Goal: Answer question/provide support

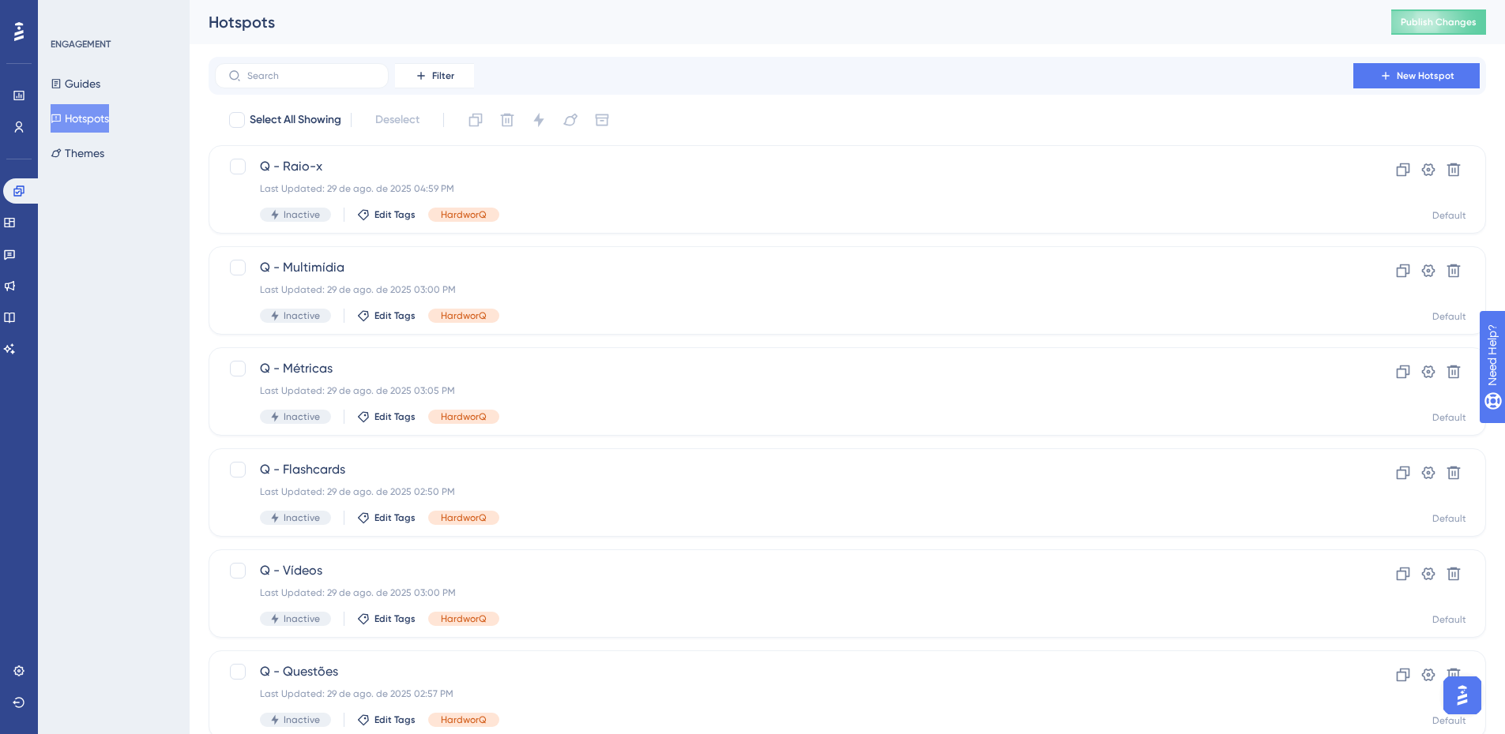
click at [85, 98] on div "Guides Hotspots Themes" at bounding box center [115, 119] width 128 height 98
click at [96, 85] on button "Guides" at bounding box center [76, 84] width 50 height 28
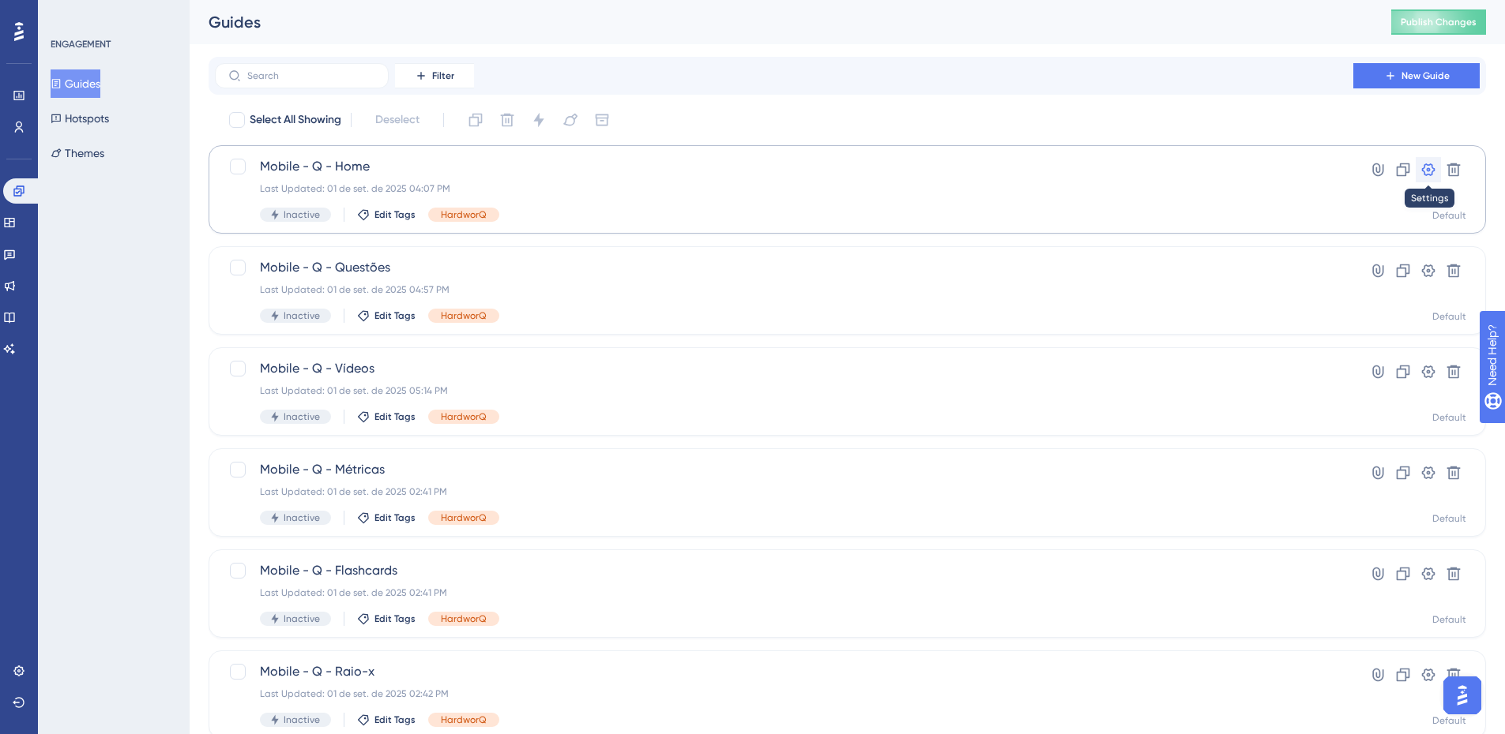
click at [1428, 171] on icon at bounding box center [1428, 169] width 13 height 13
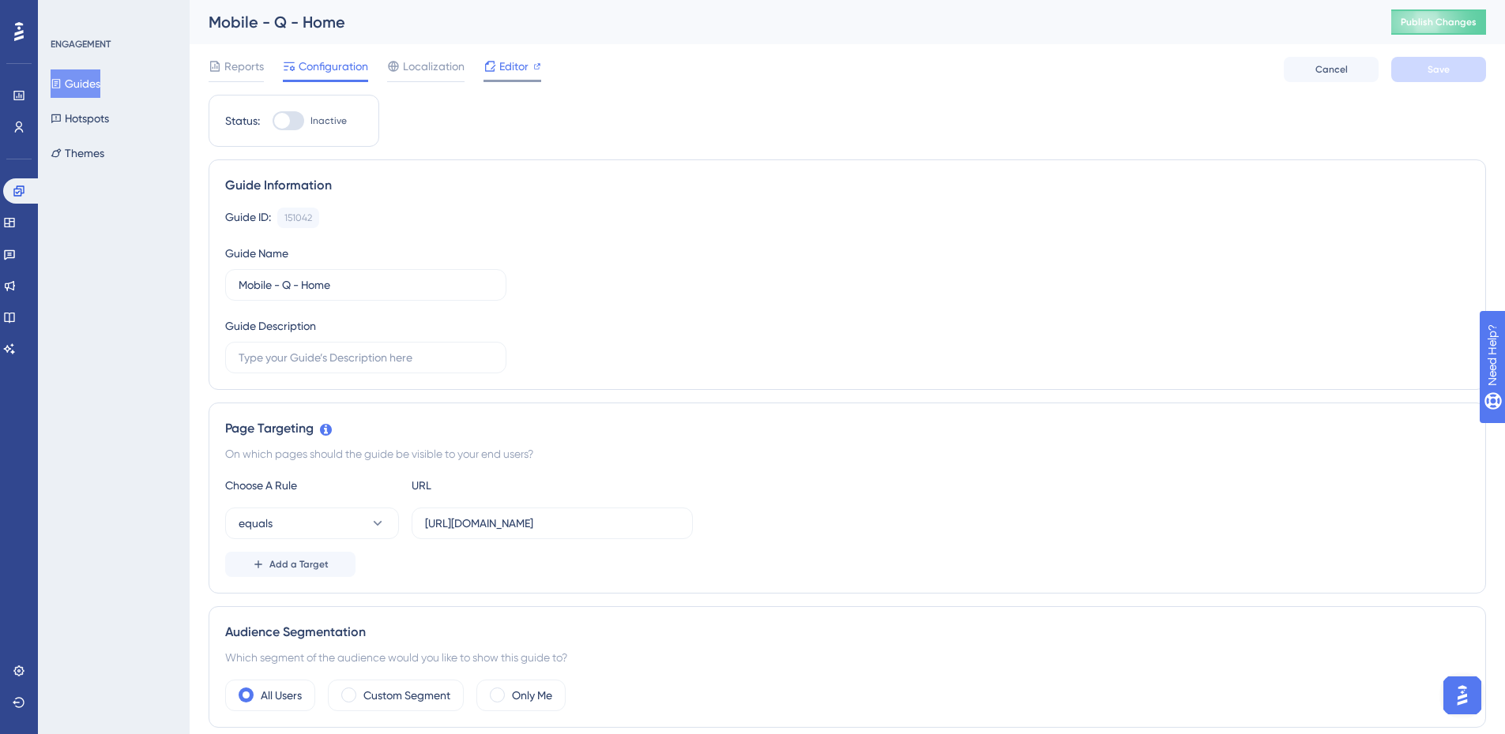
click at [500, 68] on span "Editor" at bounding box center [513, 66] width 29 height 19
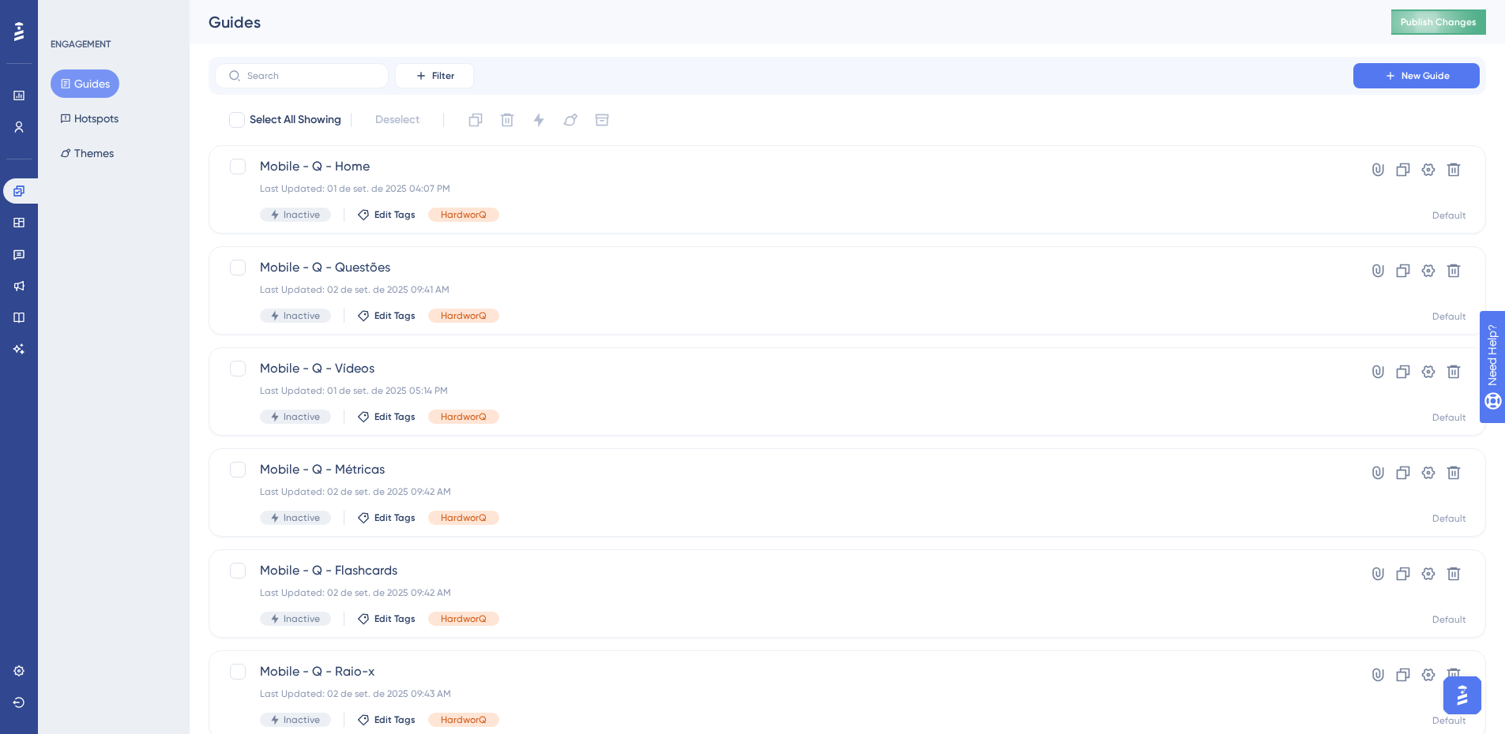
click at [1486, 22] on button "Publish Changes" at bounding box center [1438, 21] width 95 height 25
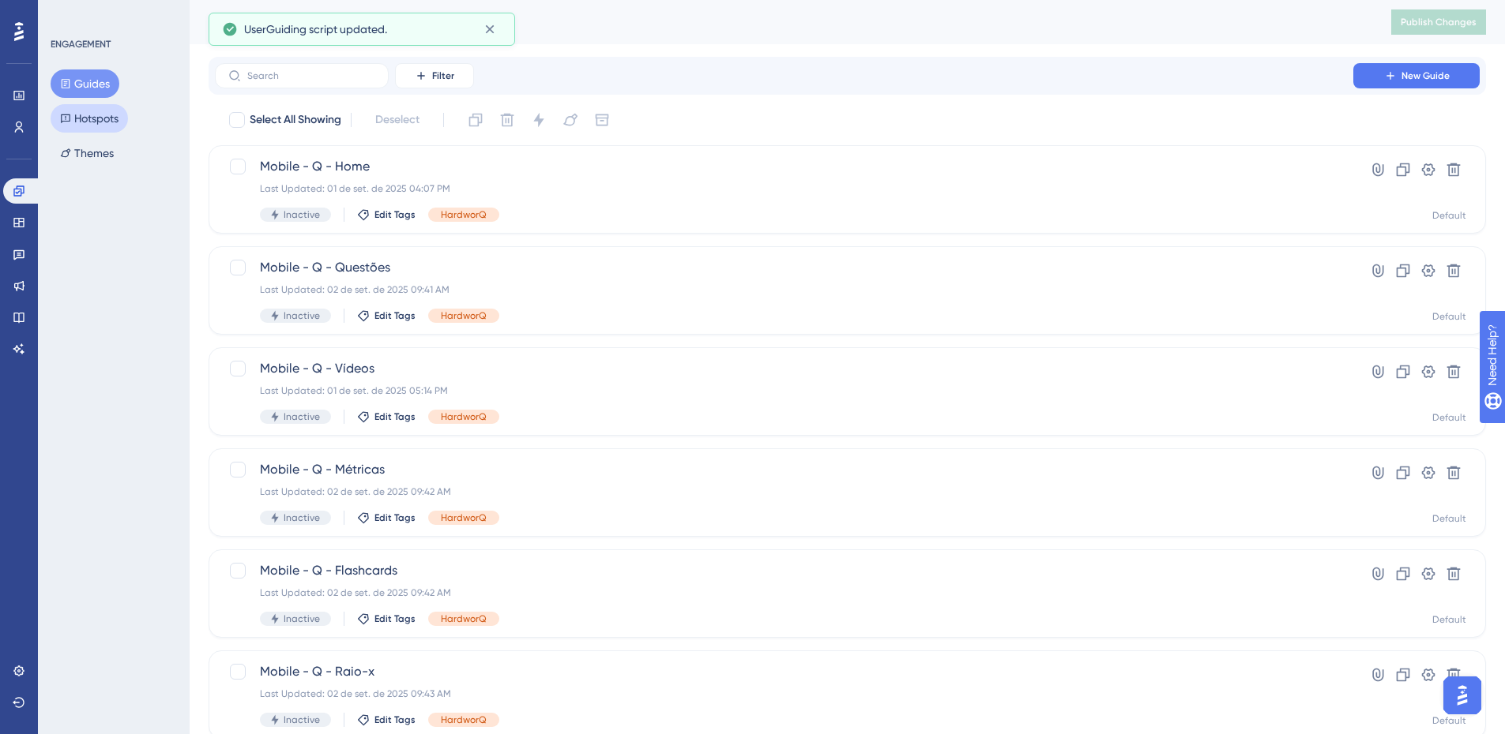
click at [94, 111] on button "Hotspots" at bounding box center [89, 118] width 77 height 28
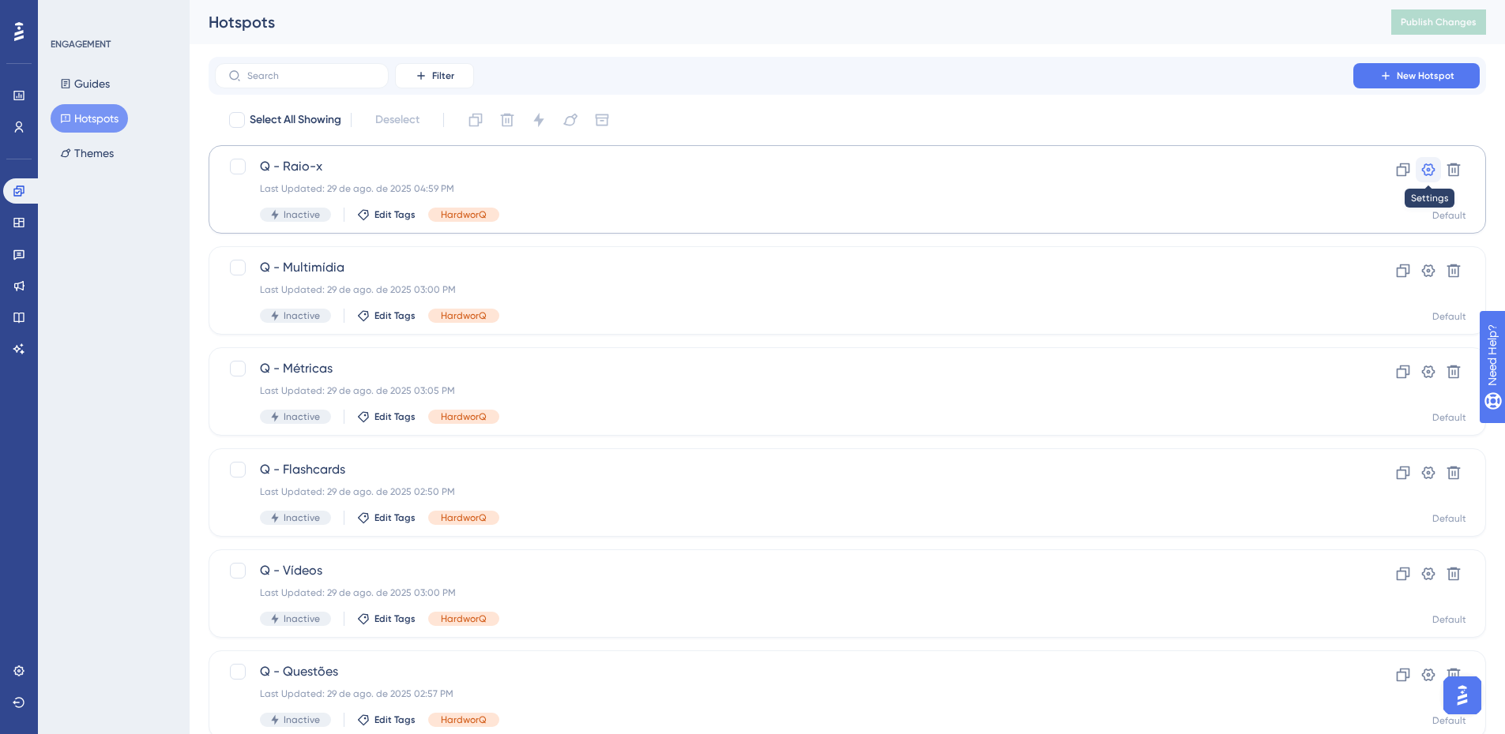
click at [1420, 171] on icon at bounding box center [1428, 170] width 16 height 16
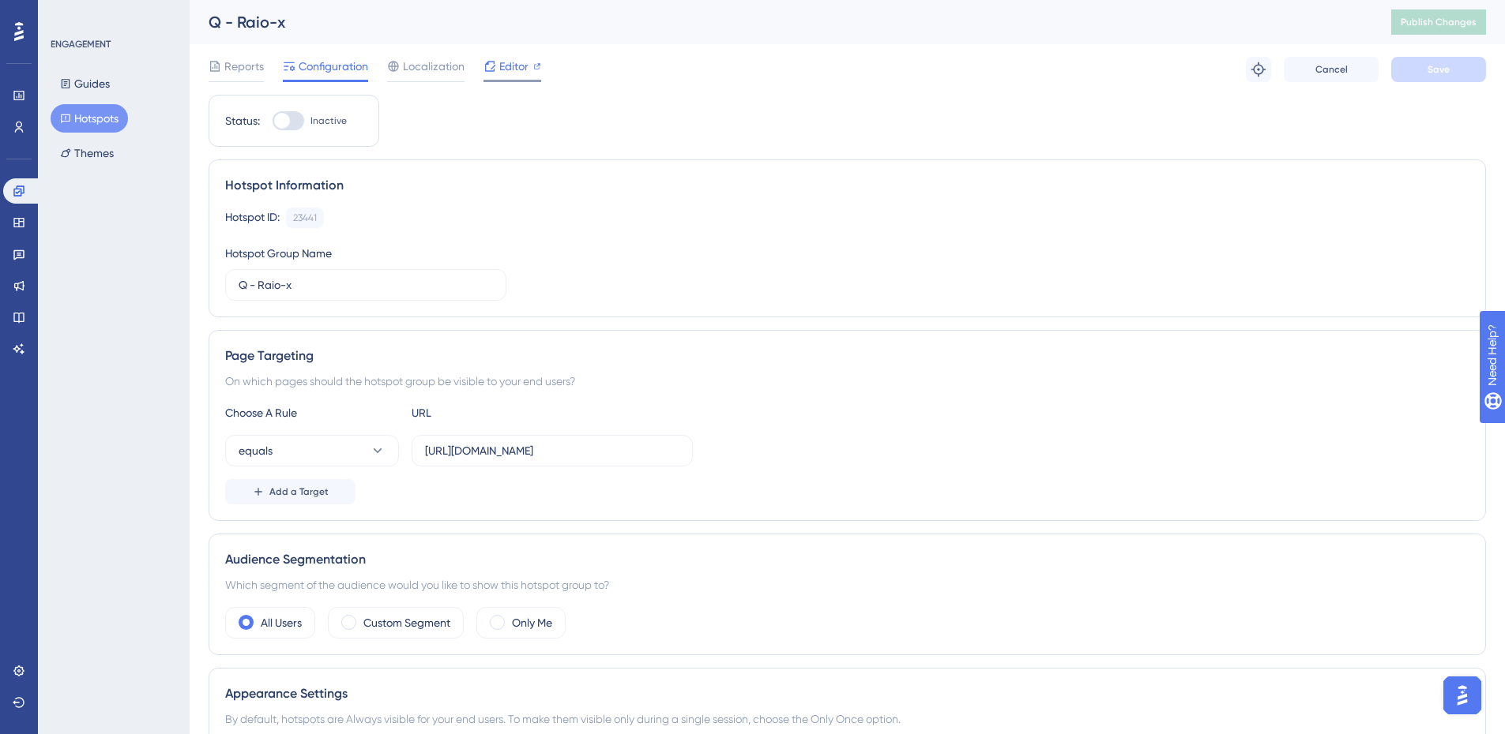
click at [513, 62] on span "Editor" at bounding box center [513, 66] width 29 height 19
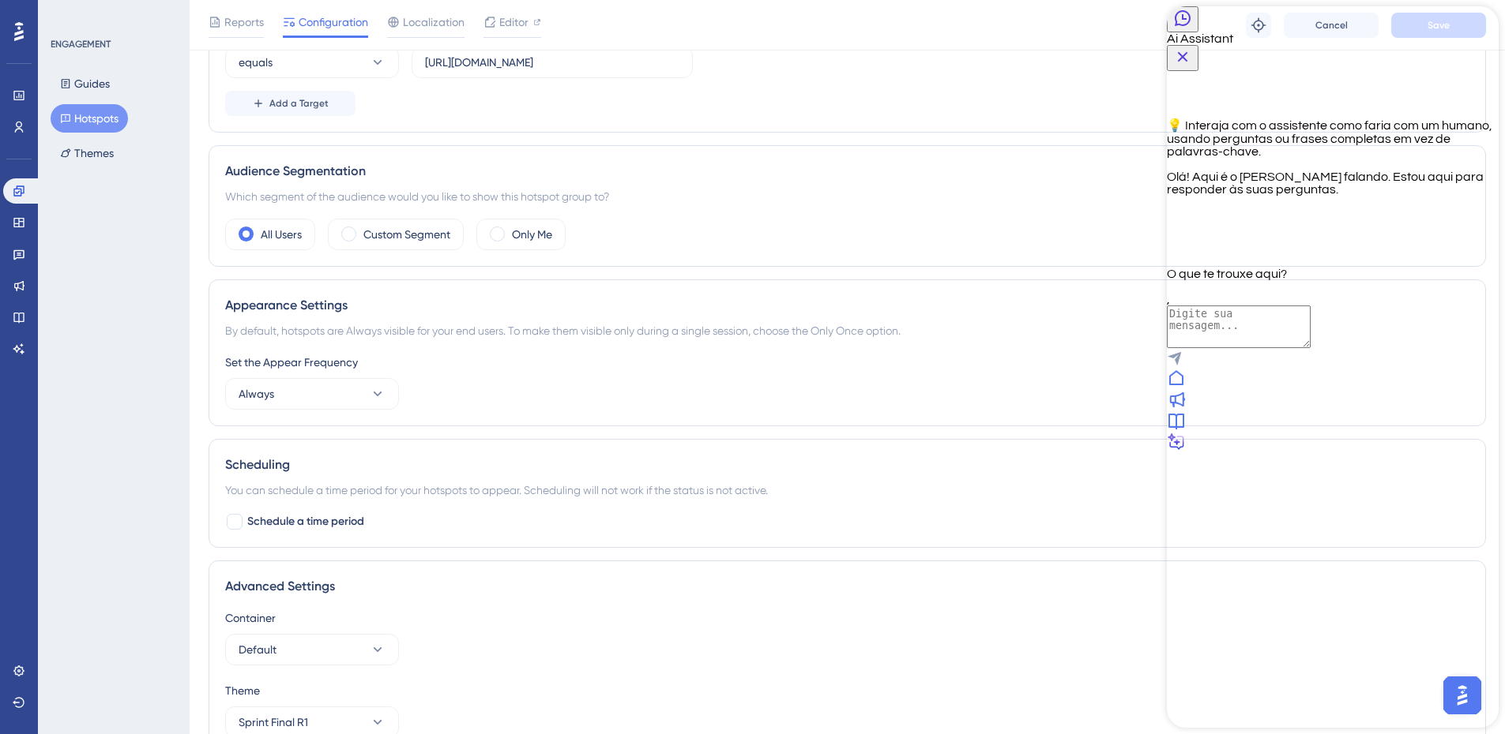
click at [1310, 348] on textarea "AI Assistant Text Input" at bounding box center [1239, 327] width 144 height 43
type textarea "falar com alguém"
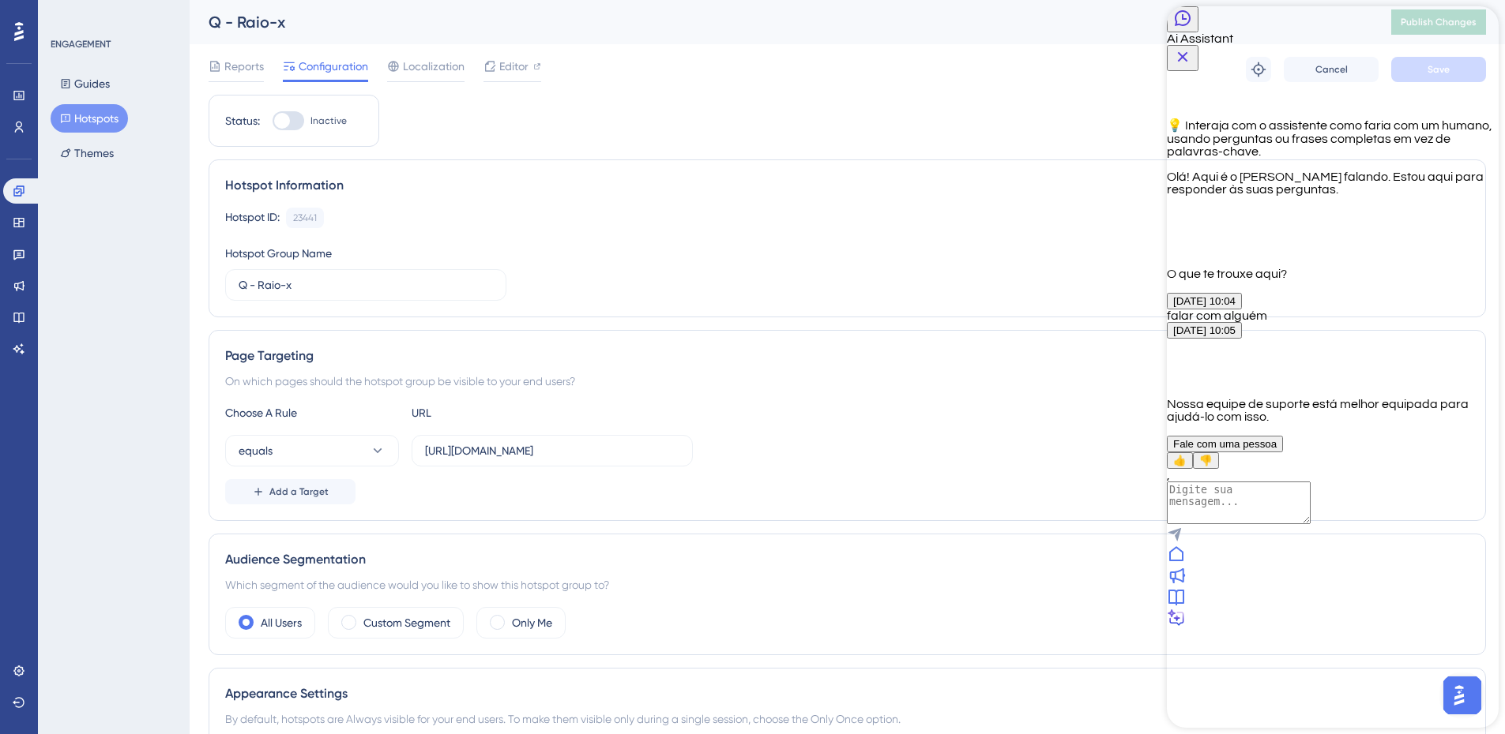
click at [1276, 450] on span "Fale com uma pessoa" at bounding box center [1224, 444] width 103 height 12
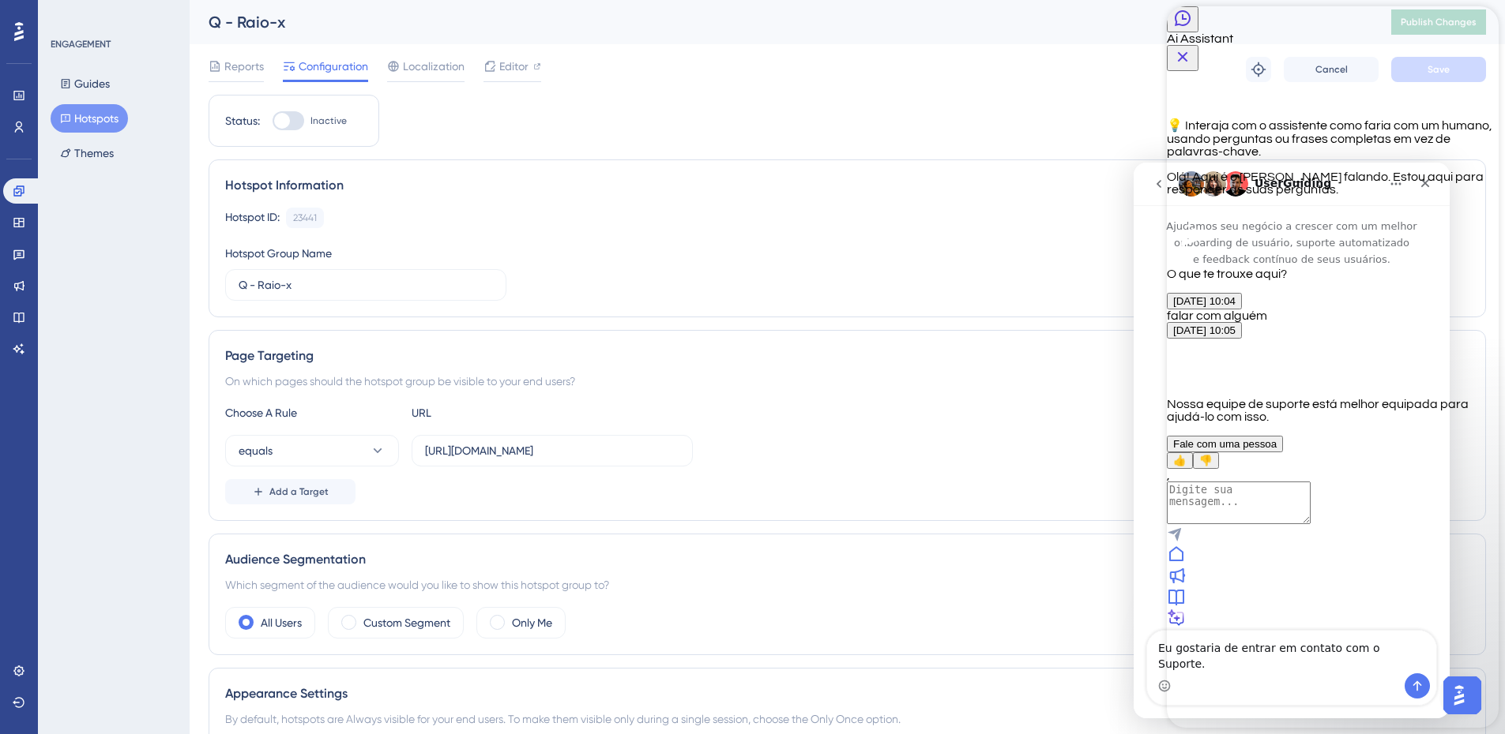
click at [1192, 47] on icon "Close Button" at bounding box center [1182, 56] width 19 height 19
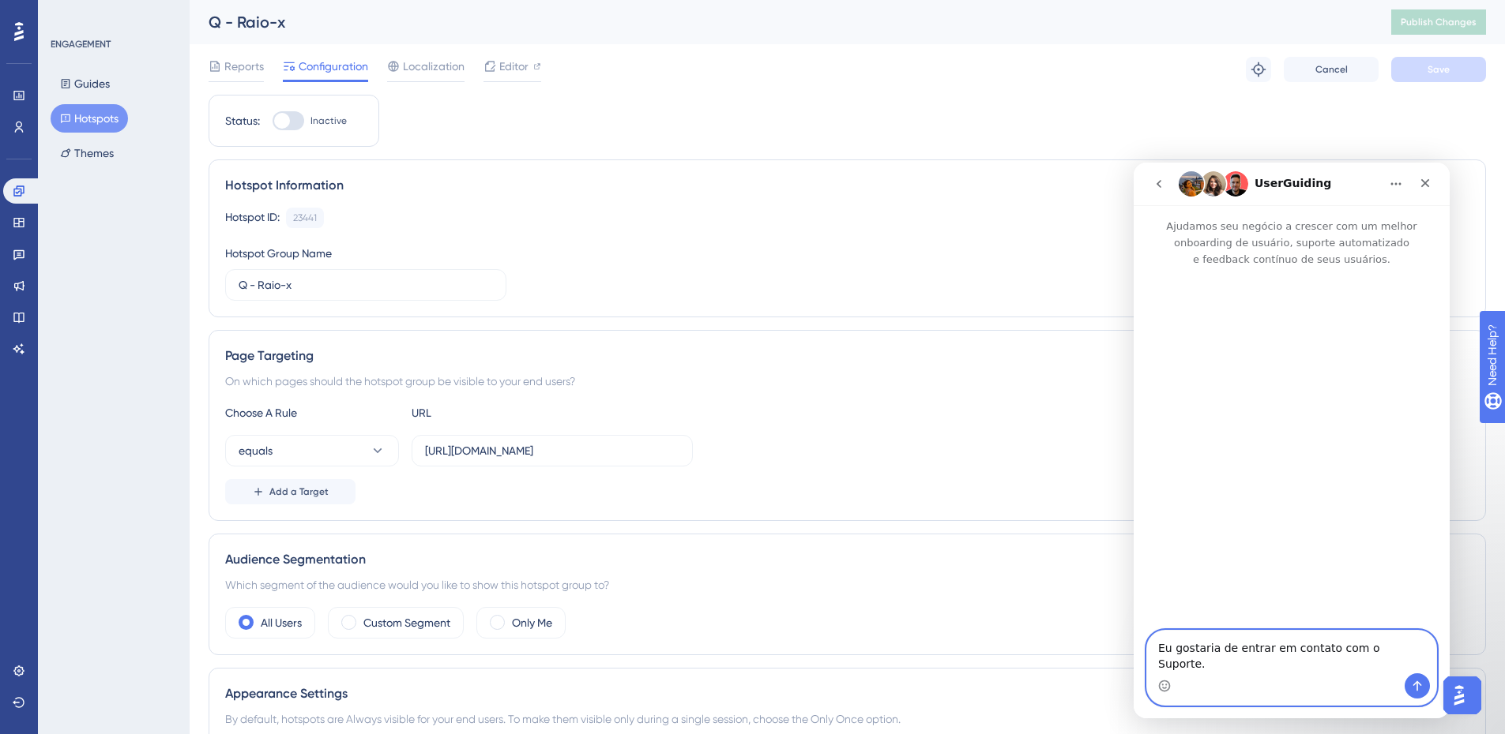
click at [1340, 673] on textarea "Eu gostaria de entrar em contato com o Suporte." at bounding box center [1291, 652] width 289 height 43
click at [1418, 686] on icon "Enviar mensagem…" at bounding box center [1417, 686] width 13 height 13
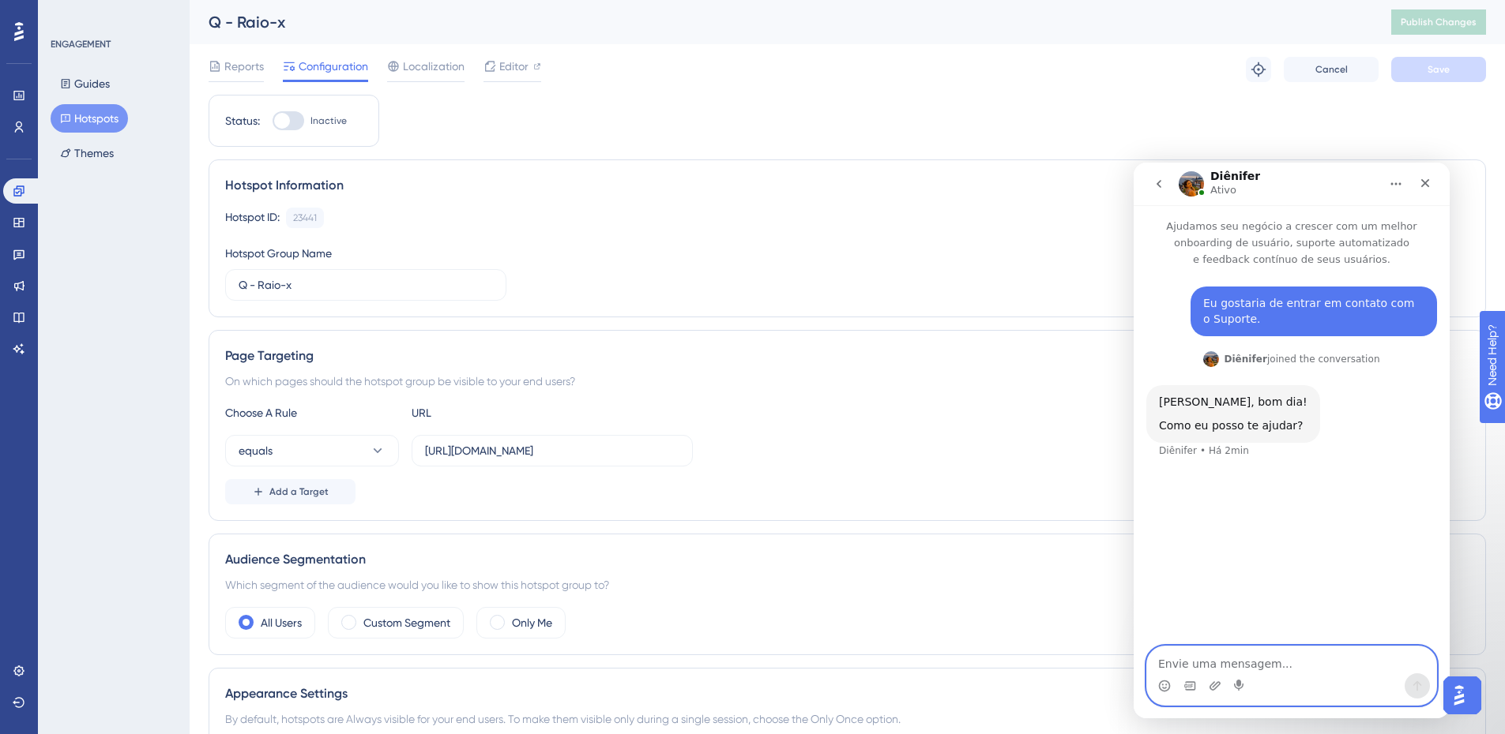
click at [1323, 664] on textarea "Envie uma mensagem..." at bounding box center [1291, 660] width 289 height 27
type textarea "bom dia"
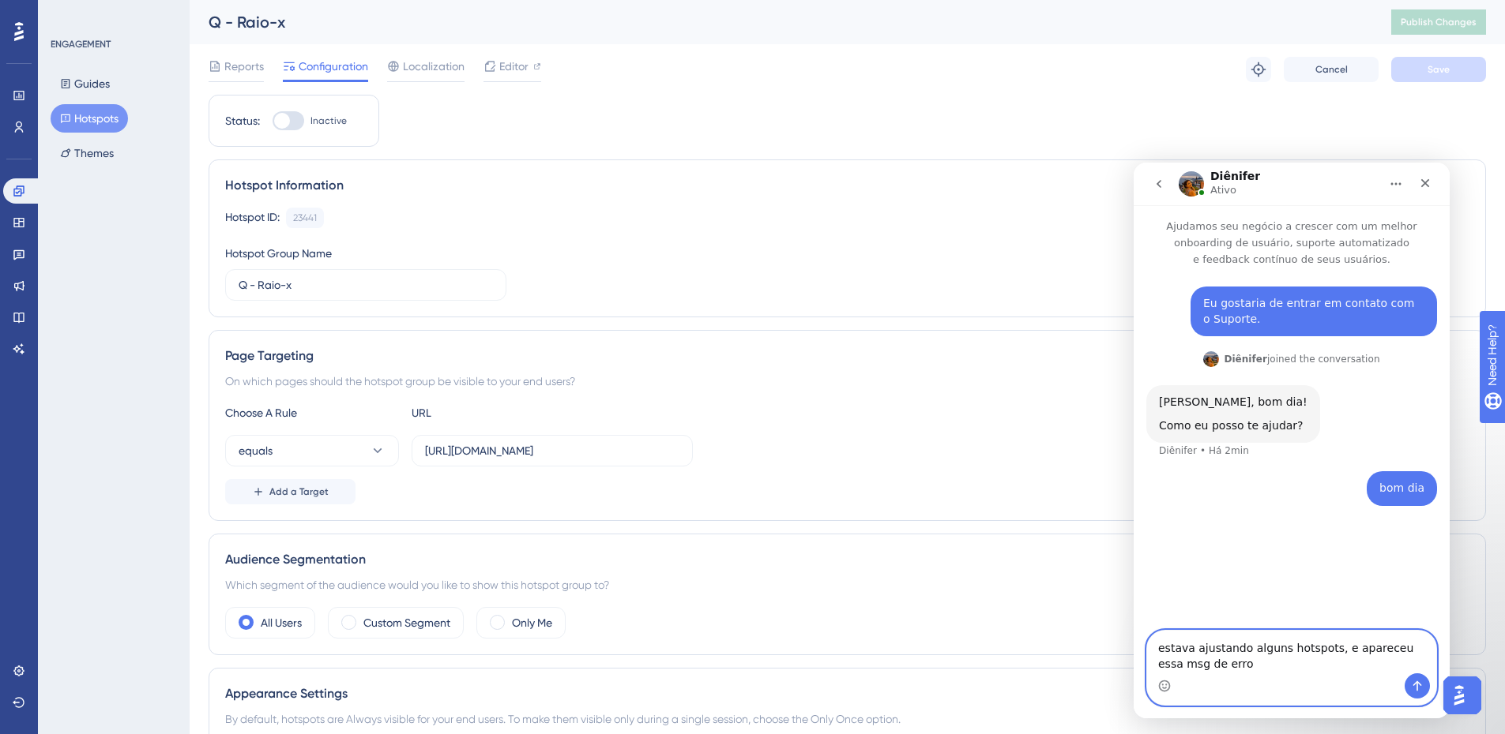
type textarea "estava ajustando alguns hotspots, e apareceu essa msg de erro"
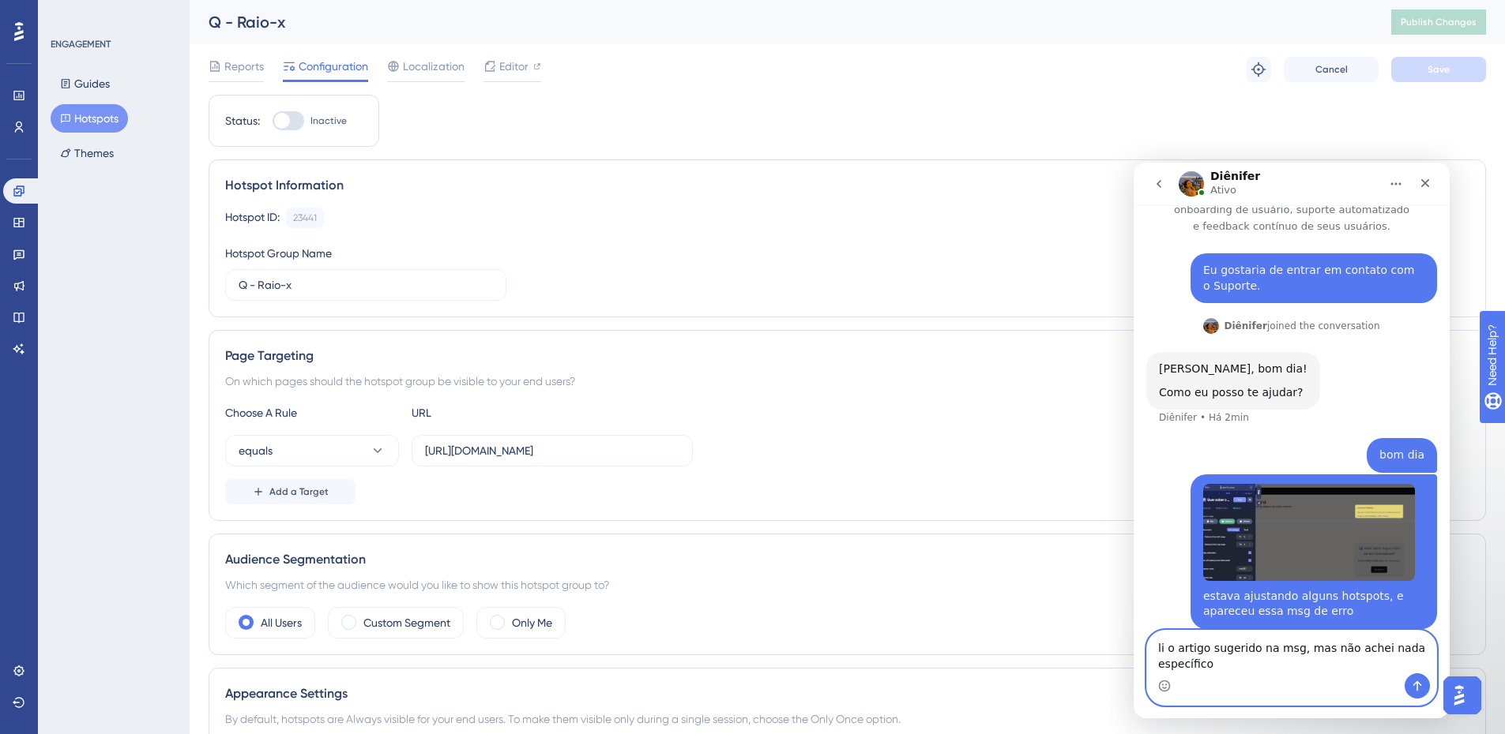
scroll to position [49, 0]
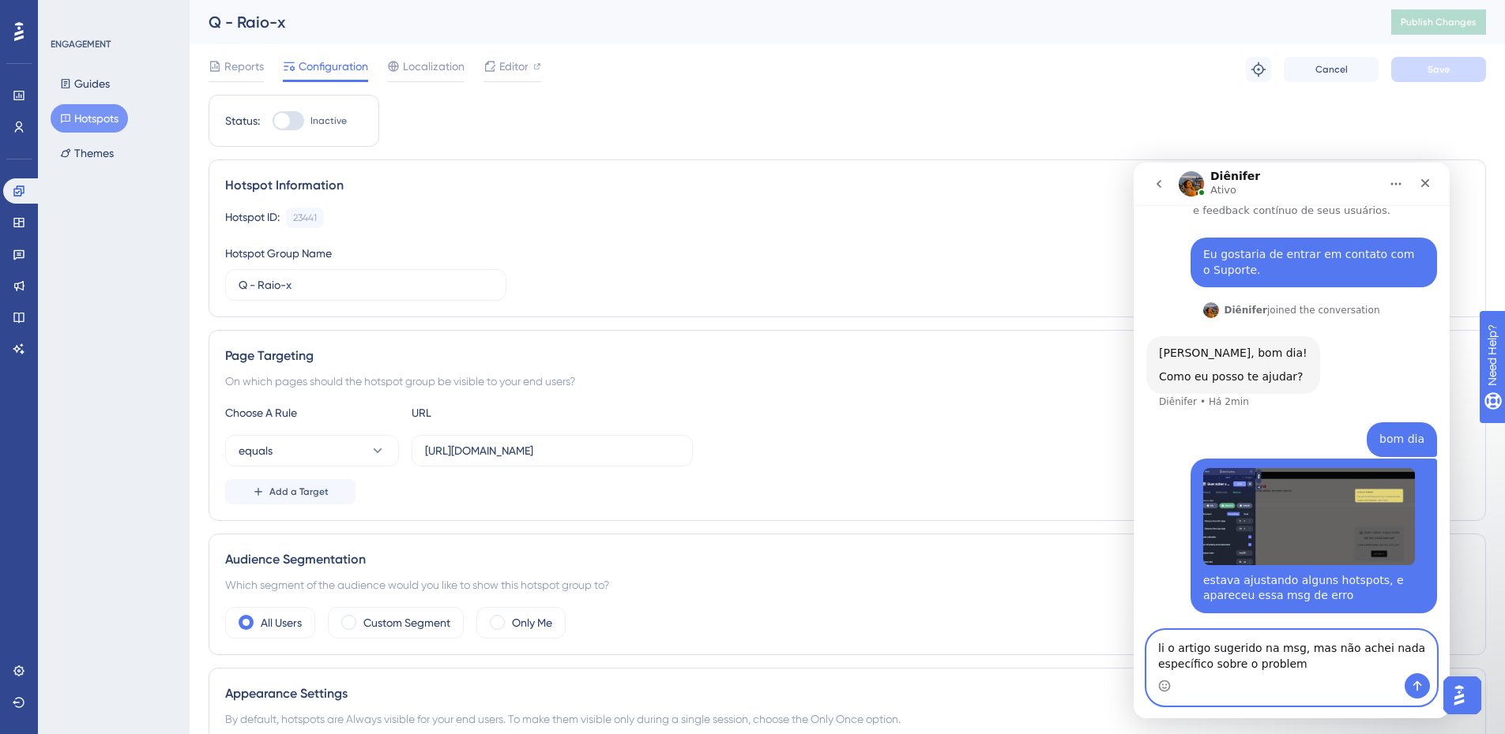
type textarea "li o artigo sugerido na msg, mas não achei nada específico sobre o problema"
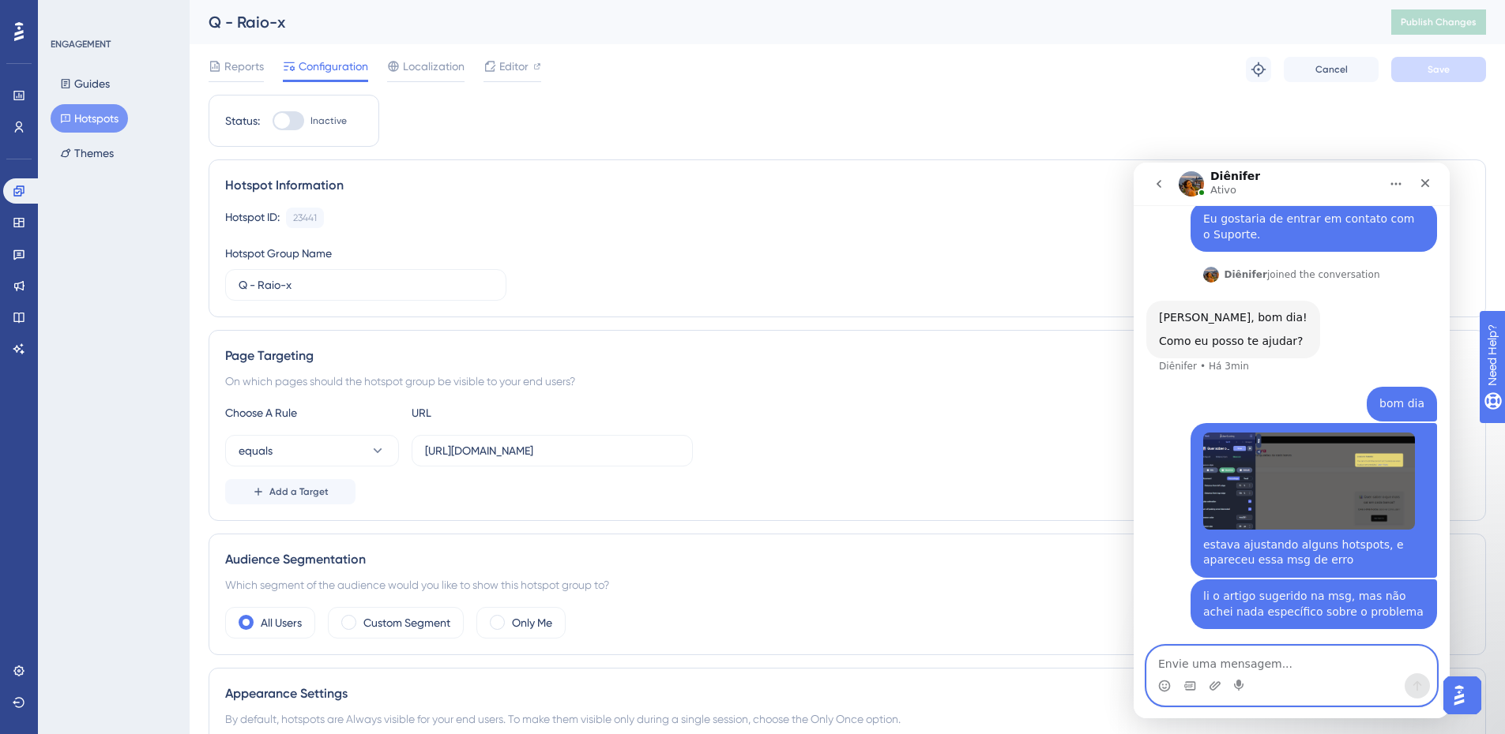
click at [1306, 662] on textarea "Envie uma mensagem..." at bounding box center [1291, 660] width 289 height 27
paste textarea "https://help.userguiding.com/en/articles/6855744-localization-and-multiple-lang…"
type textarea "https://help.userguiding.com/en/articles/6855744-localization-and-multiple-lang…"
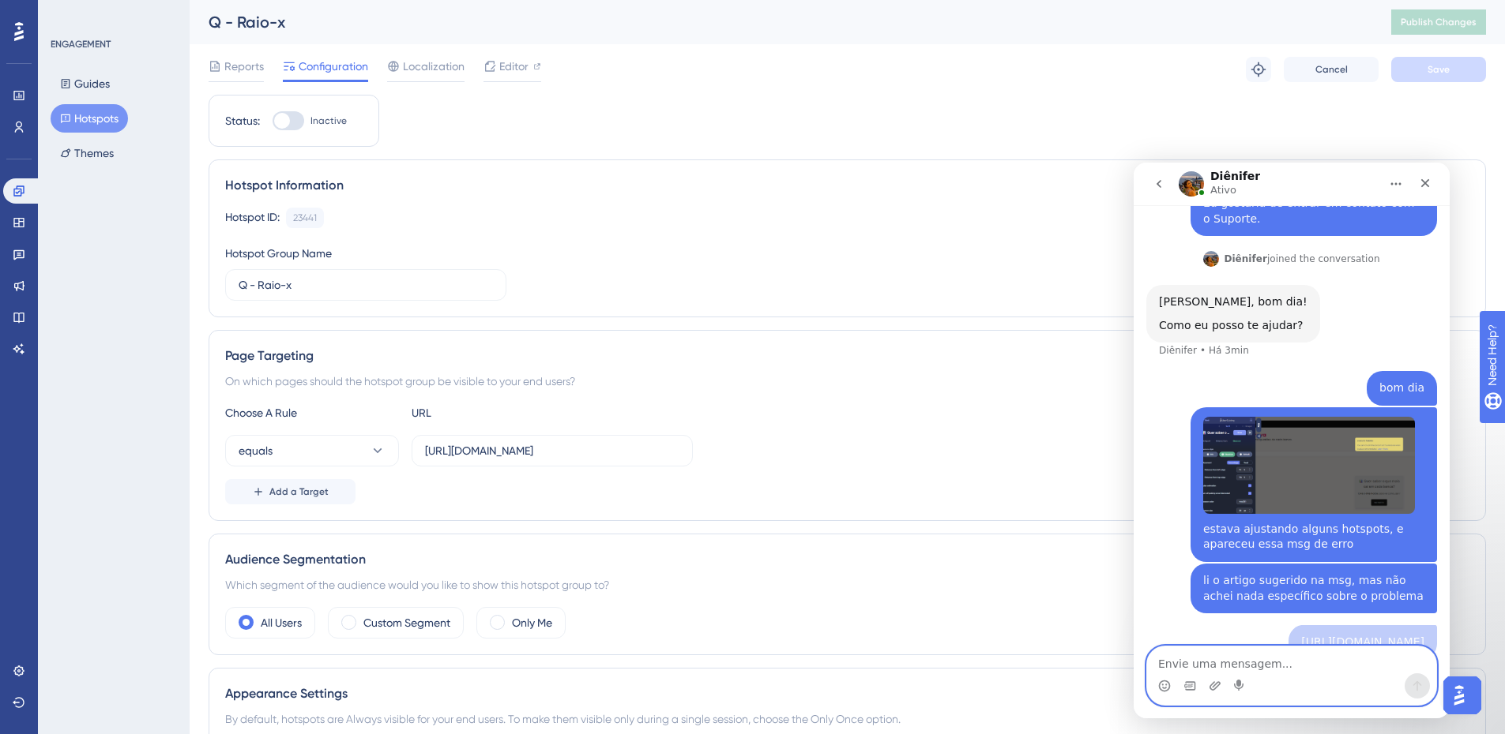
scroll to position [152, 0]
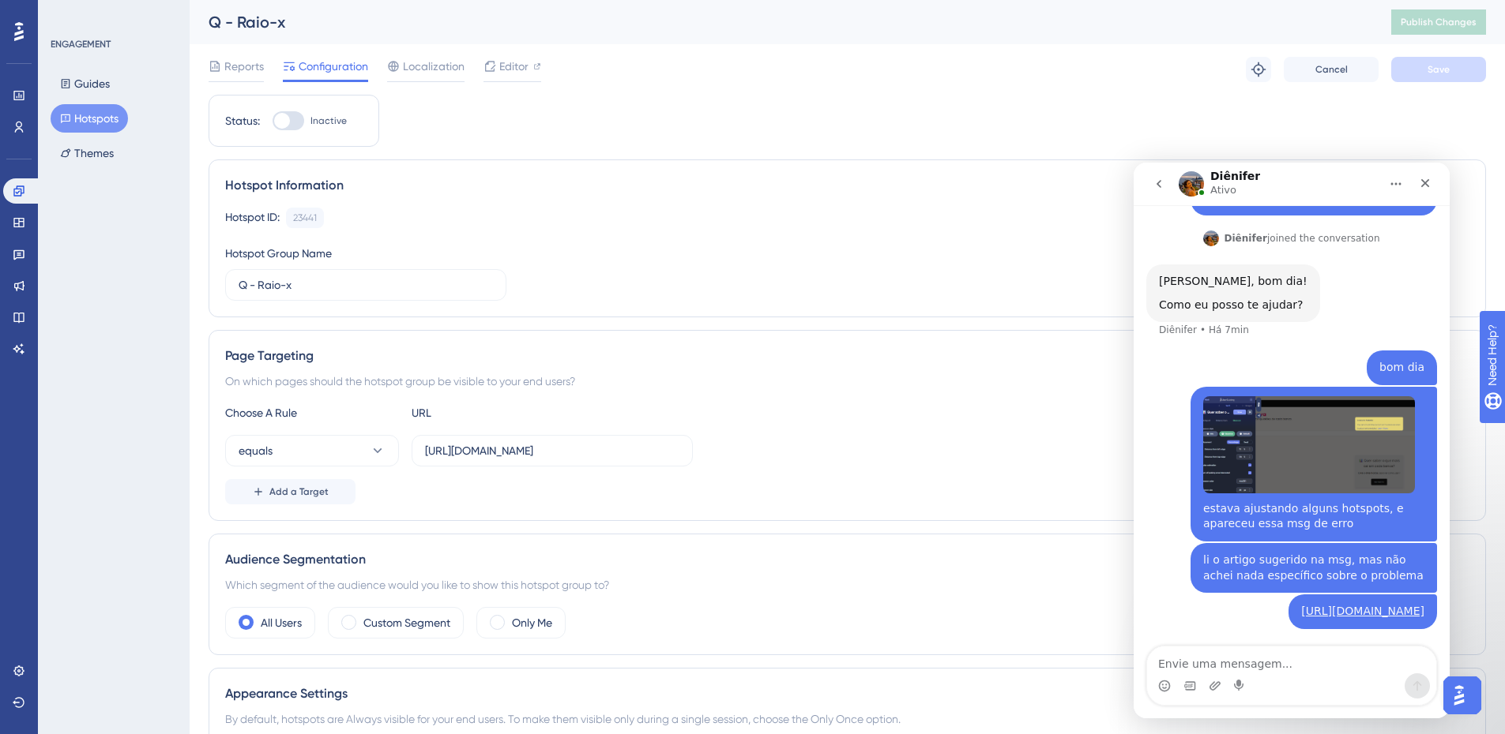
click at [1295, 423] on img "Yuri diz…" at bounding box center [1309, 444] width 212 height 97
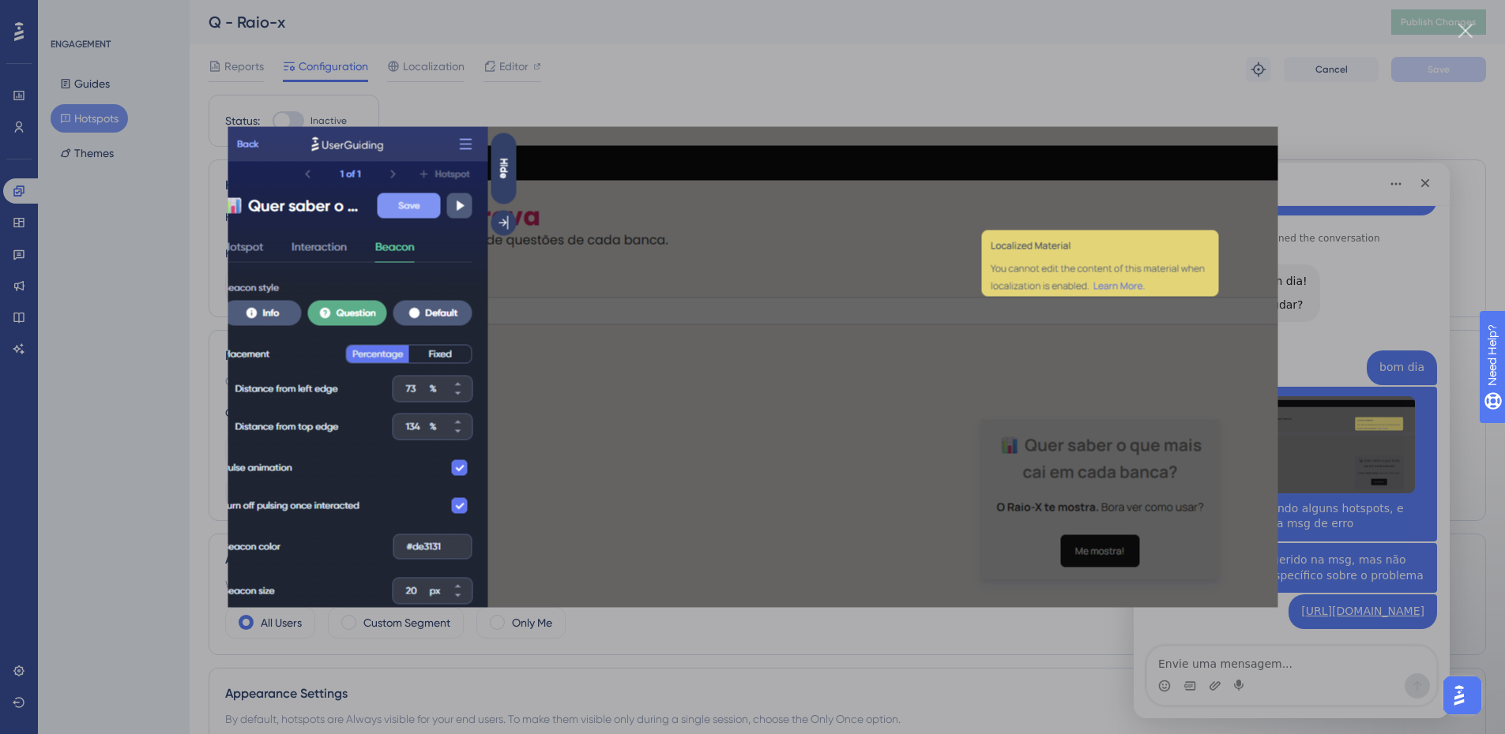
scroll to position [0, 0]
click at [1312, 254] on div "Messenger da Intercom" at bounding box center [752, 367] width 1505 height 734
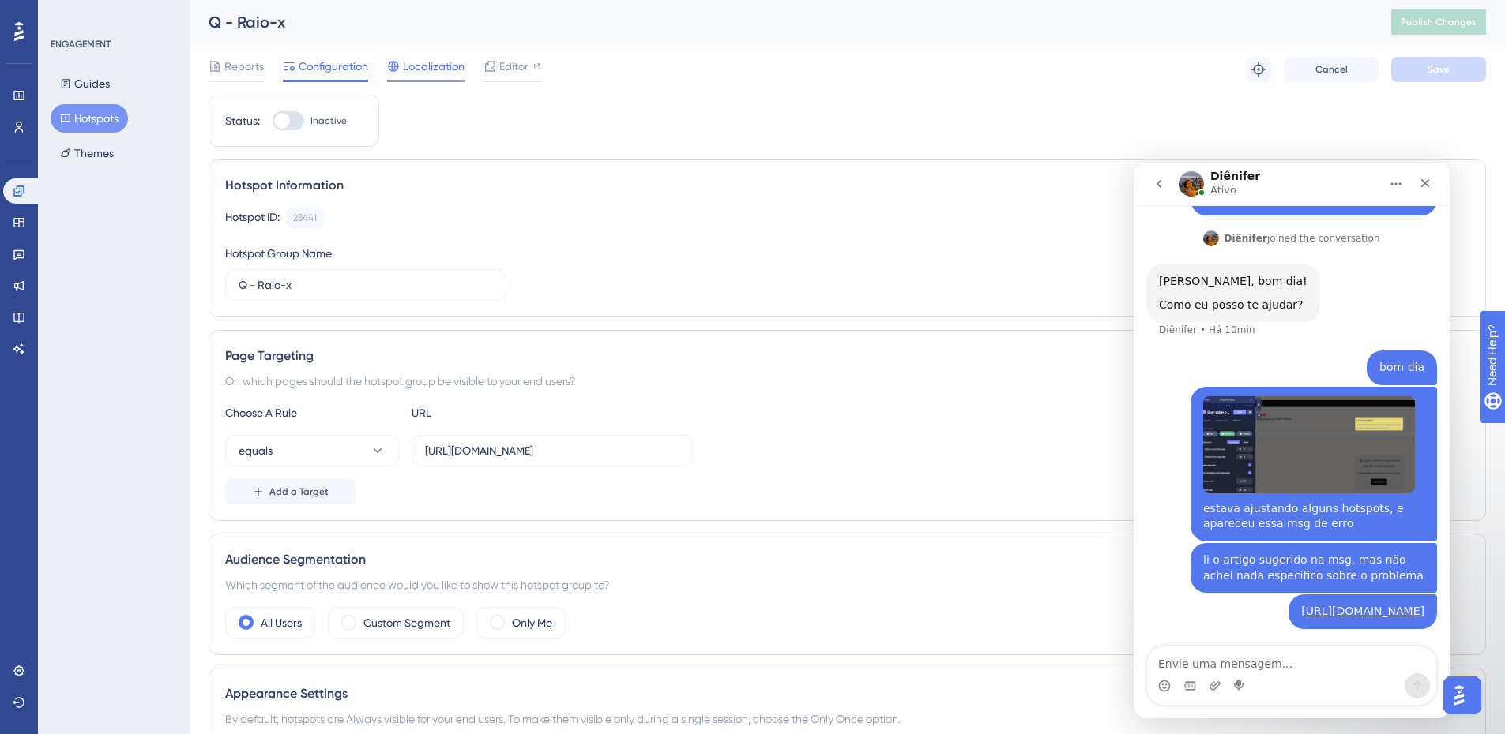
click at [419, 60] on span "Localization" at bounding box center [434, 66] width 62 height 19
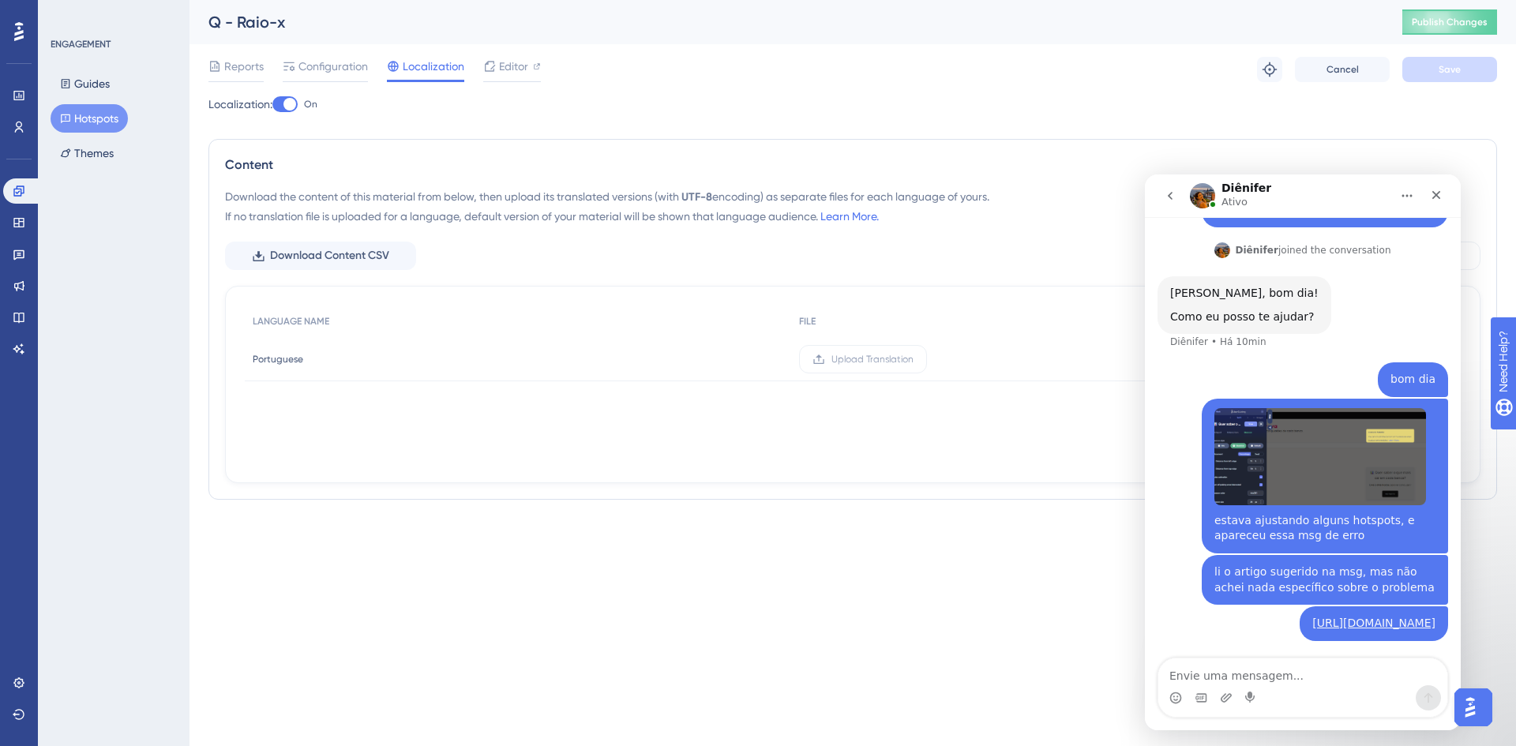
click at [100, 118] on button "Hotspots" at bounding box center [89, 118] width 77 height 28
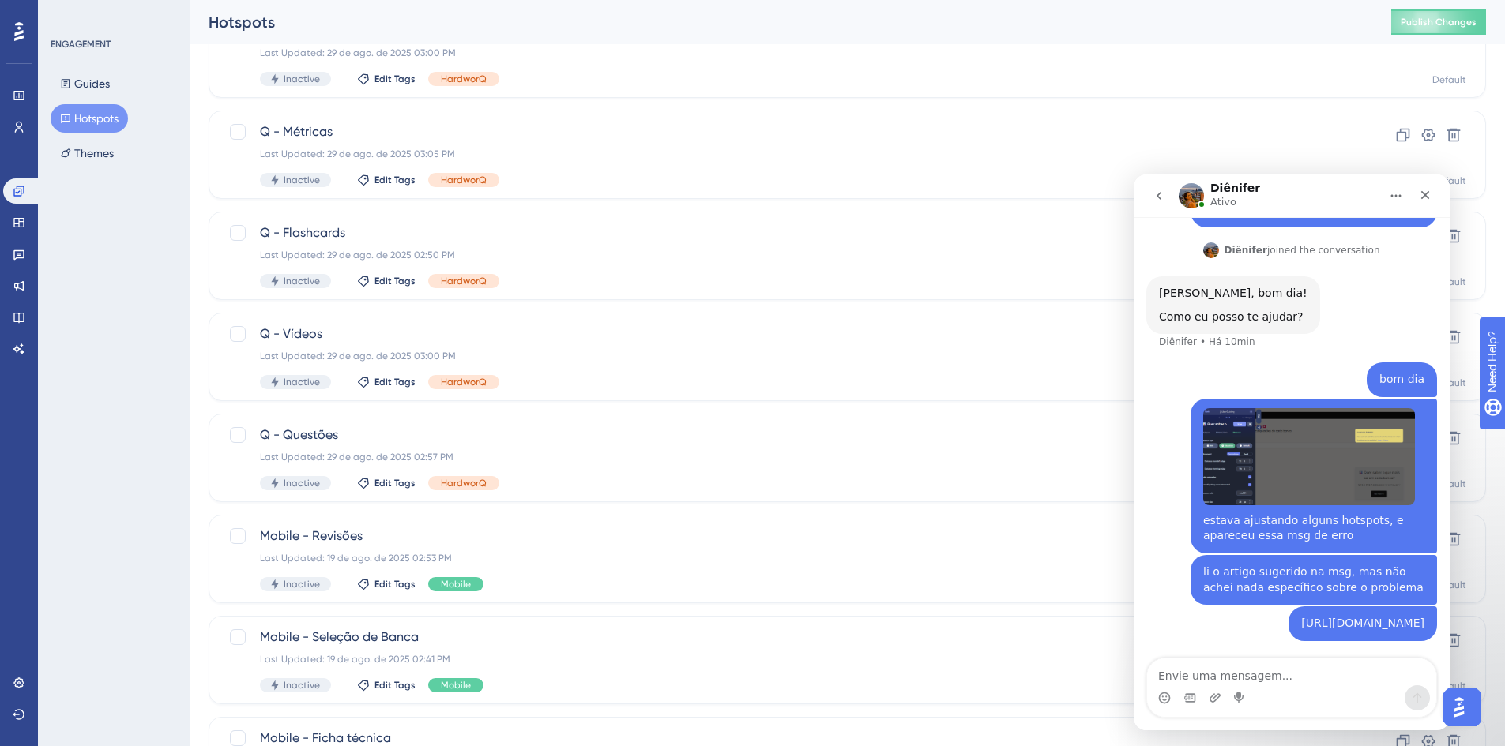
scroll to position [316, 0]
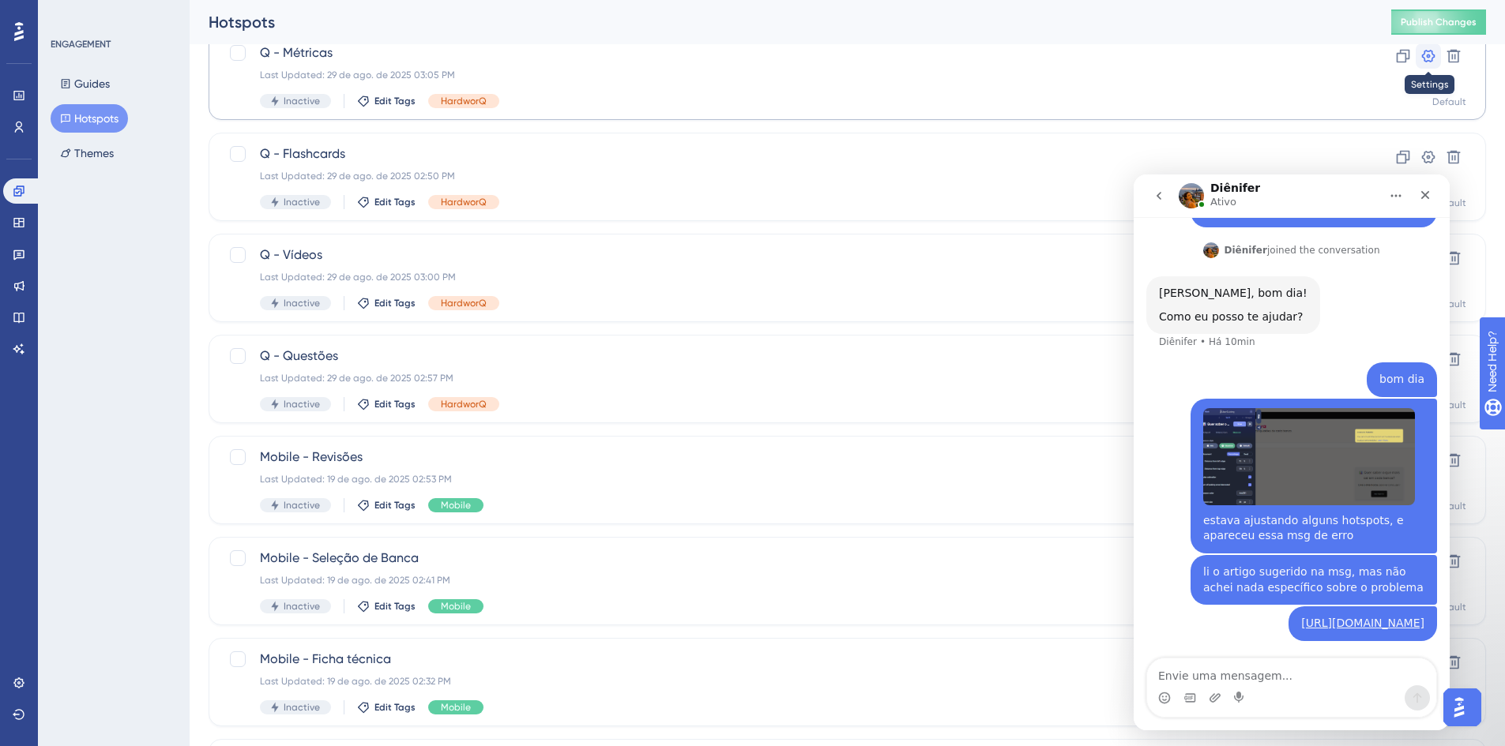
click at [1424, 54] on icon at bounding box center [1428, 56] width 13 height 13
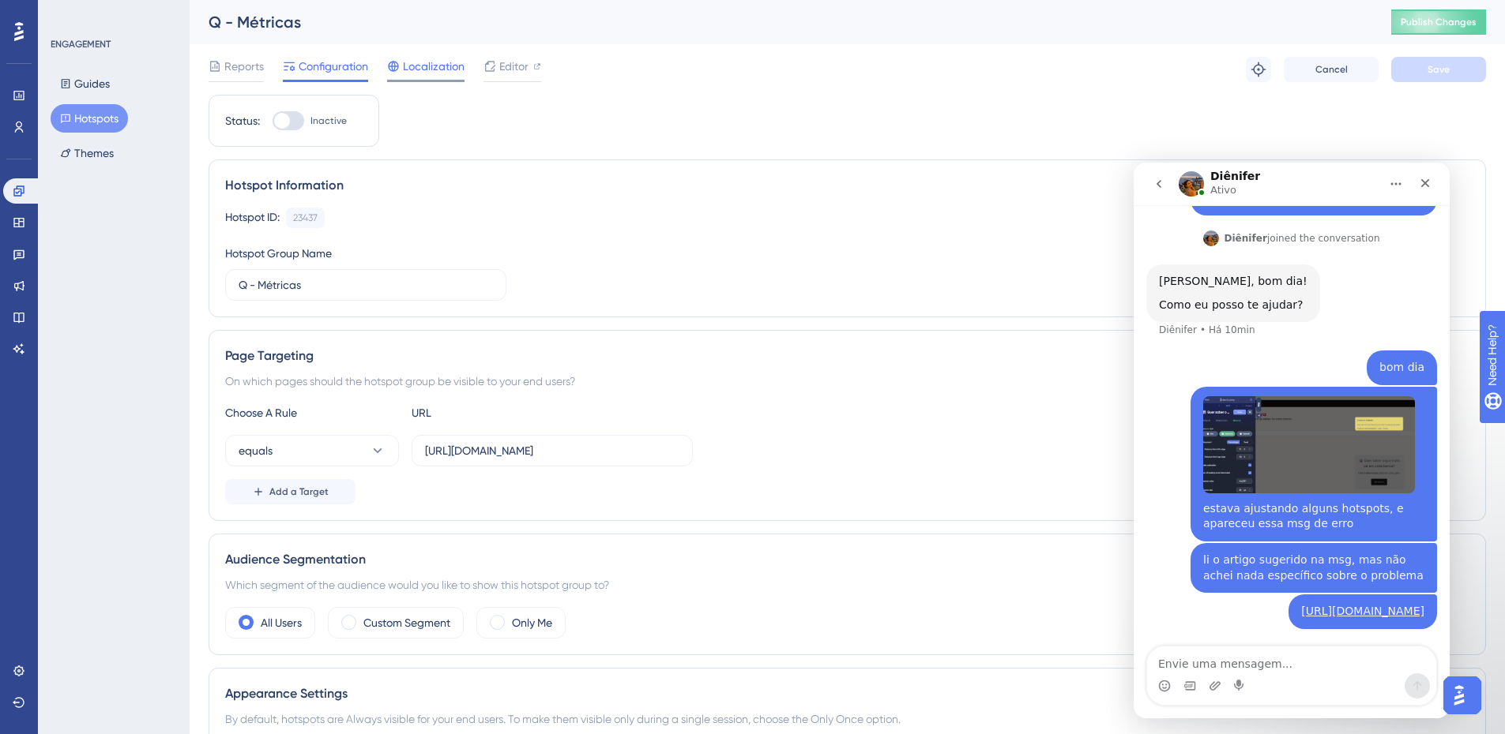
click at [434, 62] on span "Localization" at bounding box center [434, 66] width 62 height 19
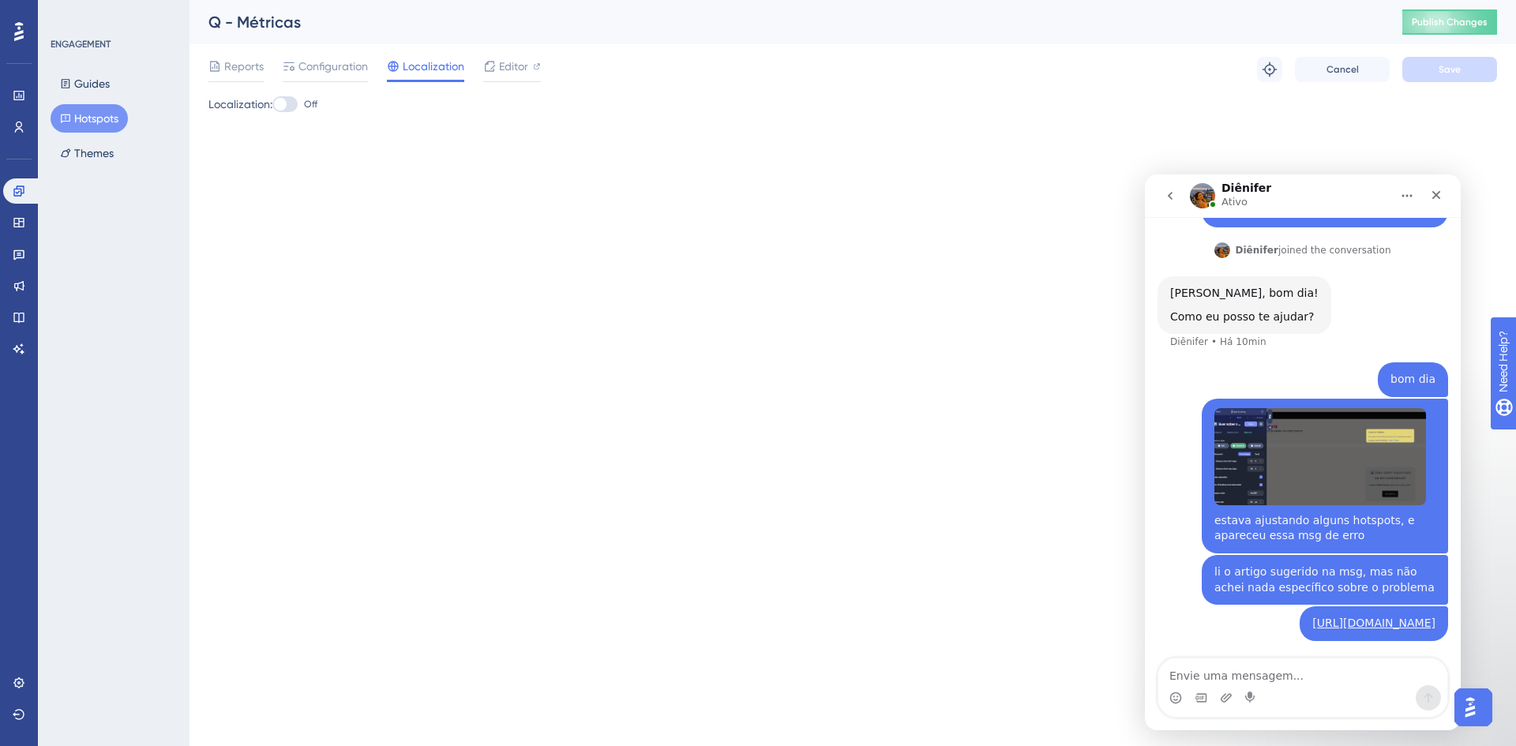
click at [103, 125] on button "Hotspots" at bounding box center [89, 118] width 77 height 28
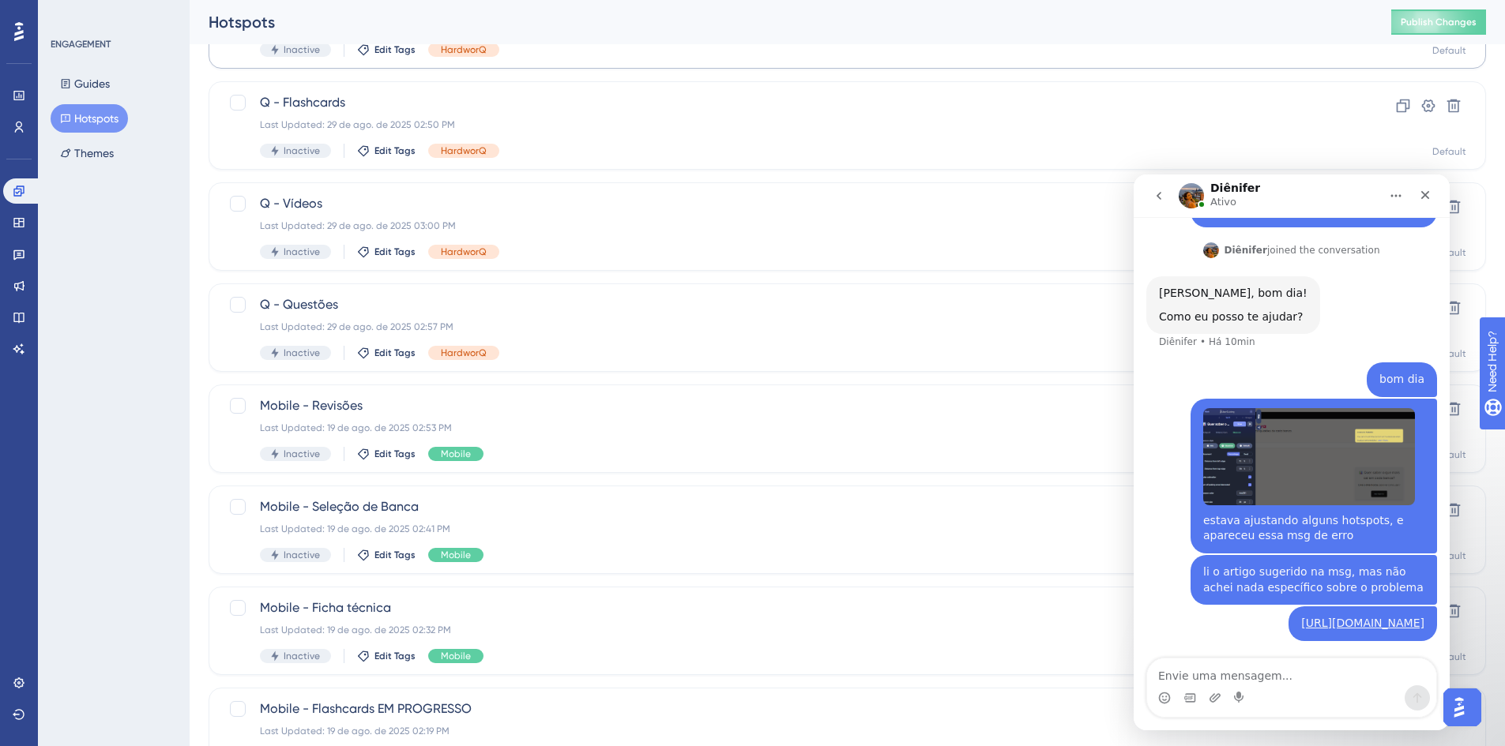
scroll to position [395, 0]
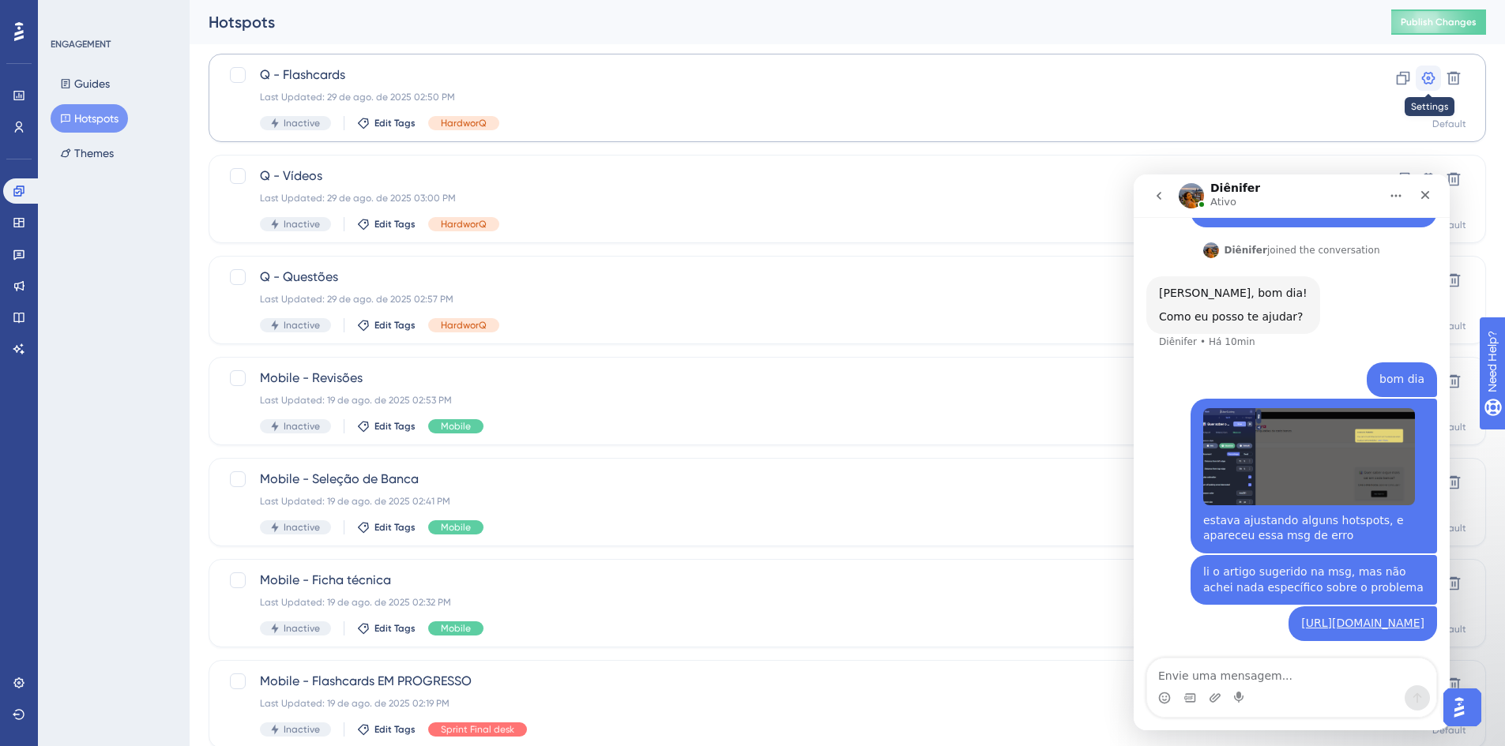
click at [1422, 81] on icon at bounding box center [1428, 78] width 16 height 16
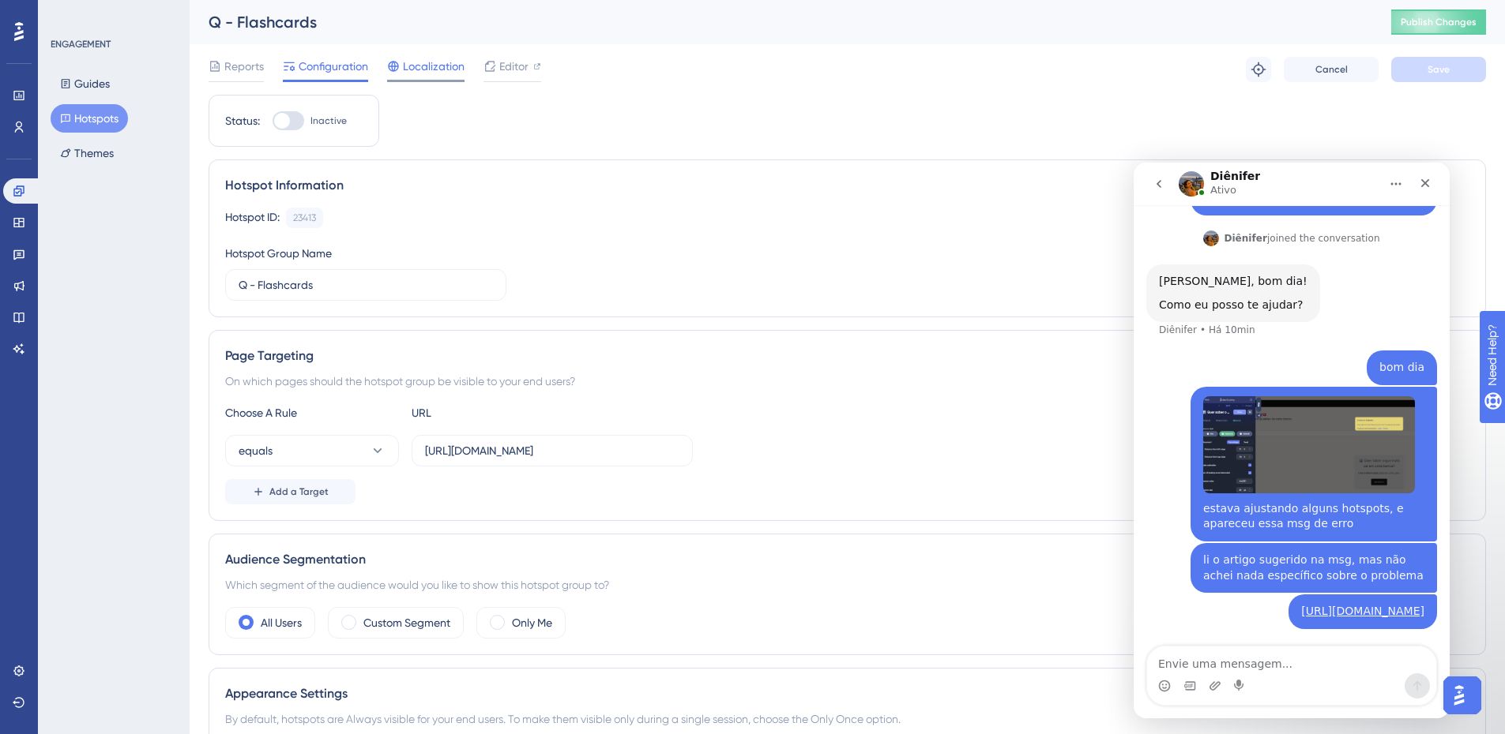
click at [441, 69] on span "Localization" at bounding box center [434, 66] width 62 height 19
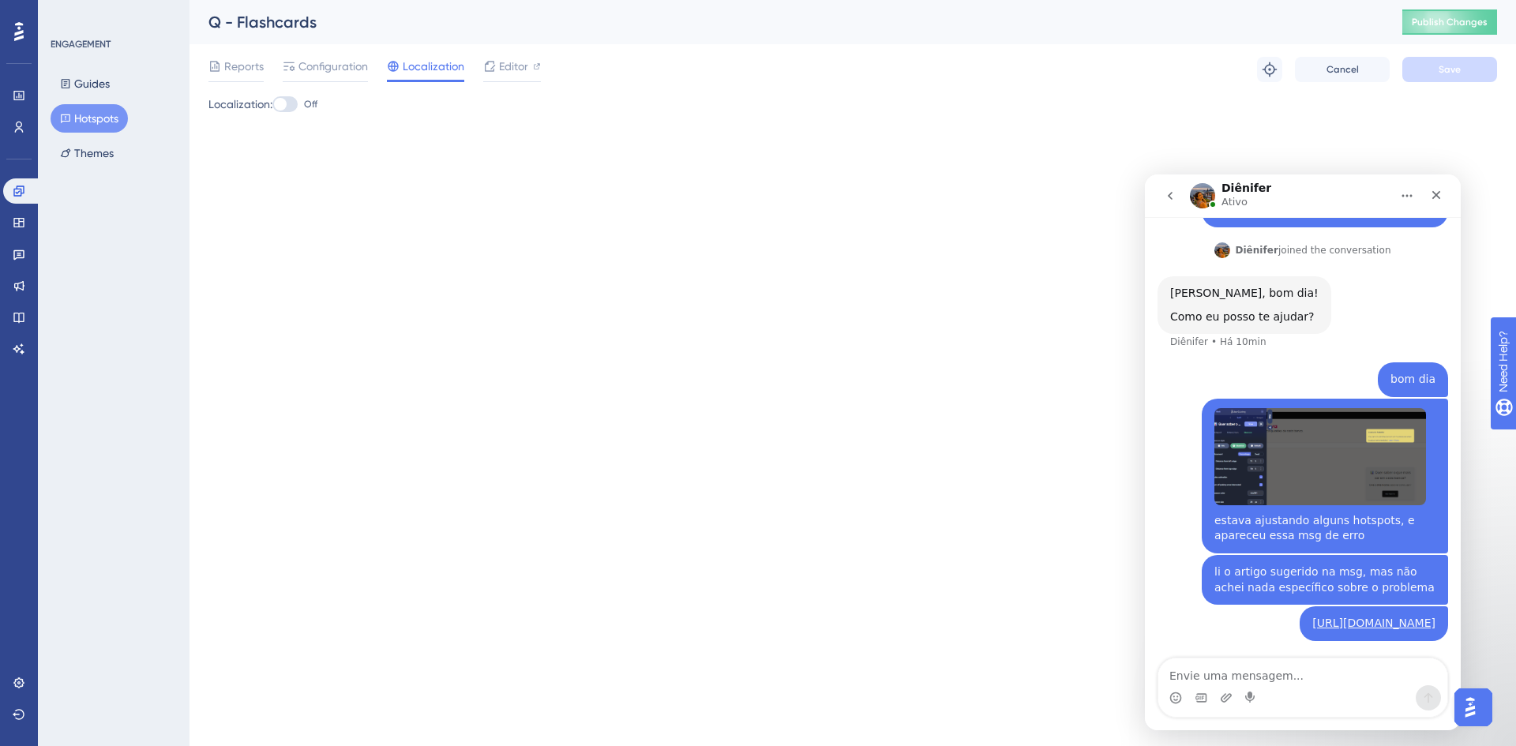
click at [99, 122] on button "Hotspots" at bounding box center [89, 118] width 77 height 28
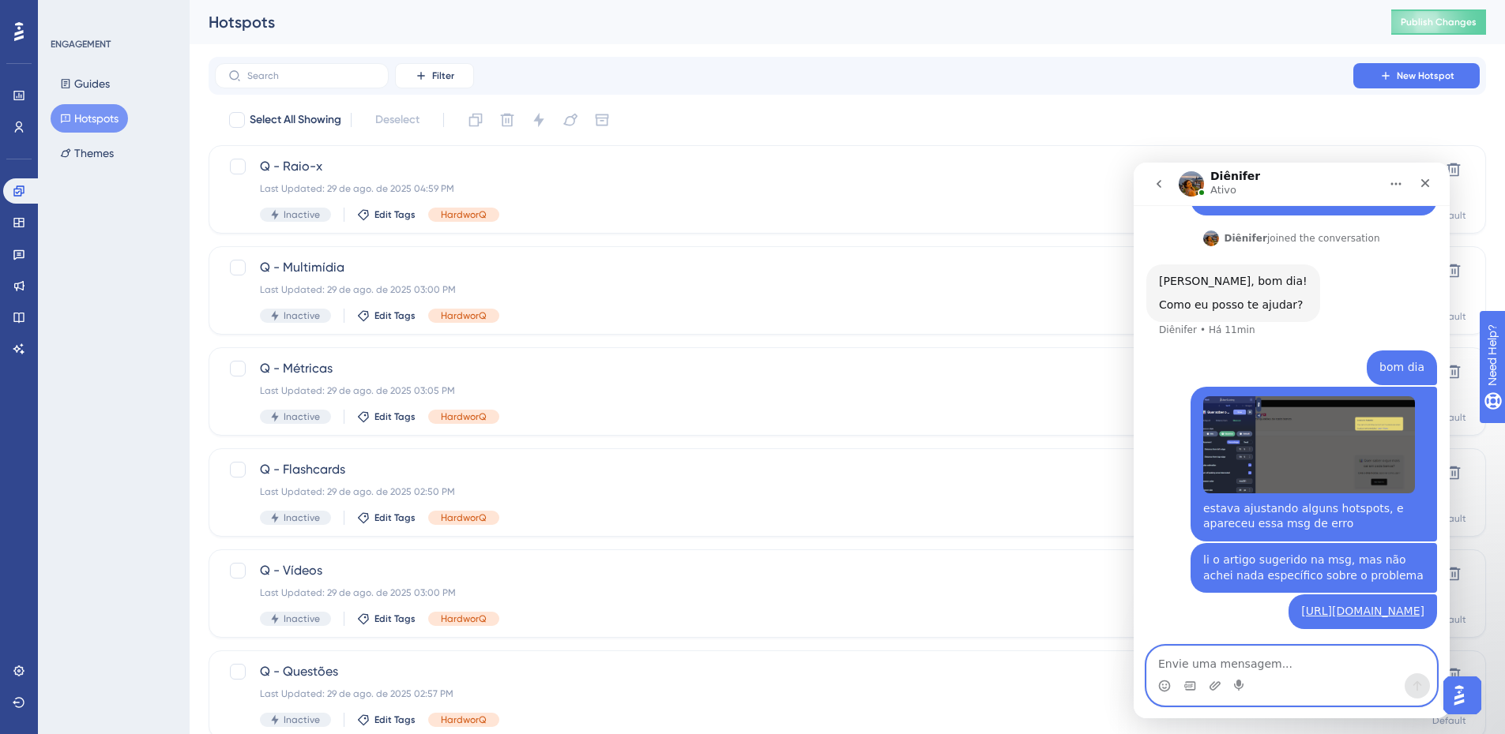
click at [1284, 671] on textarea "Envie uma mensagem..." at bounding box center [1291, 660] width 289 height 27
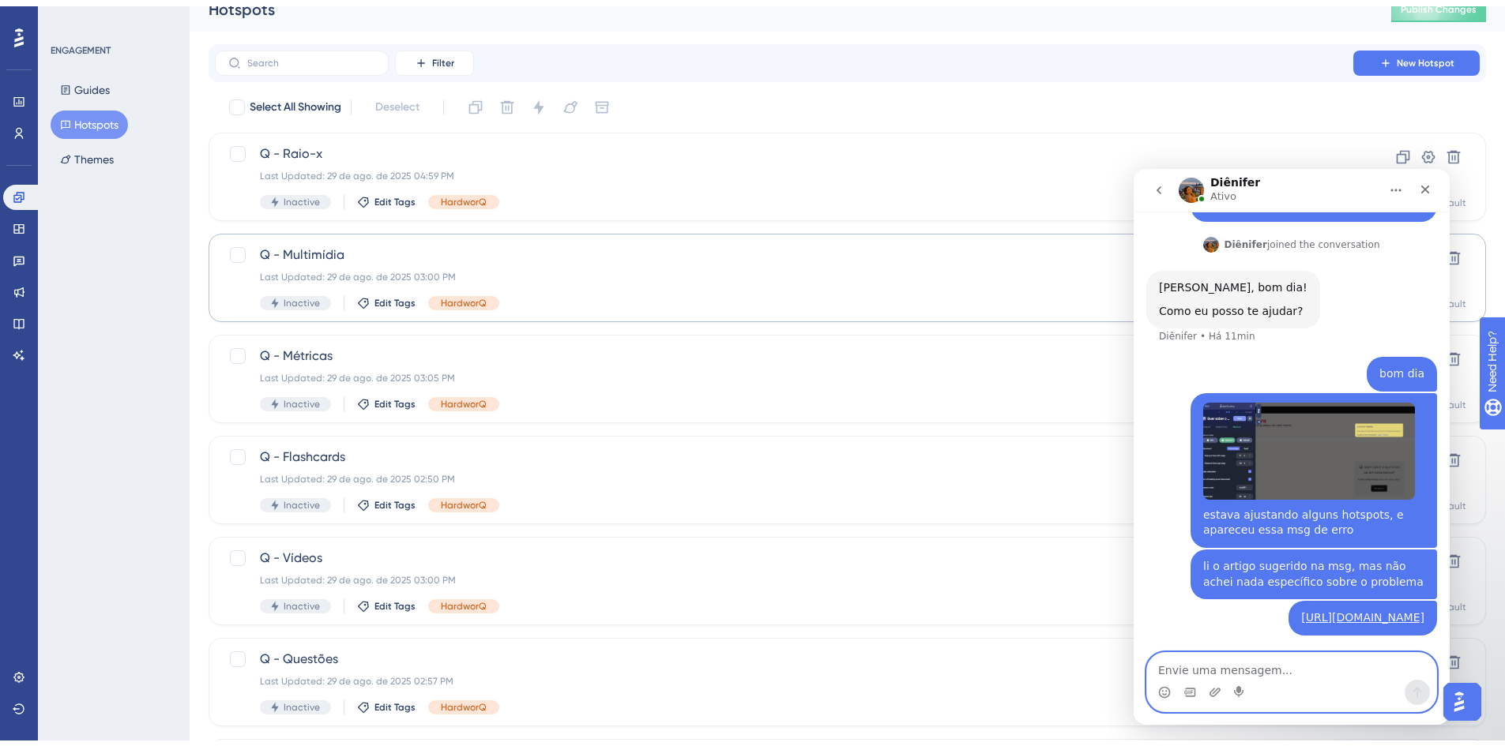
scroll to position [79, 0]
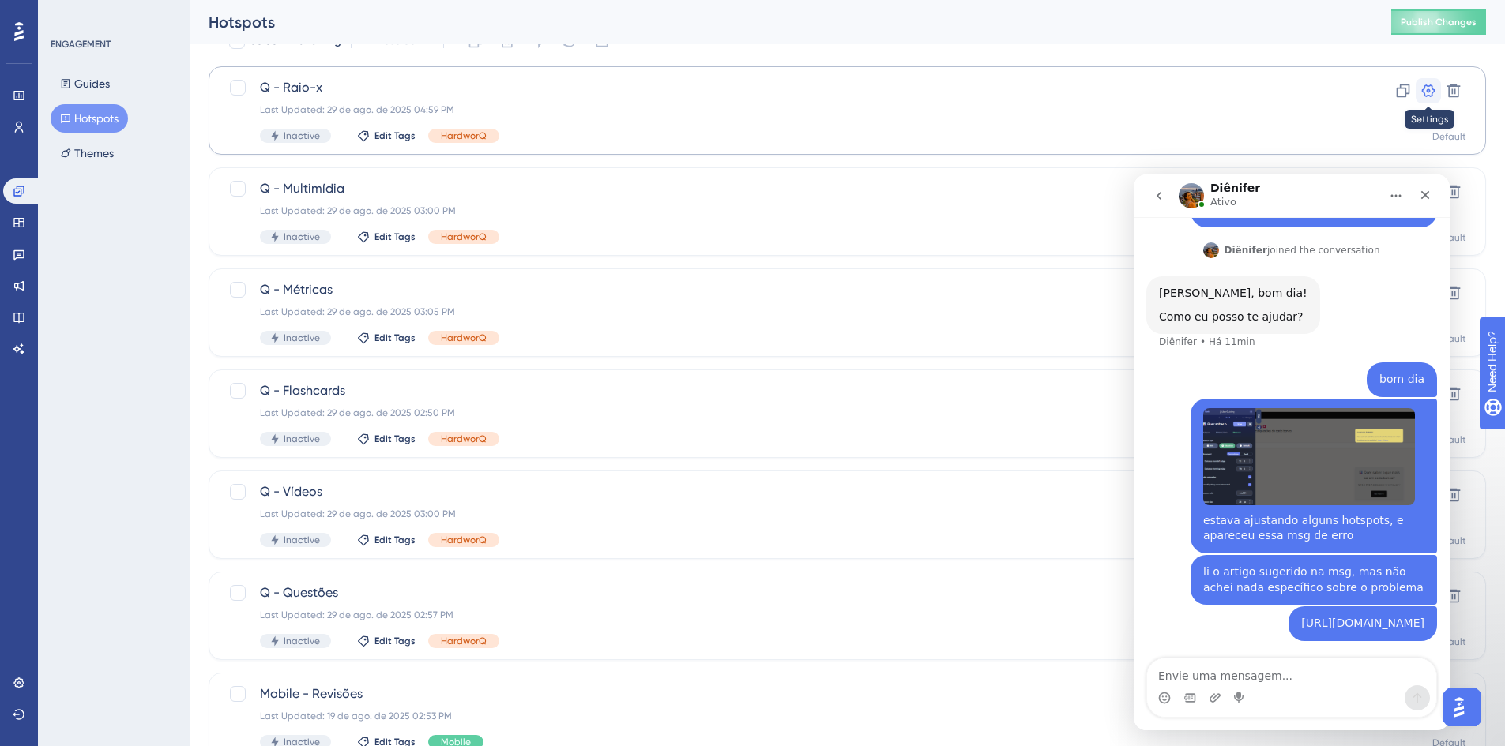
click at [1430, 92] on icon at bounding box center [1428, 91] width 16 height 16
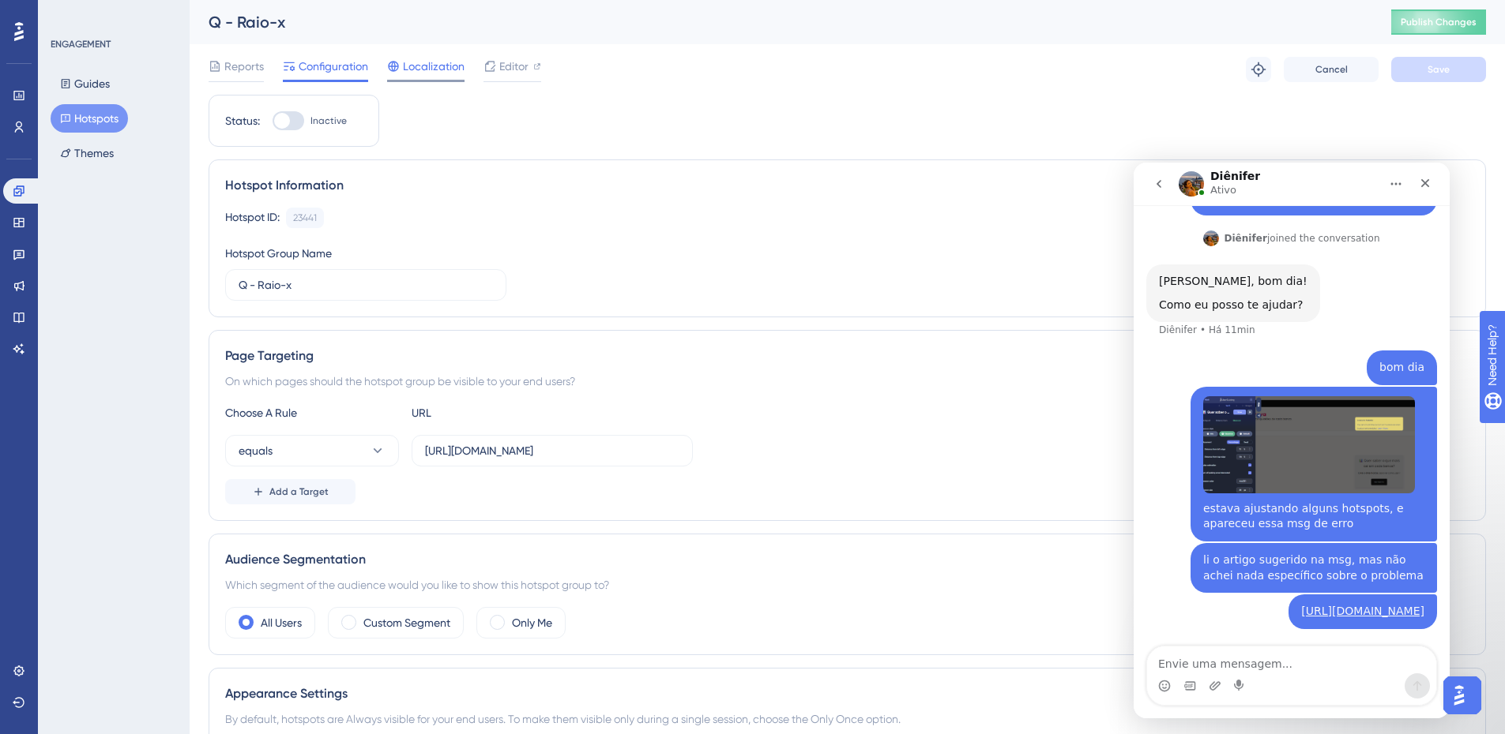
click at [439, 74] on span "Localization" at bounding box center [434, 66] width 62 height 19
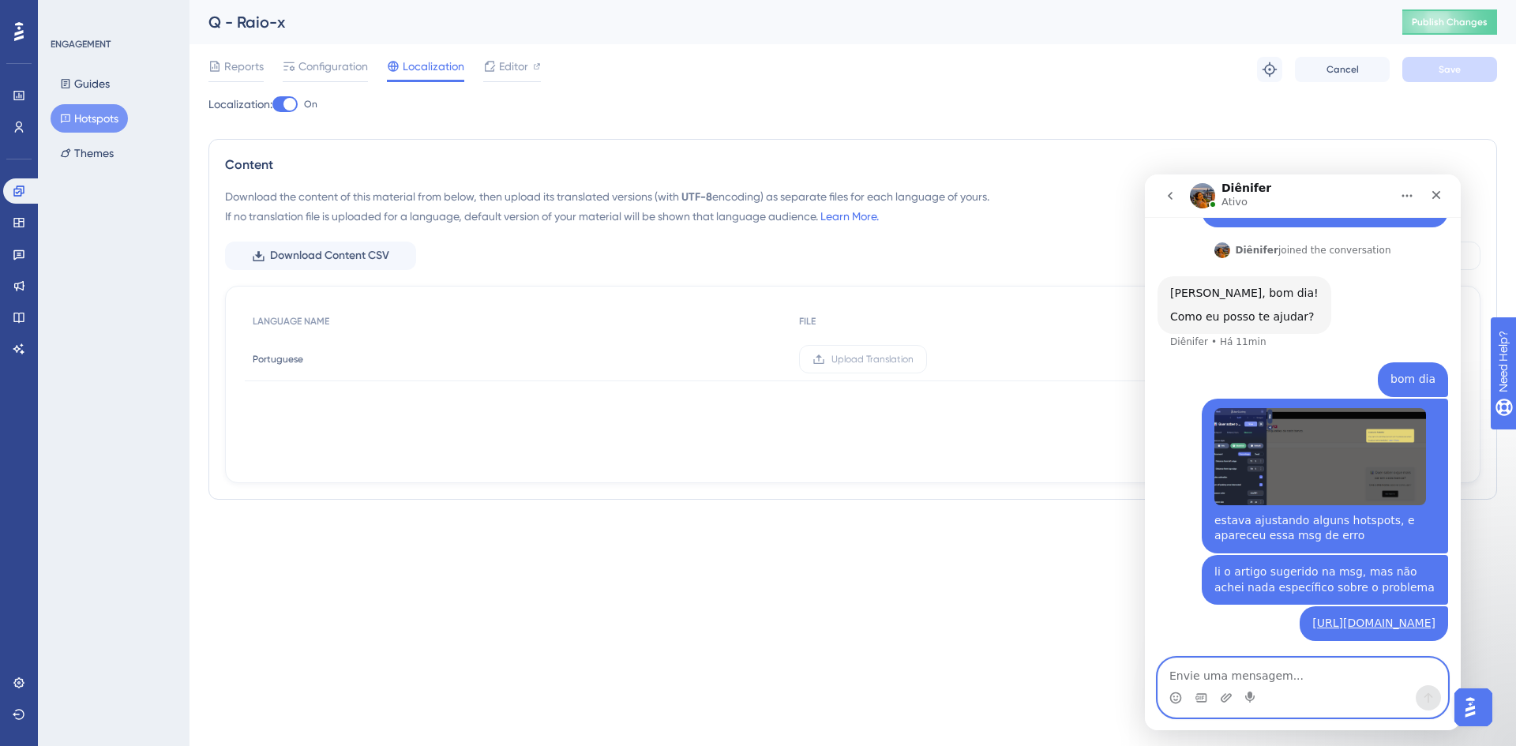
click at [1336, 674] on textarea "Envie uma mensagem..." at bounding box center [1303, 672] width 289 height 27
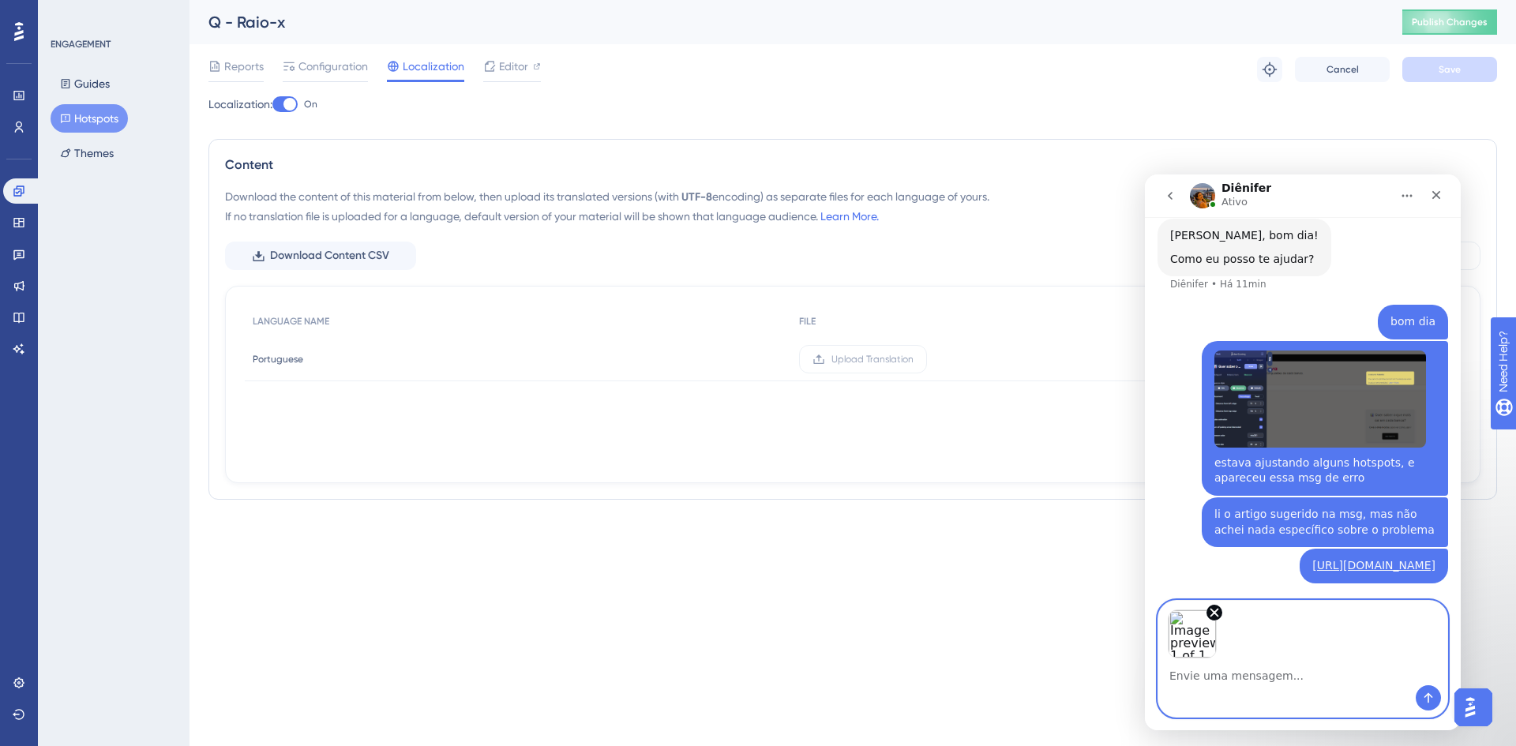
scroll to position [209, 0]
type textarea "isso não pode estar ativo? se não, por que?"
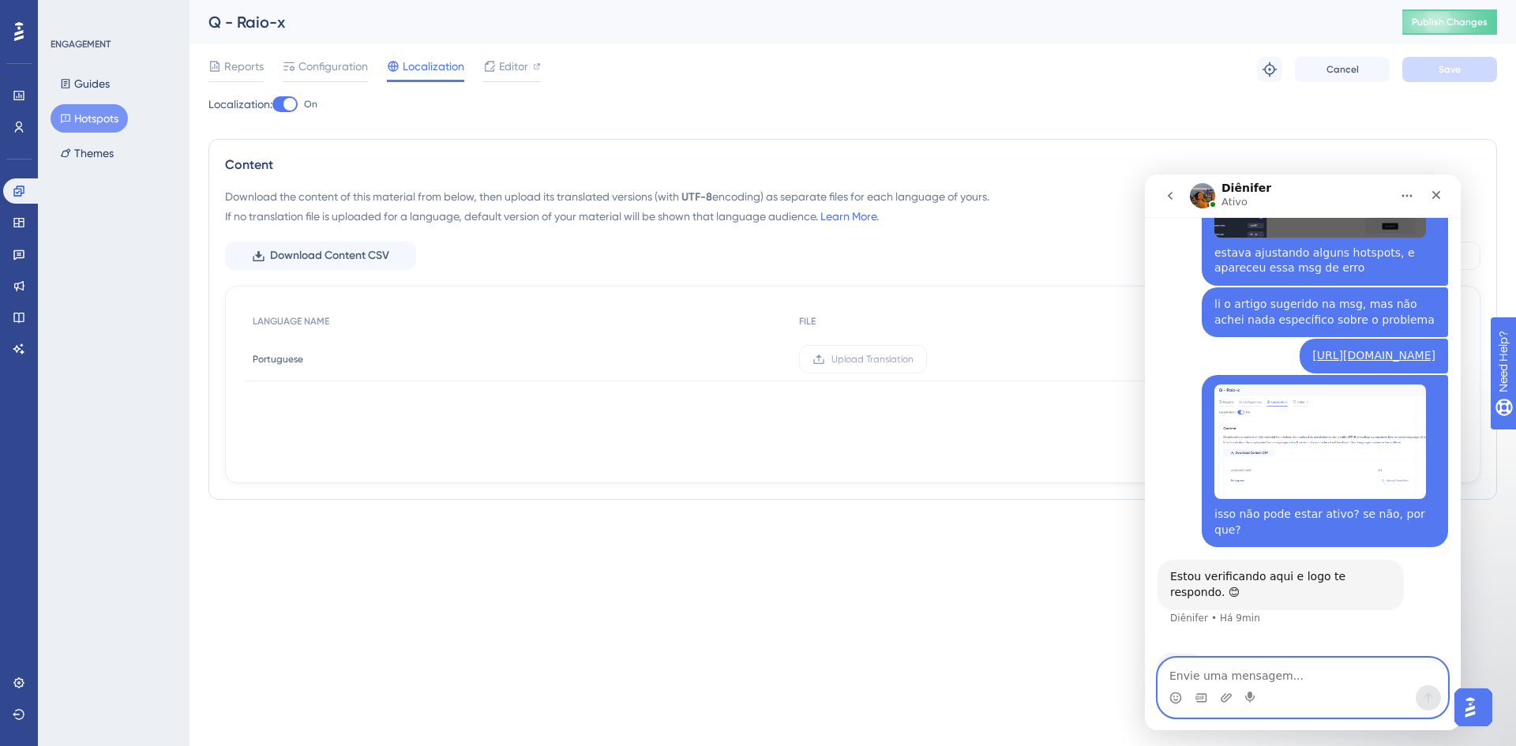
scroll to position [434, 0]
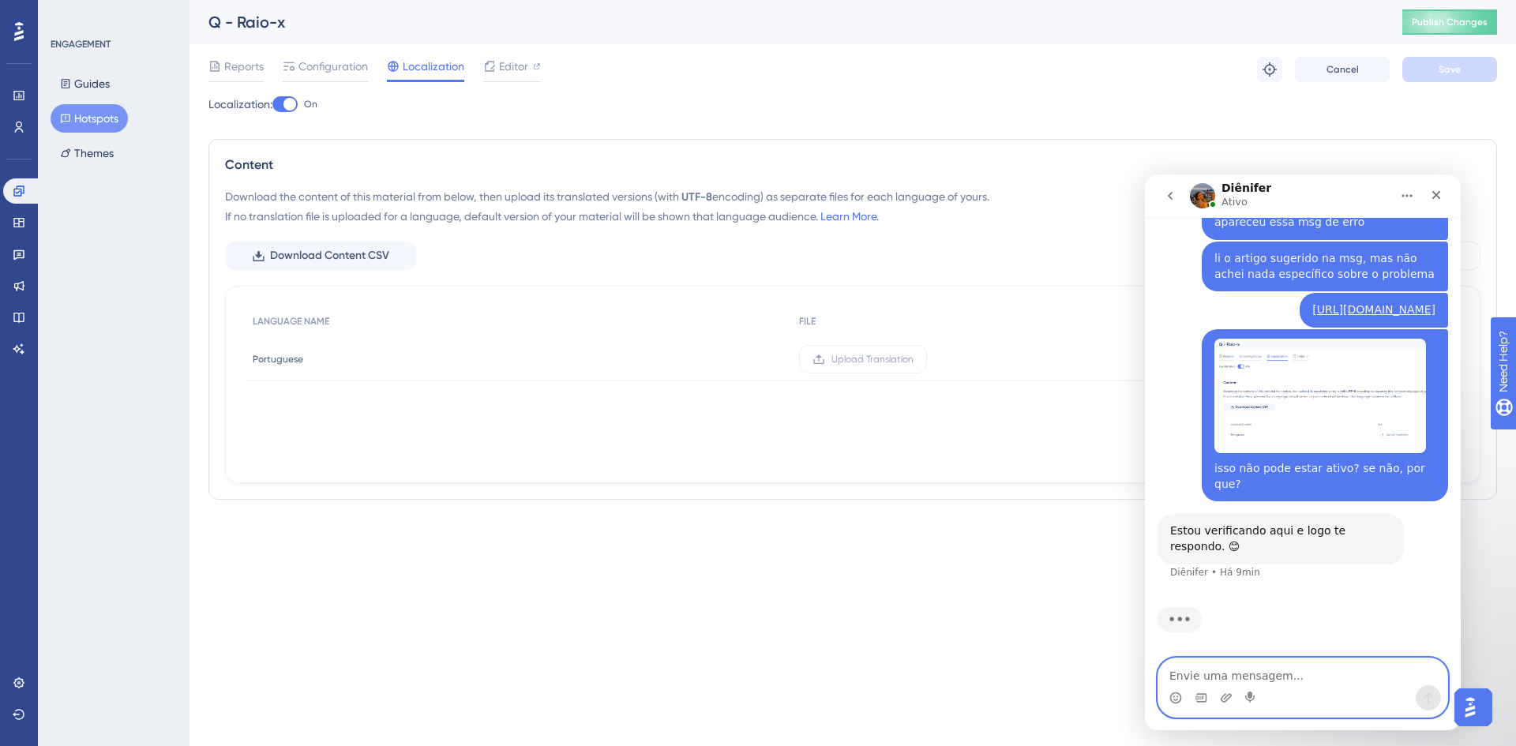
click at [1312, 682] on textarea "Envie uma mensagem..." at bounding box center [1303, 672] width 289 height 27
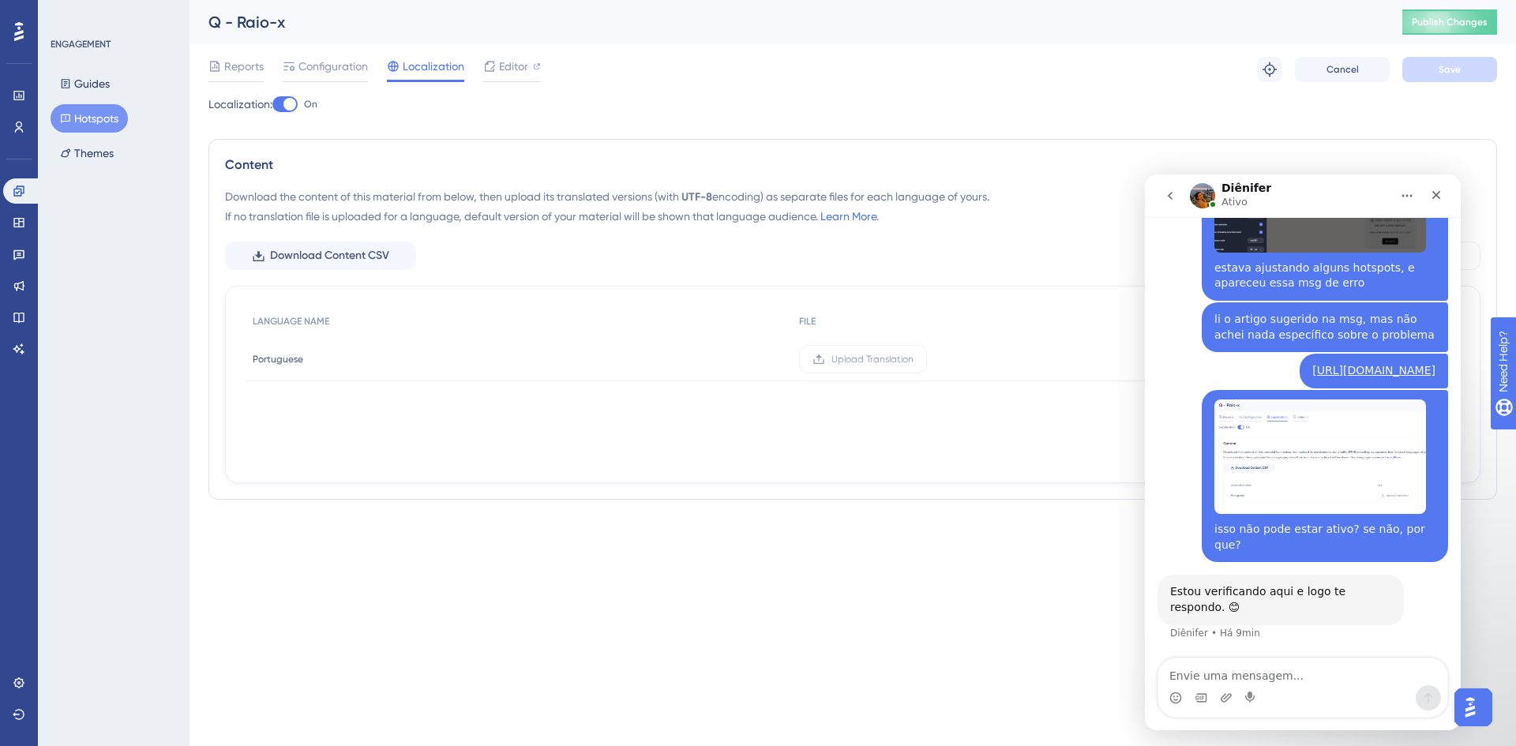
scroll to position [373, 0]
click at [1311, 663] on textarea "Envie uma mensagem..." at bounding box center [1303, 672] width 289 height 27
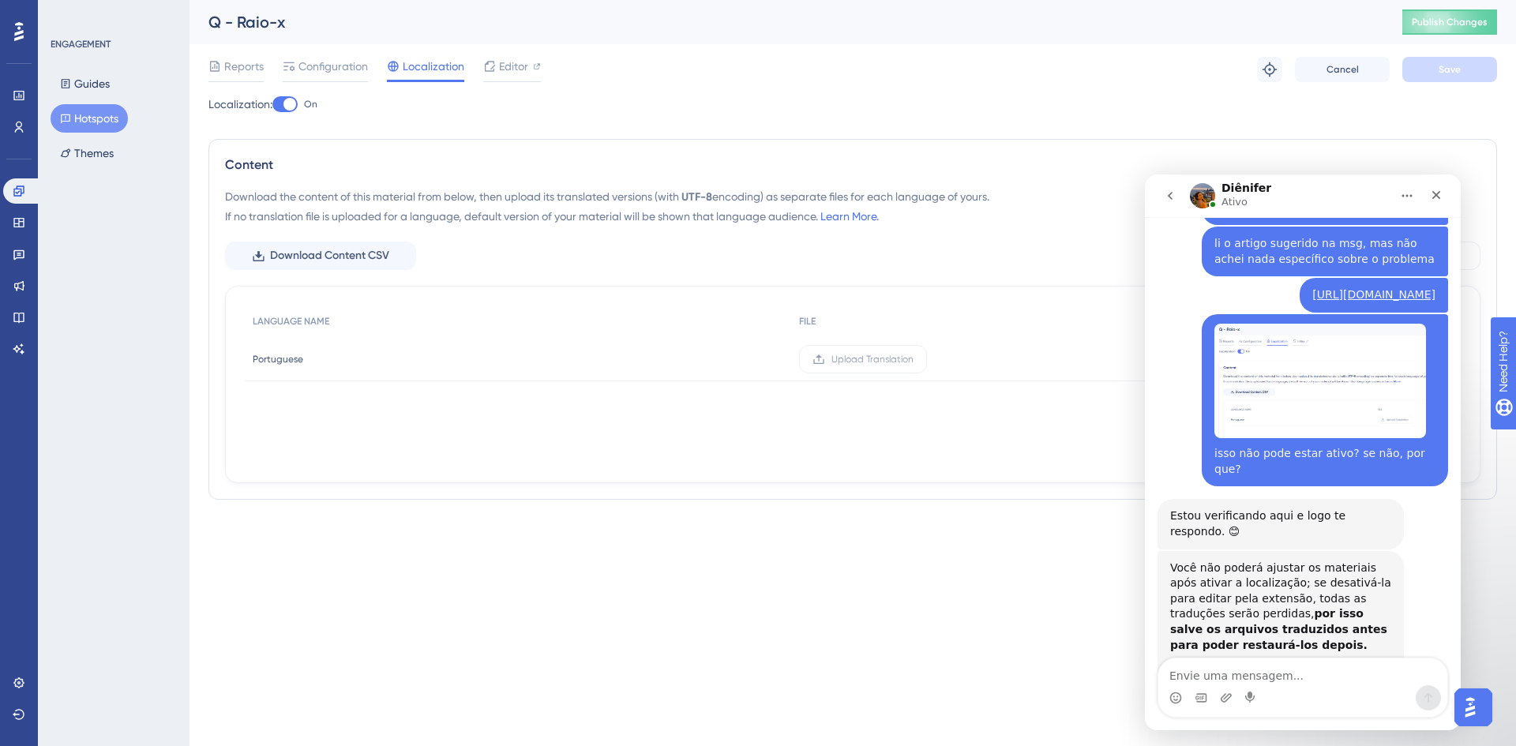
scroll to position [509, 0]
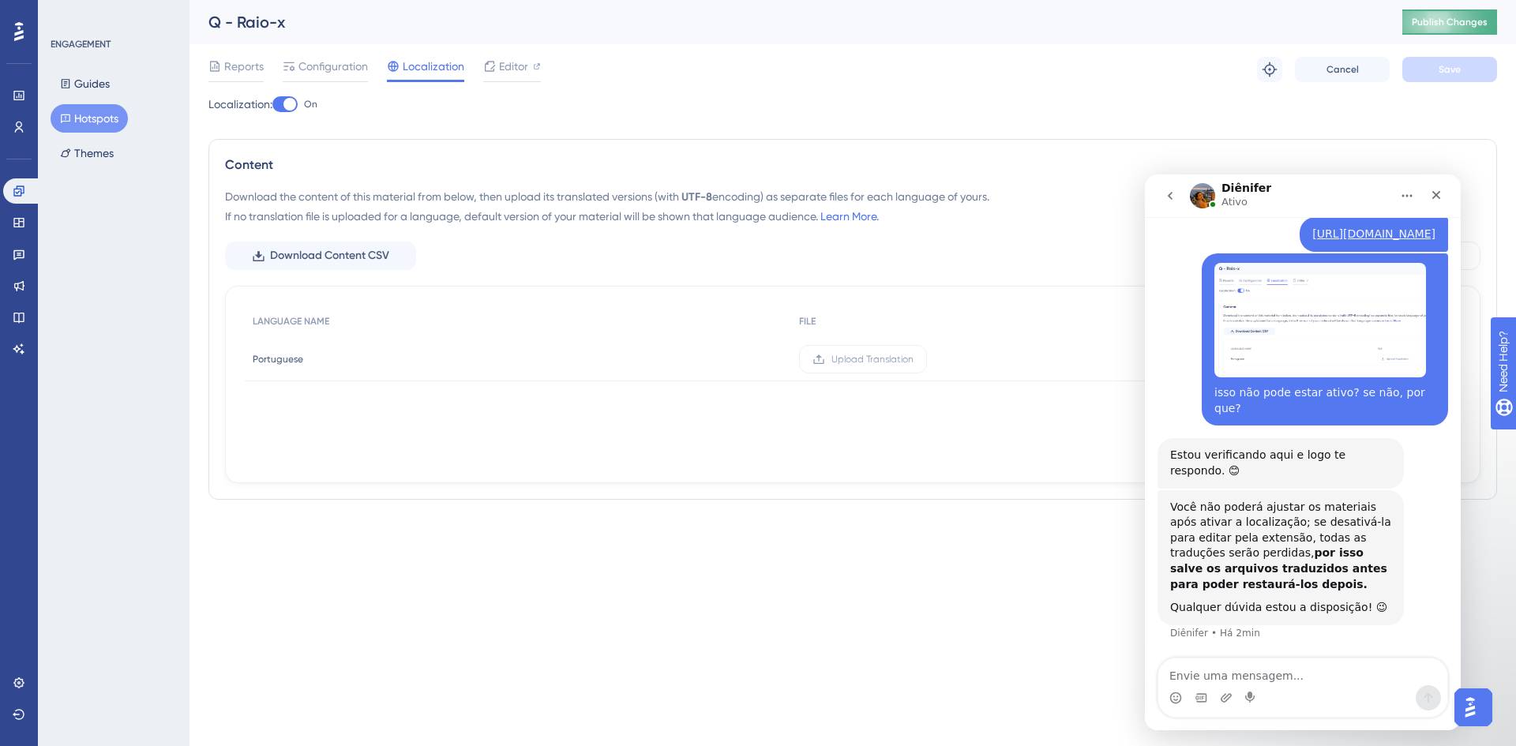
click at [1460, 28] on button "Publish Changes" at bounding box center [1450, 21] width 95 height 25
click at [1322, 685] on div "Messenger da Intercom" at bounding box center [1303, 688] width 289 height 58
click at [1322, 678] on textarea "Envie uma mensagem..." at bounding box center [1303, 672] width 289 height 27
click at [1322, 676] on textarea "Envie uma mensagem..." at bounding box center [1303, 672] width 289 height 27
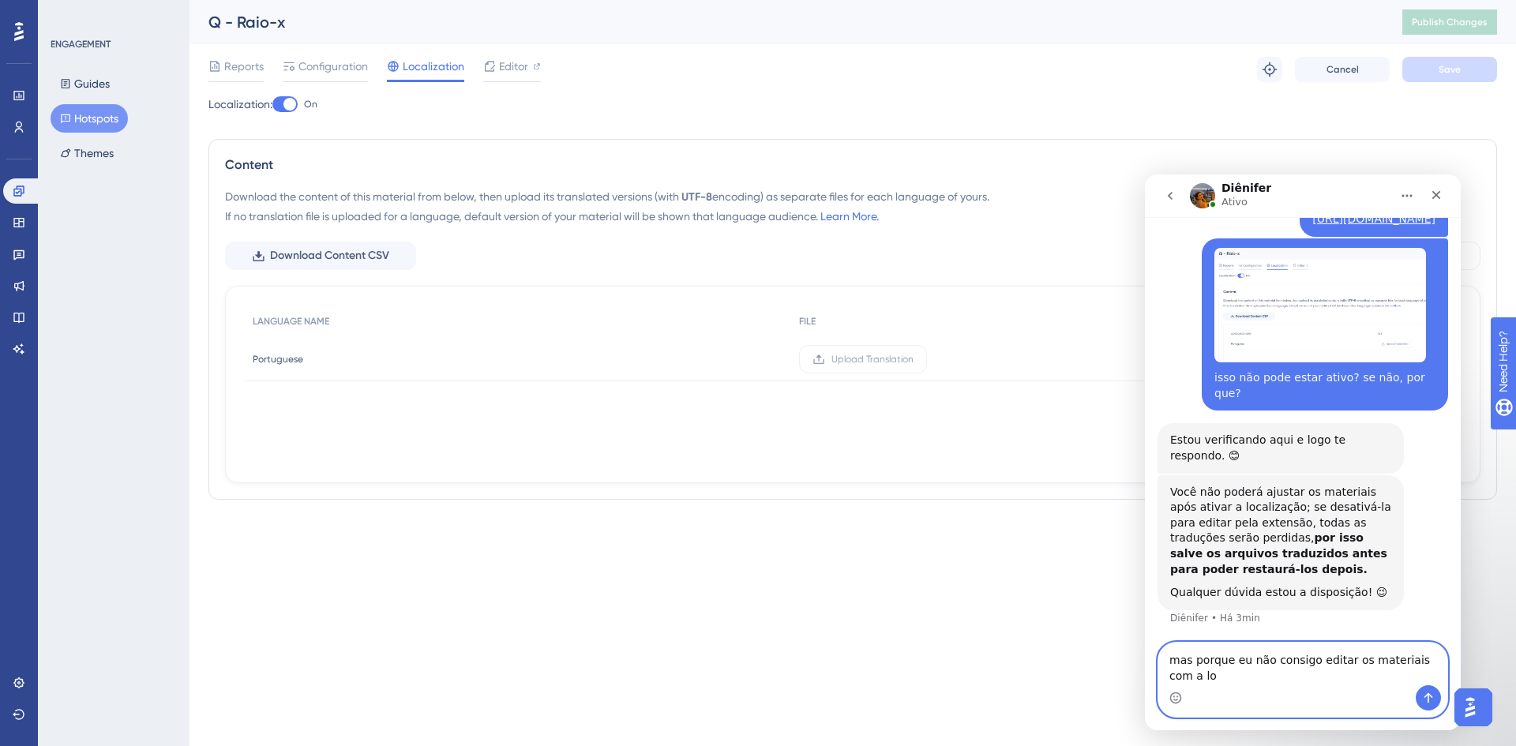
scroll to position [525, 0]
type textarea "mas porque eu não consigo editar os materiais com a localização ativada?"
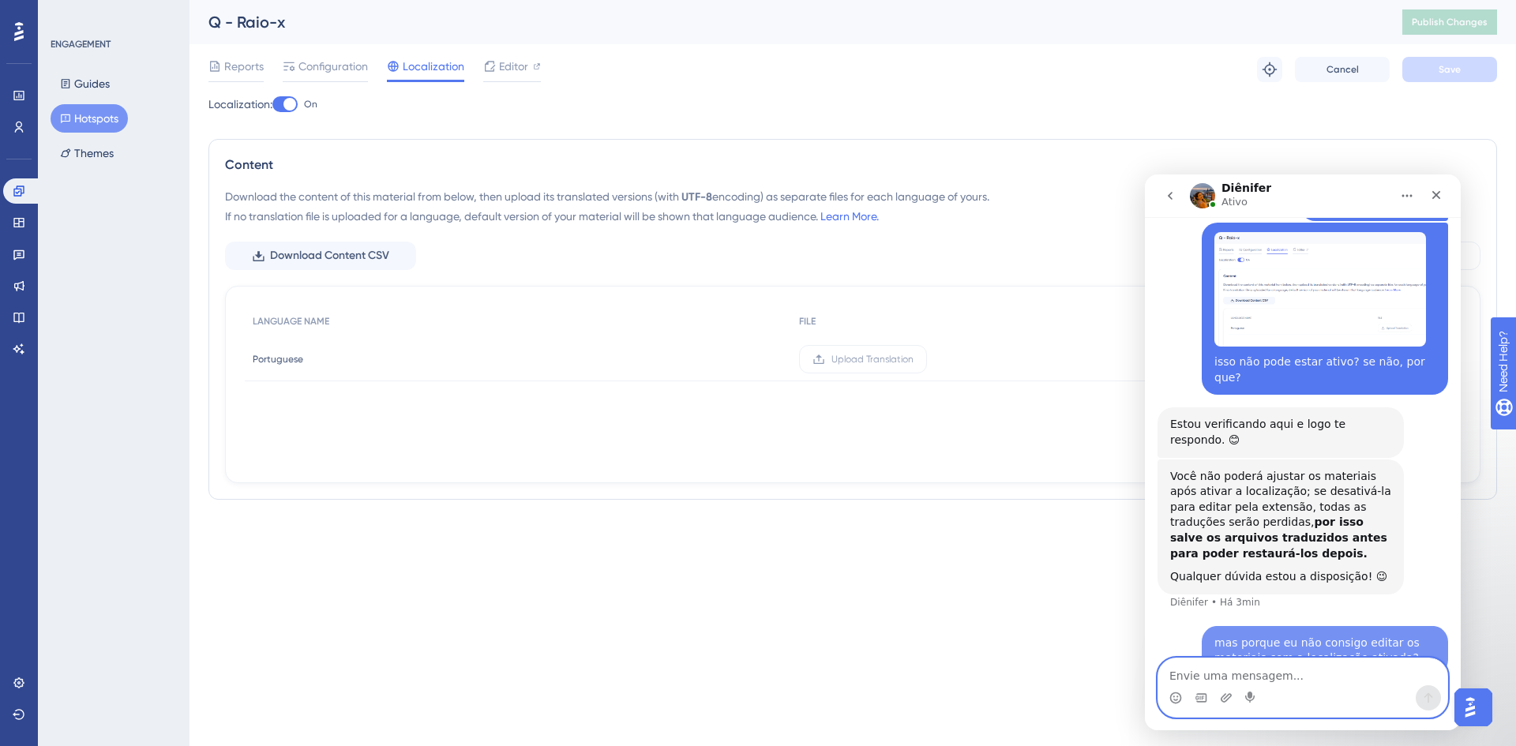
scroll to position [572, 0]
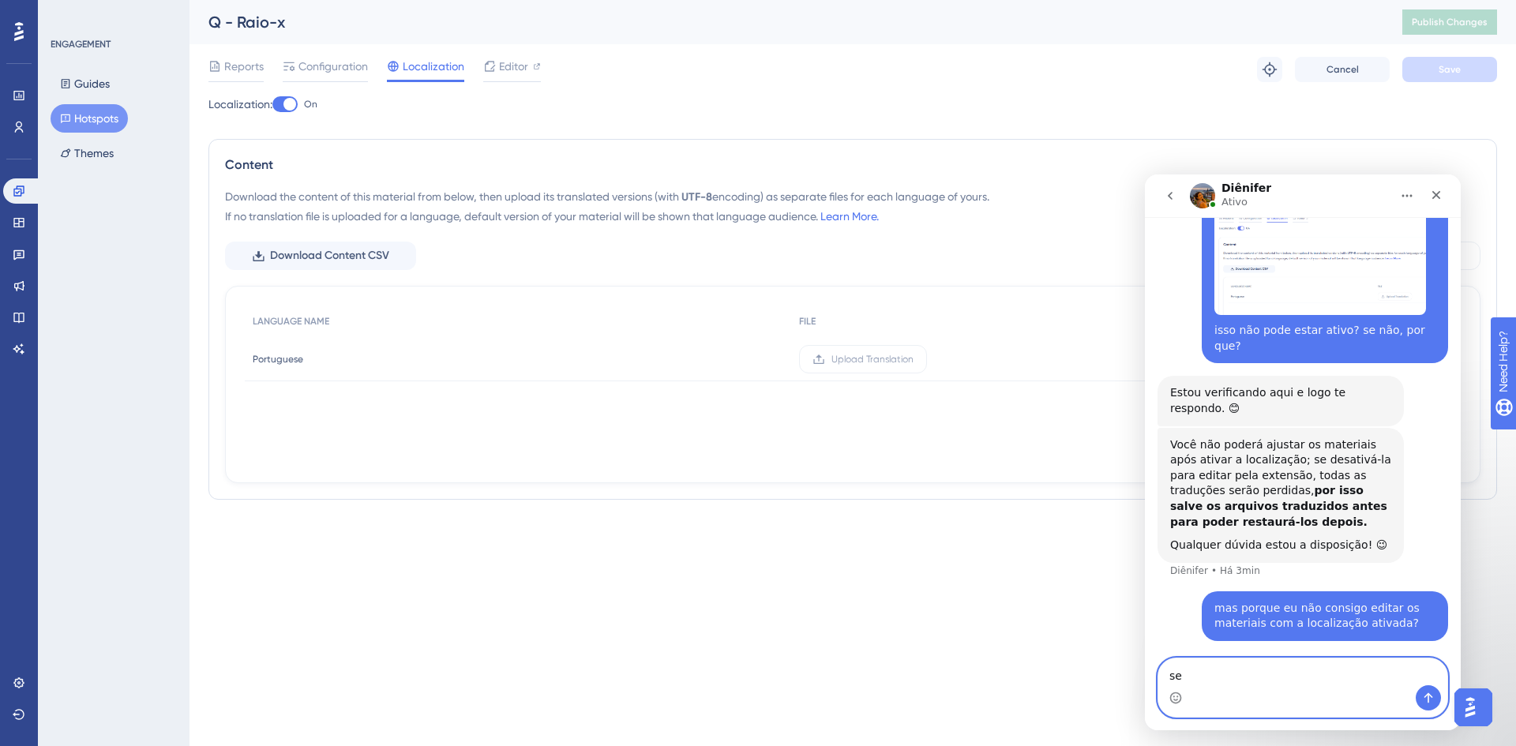
type textarea "s"
click at [285, 104] on div at bounding box center [284, 104] width 25 height 16
click at [272, 104] on input "On" at bounding box center [272, 104] width 1 height 1
checkbox input "true"
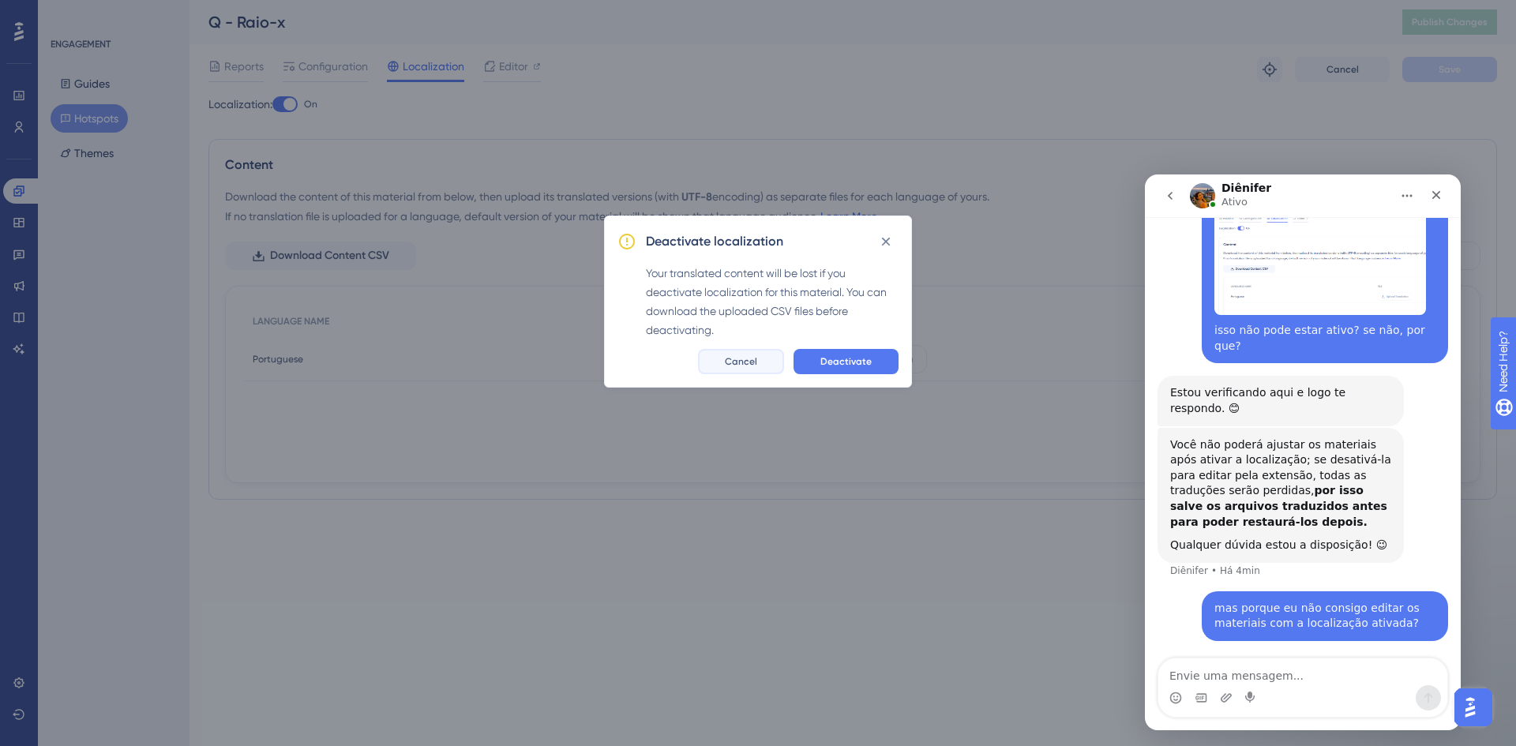
click at [738, 371] on button "Cancel" at bounding box center [741, 361] width 86 height 25
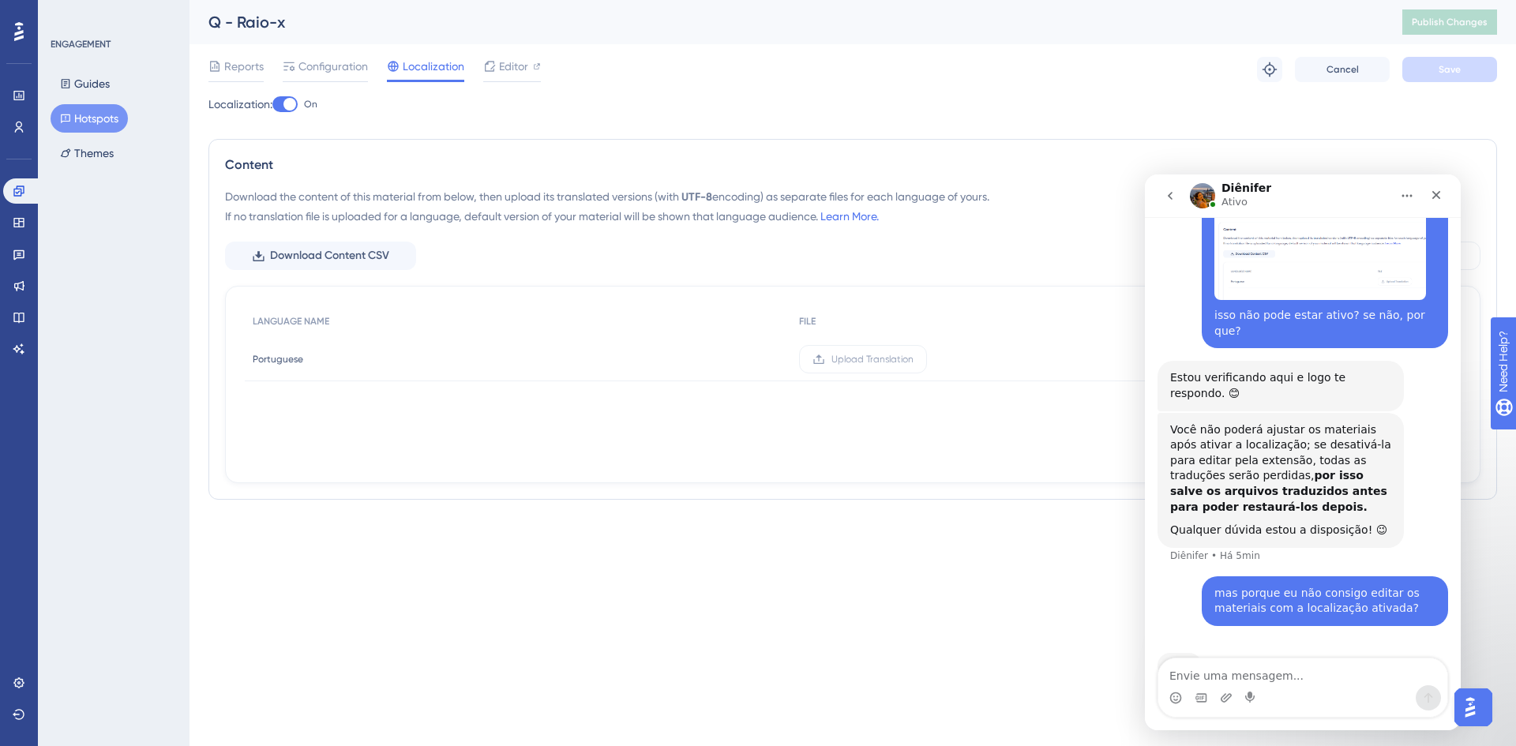
scroll to position [633, 0]
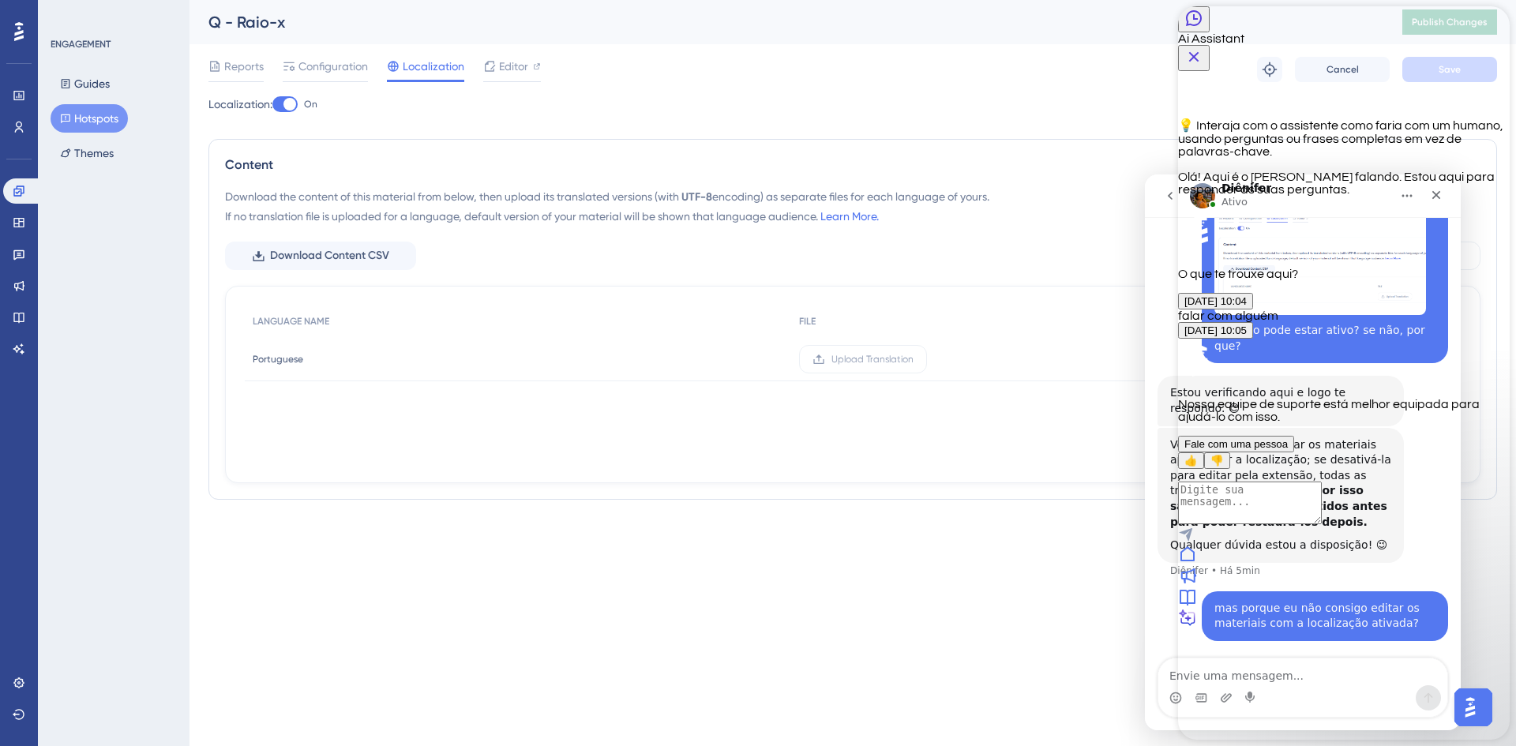
scroll to position [572, 0]
click at [1204, 47] on icon "Close Button" at bounding box center [1194, 56] width 19 height 19
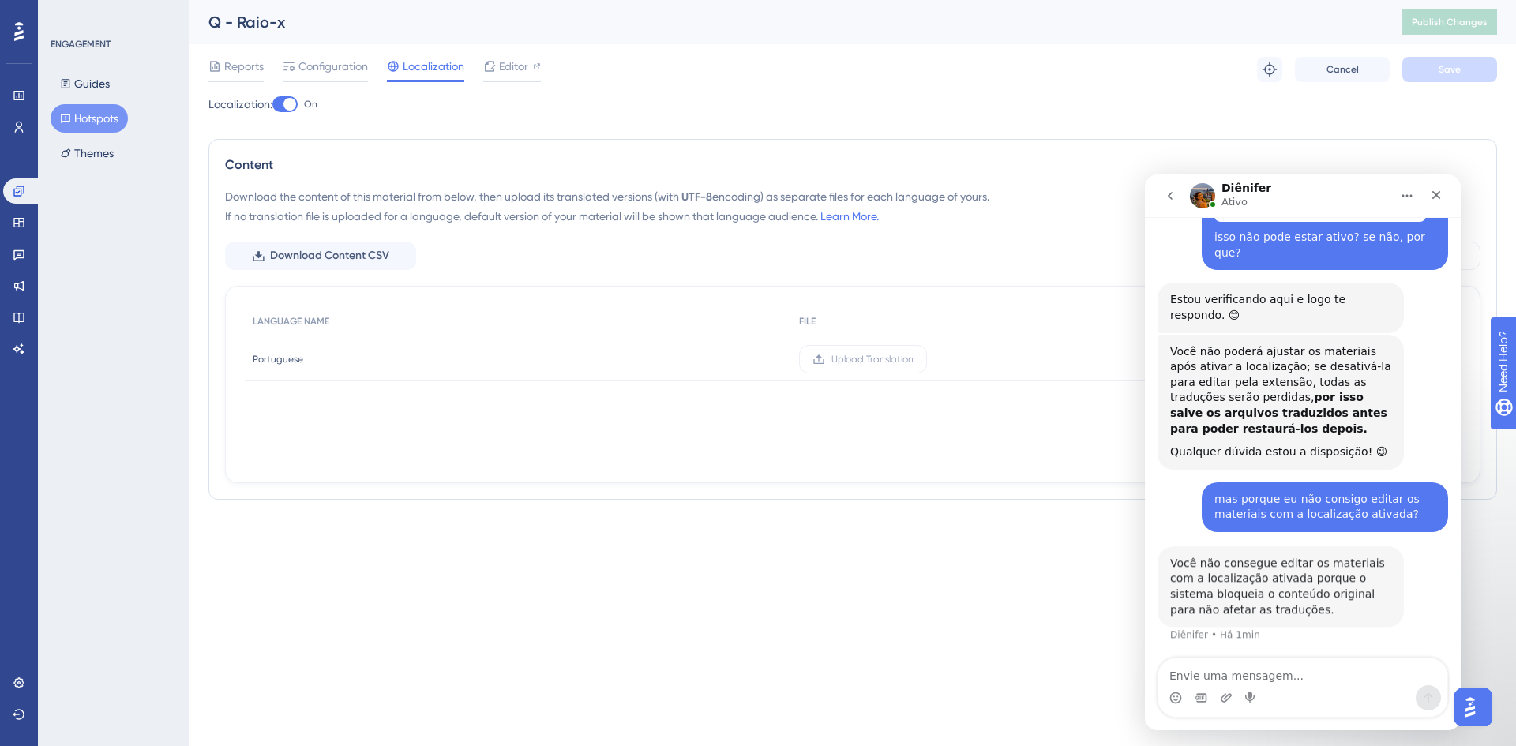
scroll to position [666, 0]
click at [1370, 677] on textarea "Envie uma mensagem..." at bounding box center [1303, 672] width 289 height 27
click at [1321, 674] on textarea "Envie uma mensagem..." at bounding box center [1303, 672] width 289 height 27
type textarea "entendi, ok"
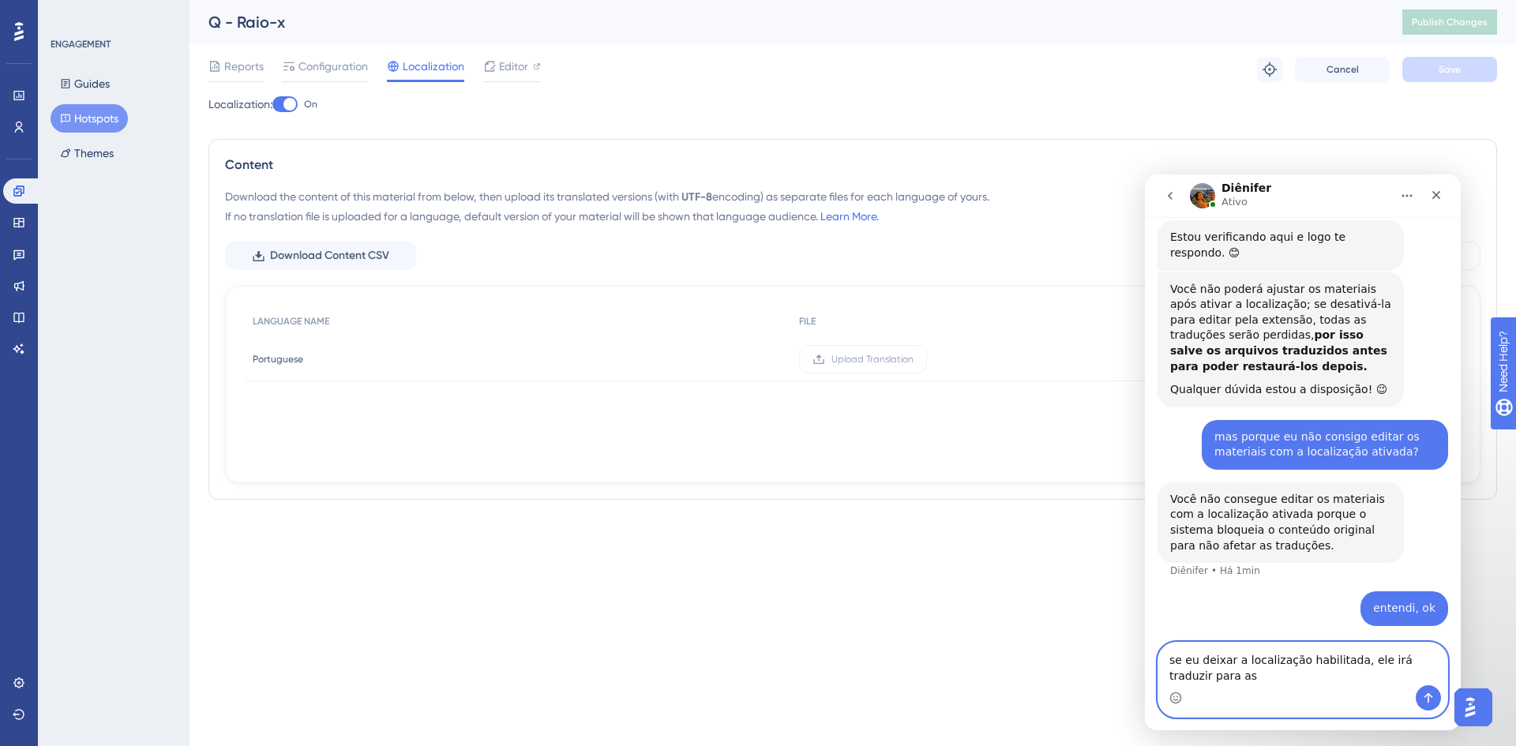
scroll to position [728, 0]
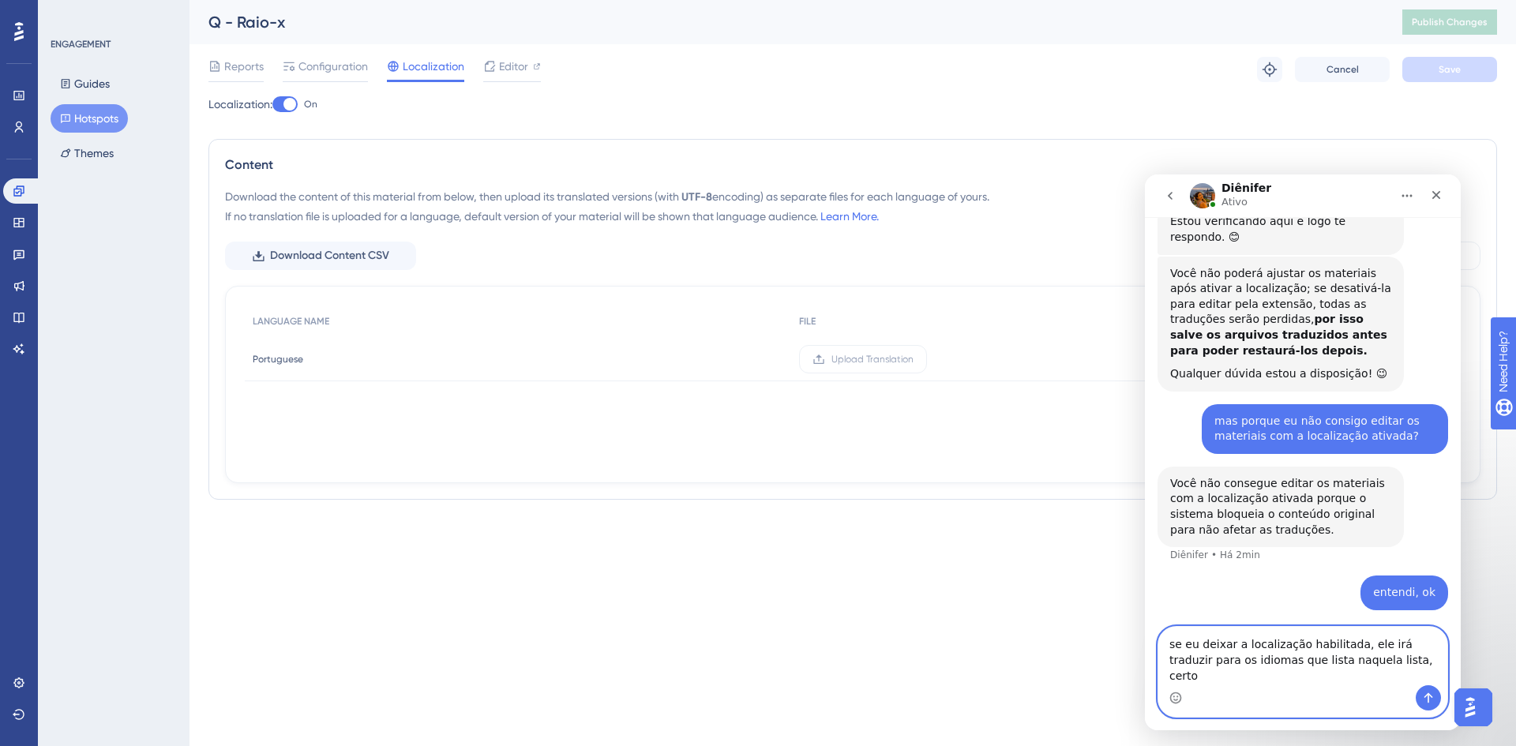
type textarea "se eu deixar a localização habilitada, ele irá traduzir para os idiomas que lis…"
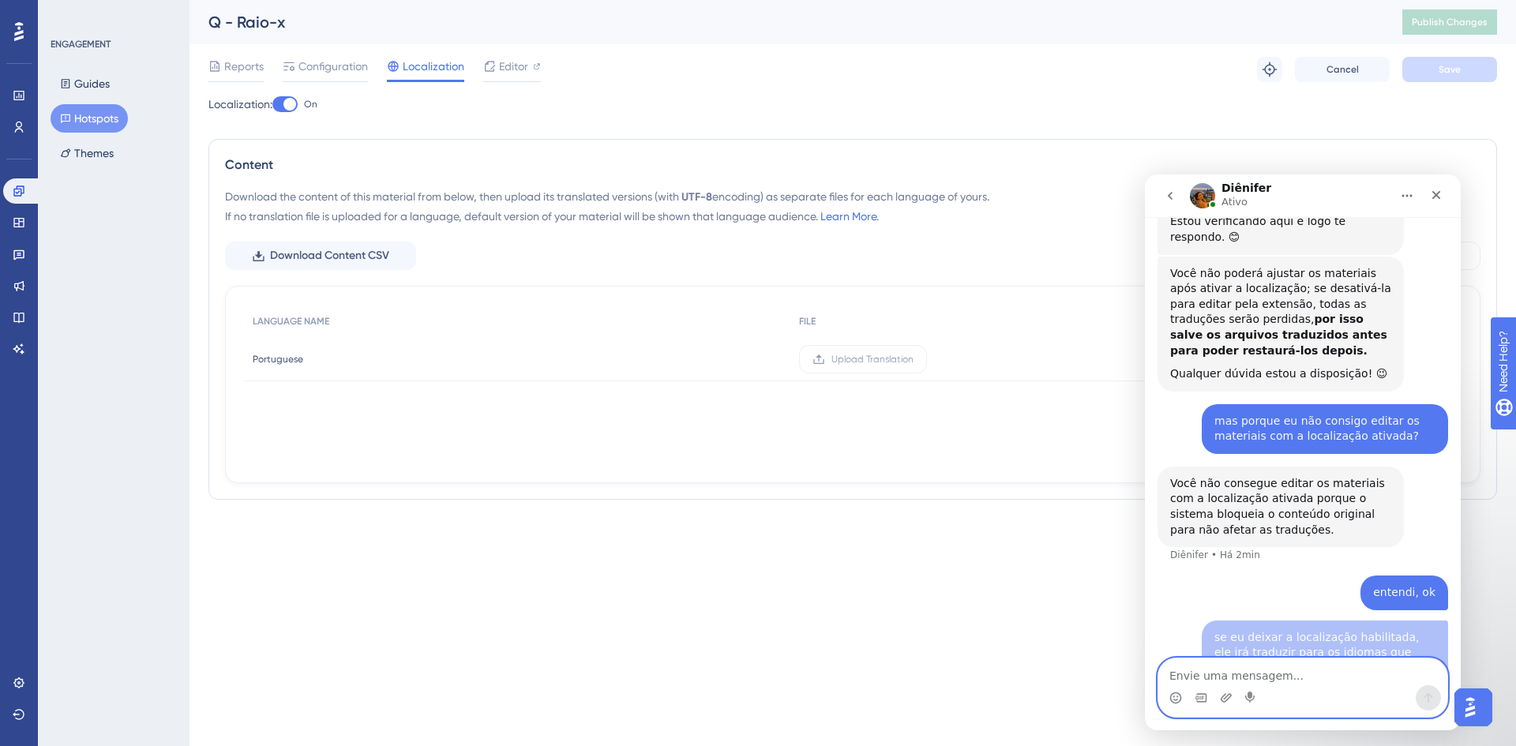
scroll to position [780, 0]
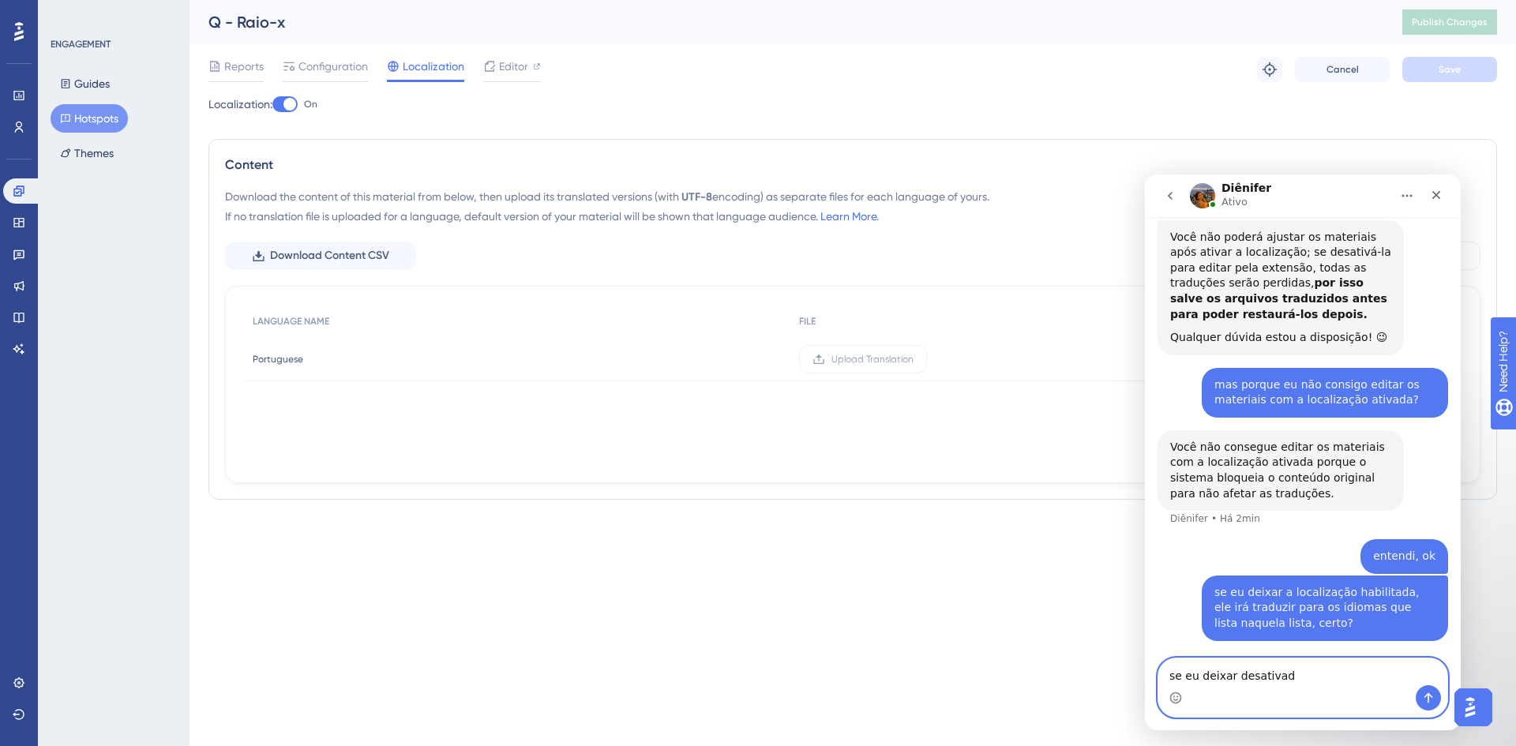
type textarea "se eu deixar desativado"
click at [1283, 663] on textarea "Envie uma mensagem..." at bounding box center [1303, 672] width 289 height 27
type textarea "dos que eu selecionar"
drag, startPoint x: 1320, startPoint y: 672, endPoint x: 1107, endPoint y: 673, distance: 212.5
click html "Diênifer Ativo Ajudamos seu negócio a crescer com um melhor onboarding de usuár…"
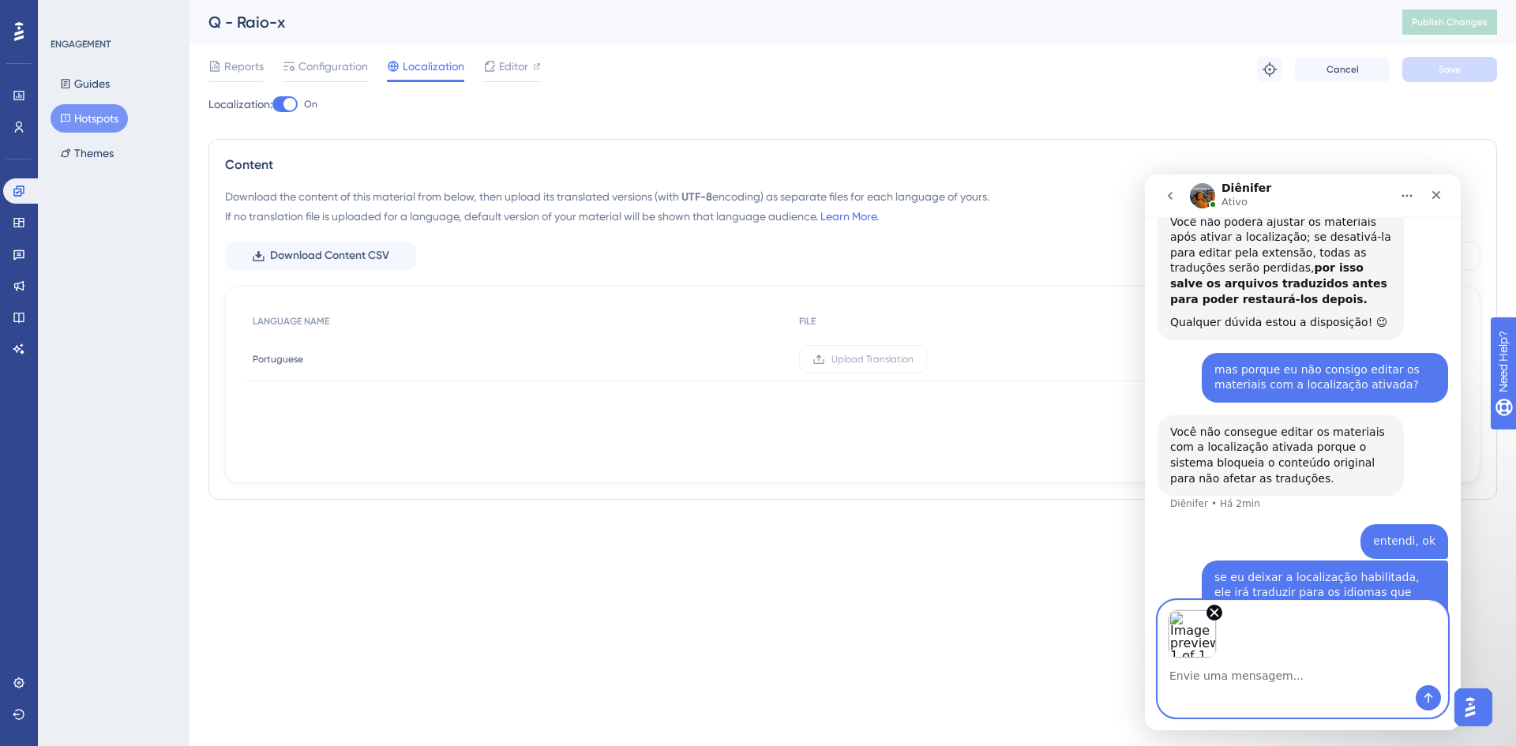
scroll to position [837, 0]
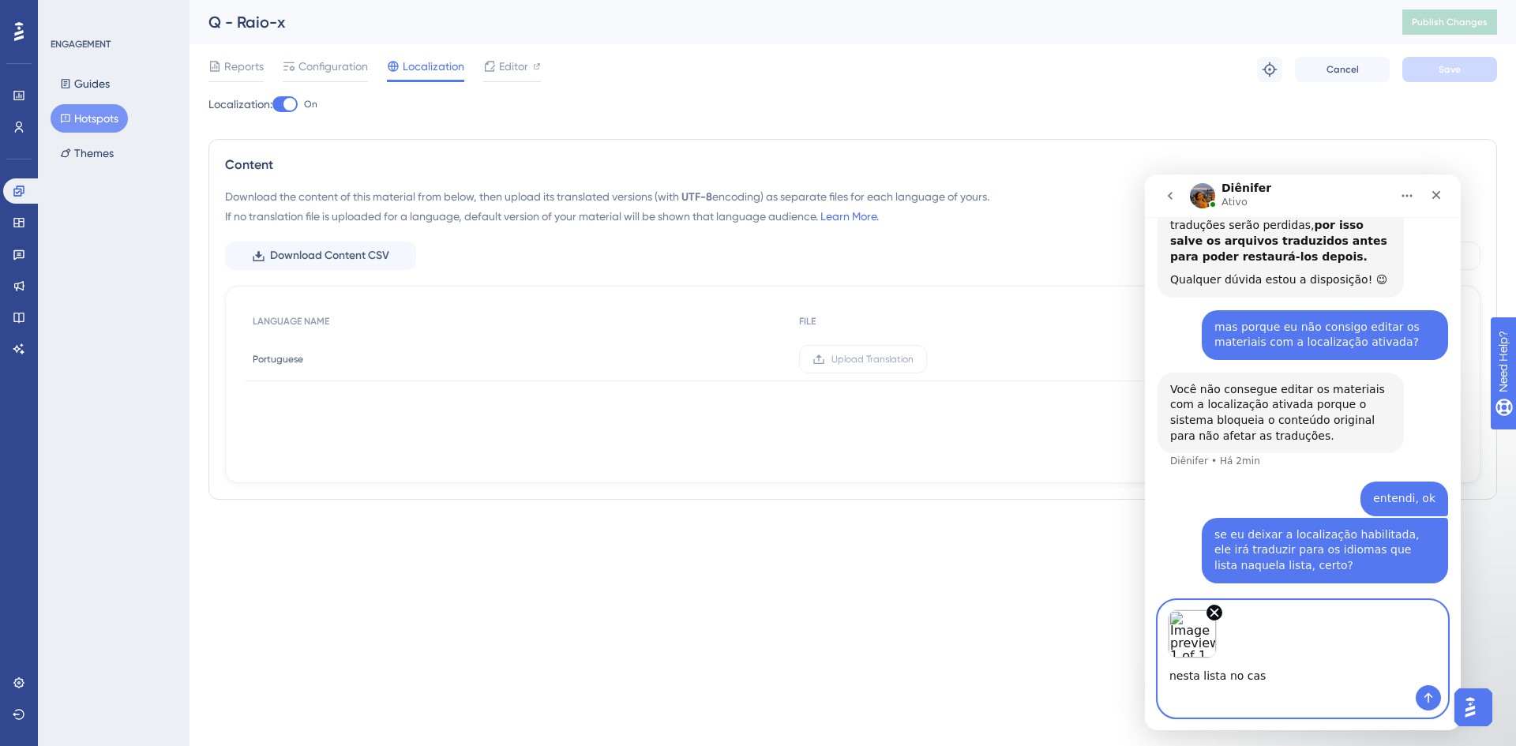
type textarea "nesta lista no caso"
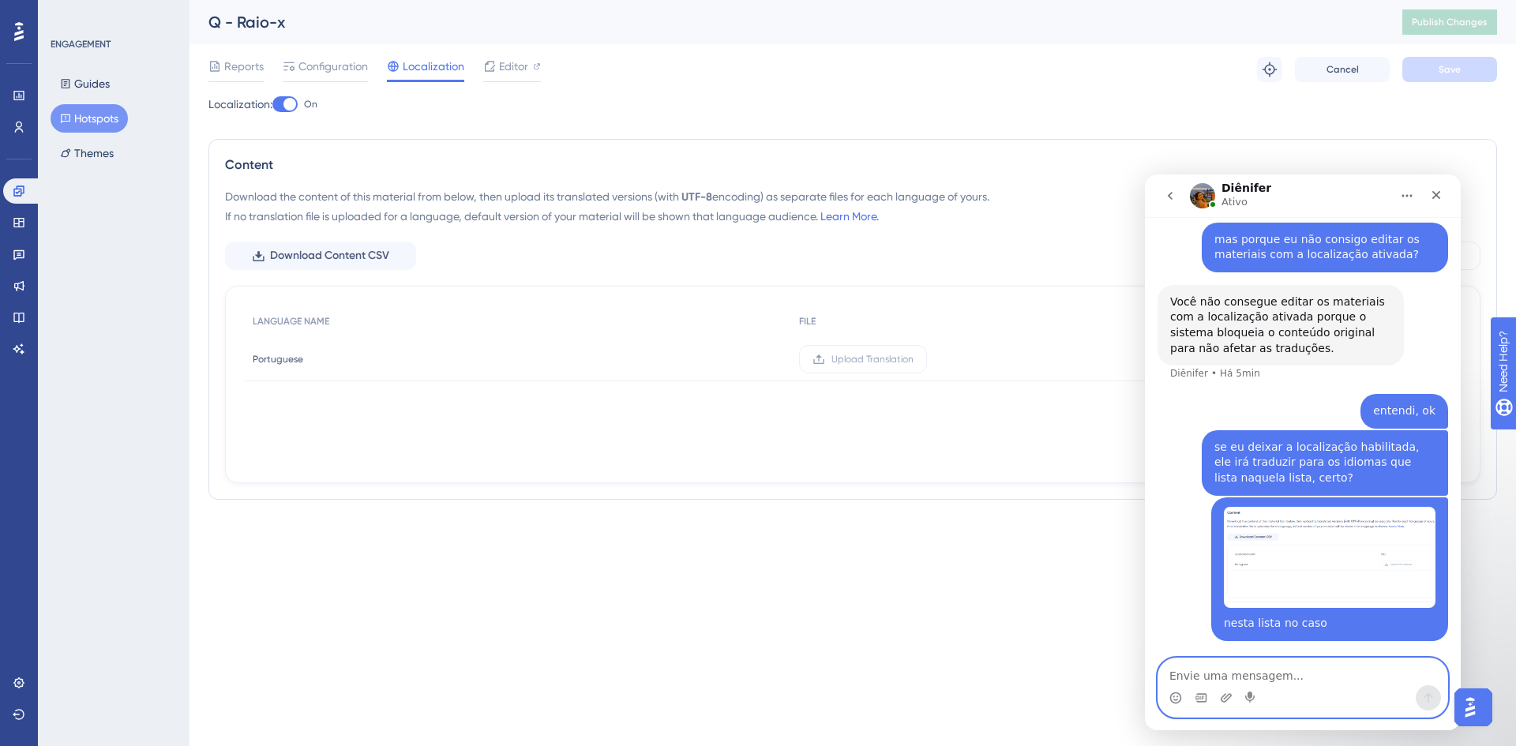
scroll to position [610, 0]
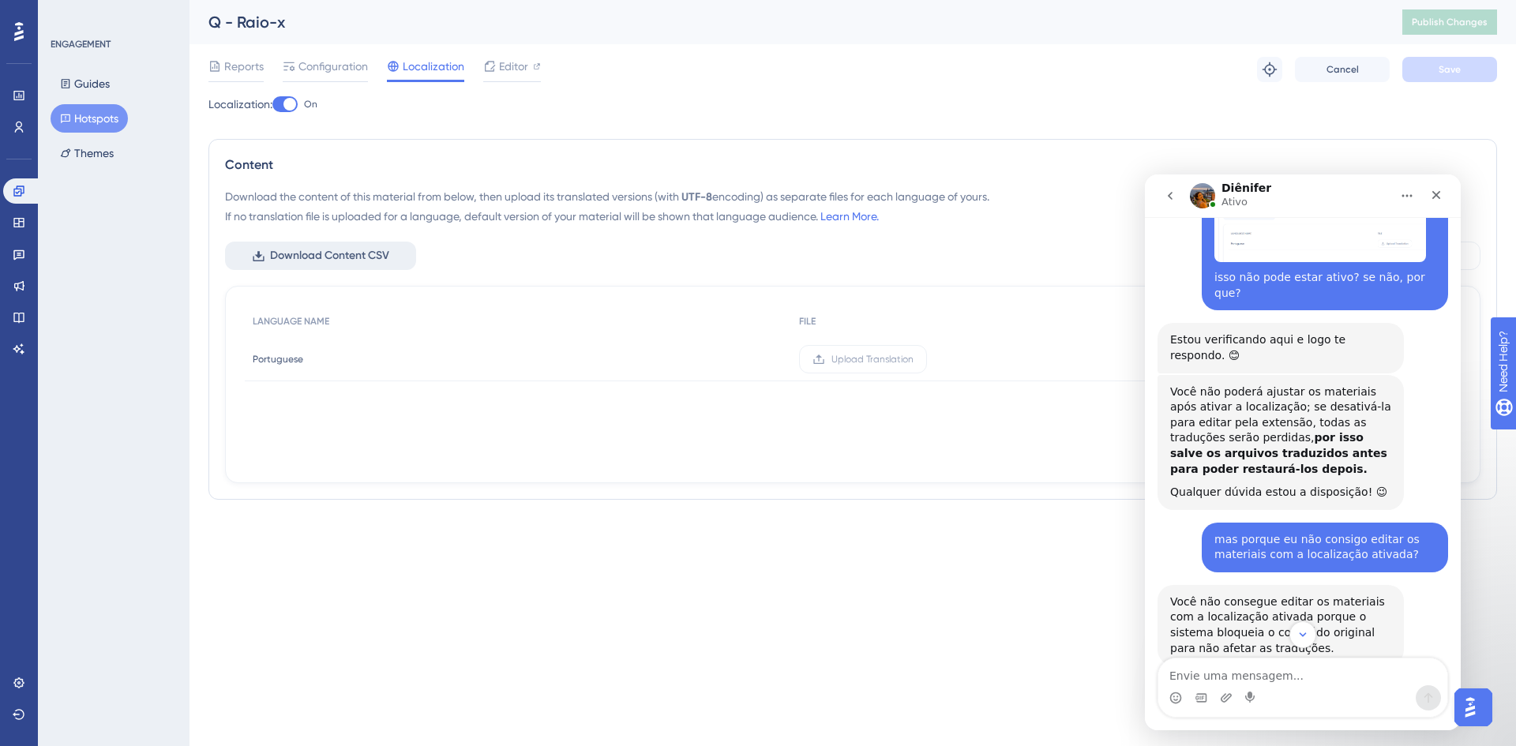
click at [370, 256] on span "Download Content CSV" at bounding box center [329, 255] width 119 height 19
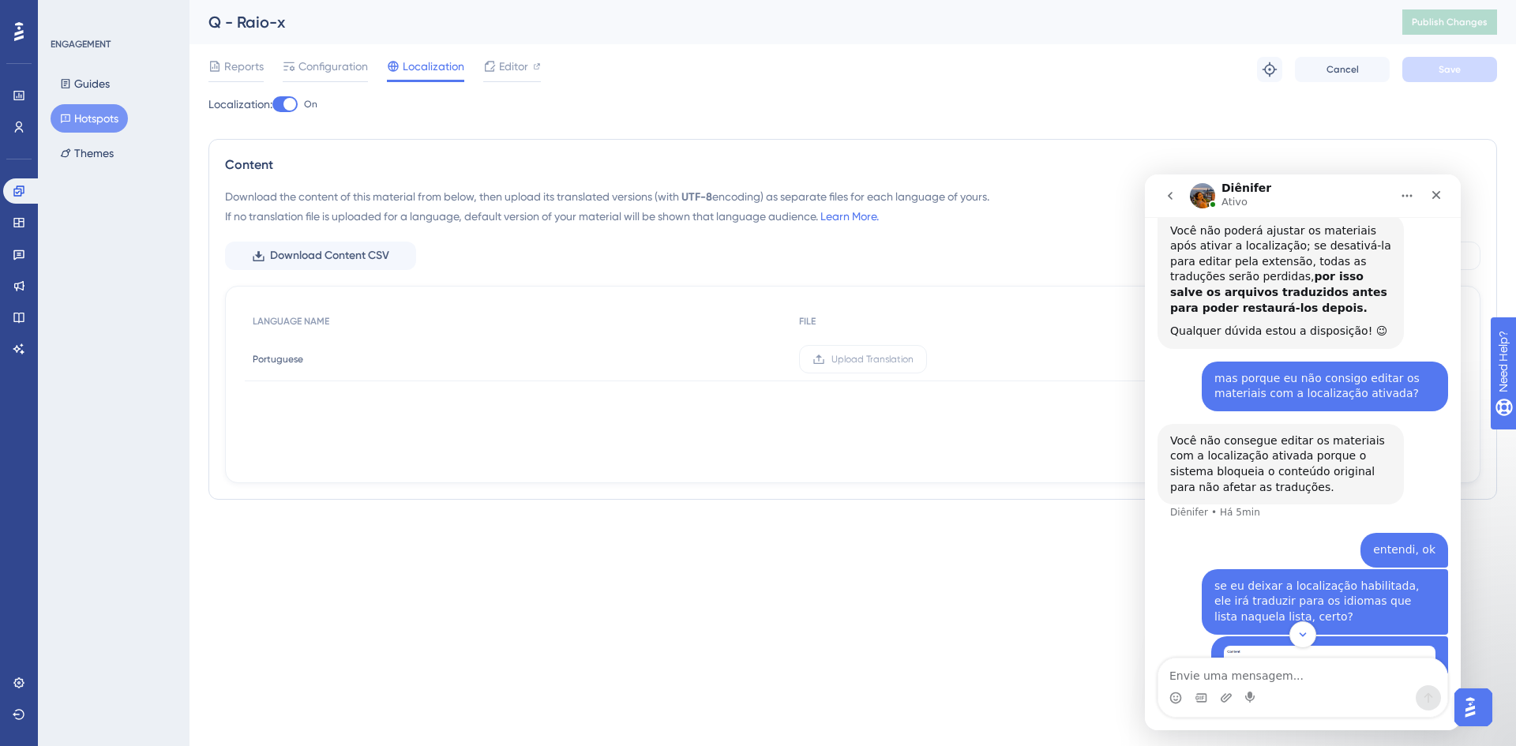
scroll to position [926, 0]
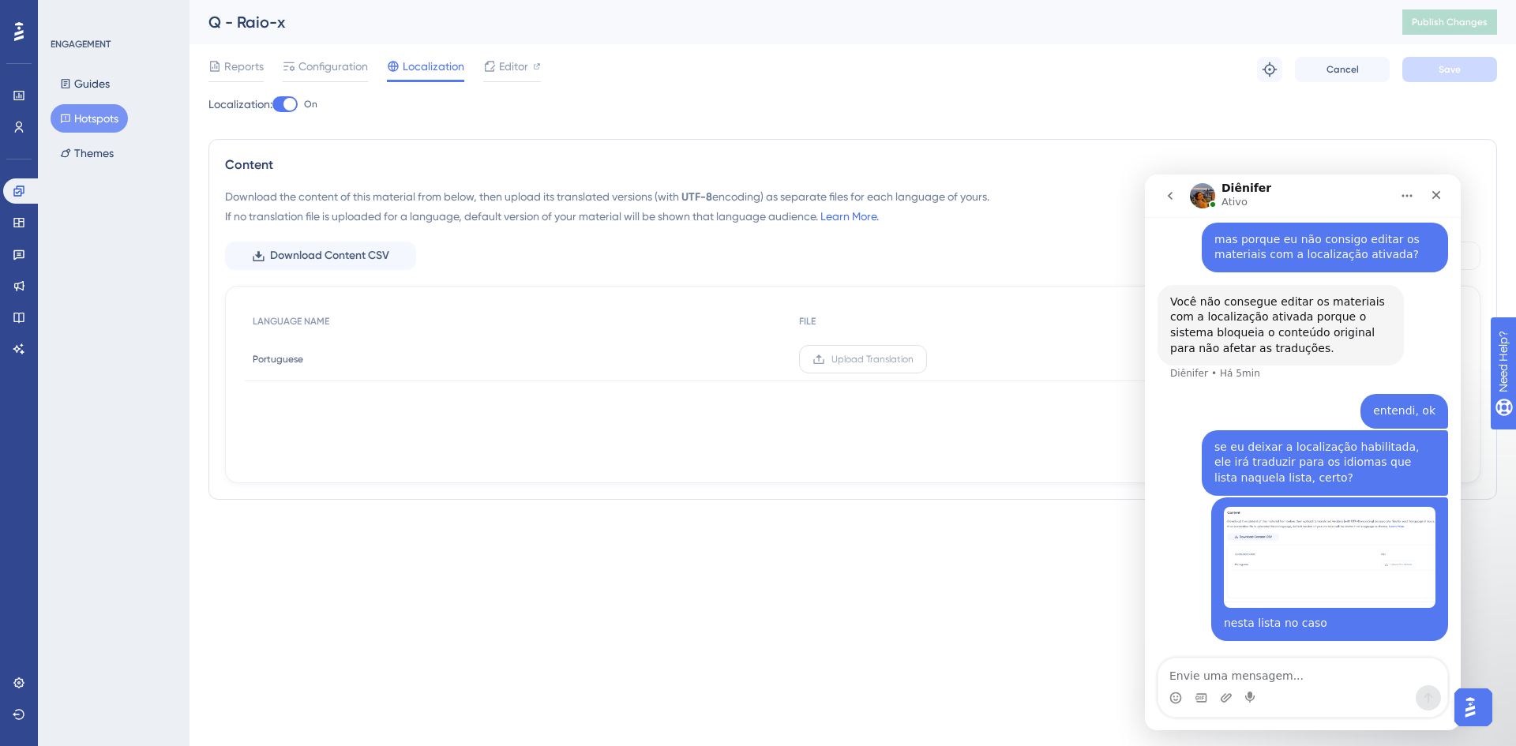
click at [877, 360] on span "Upload Translation" at bounding box center [873, 359] width 82 height 13
click at [914, 359] on input "Upload Translation" at bounding box center [914, 359] width 0 height 0
click at [1178, 200] on button "go back" at bounding box center [1170, 196] width 30 height 30
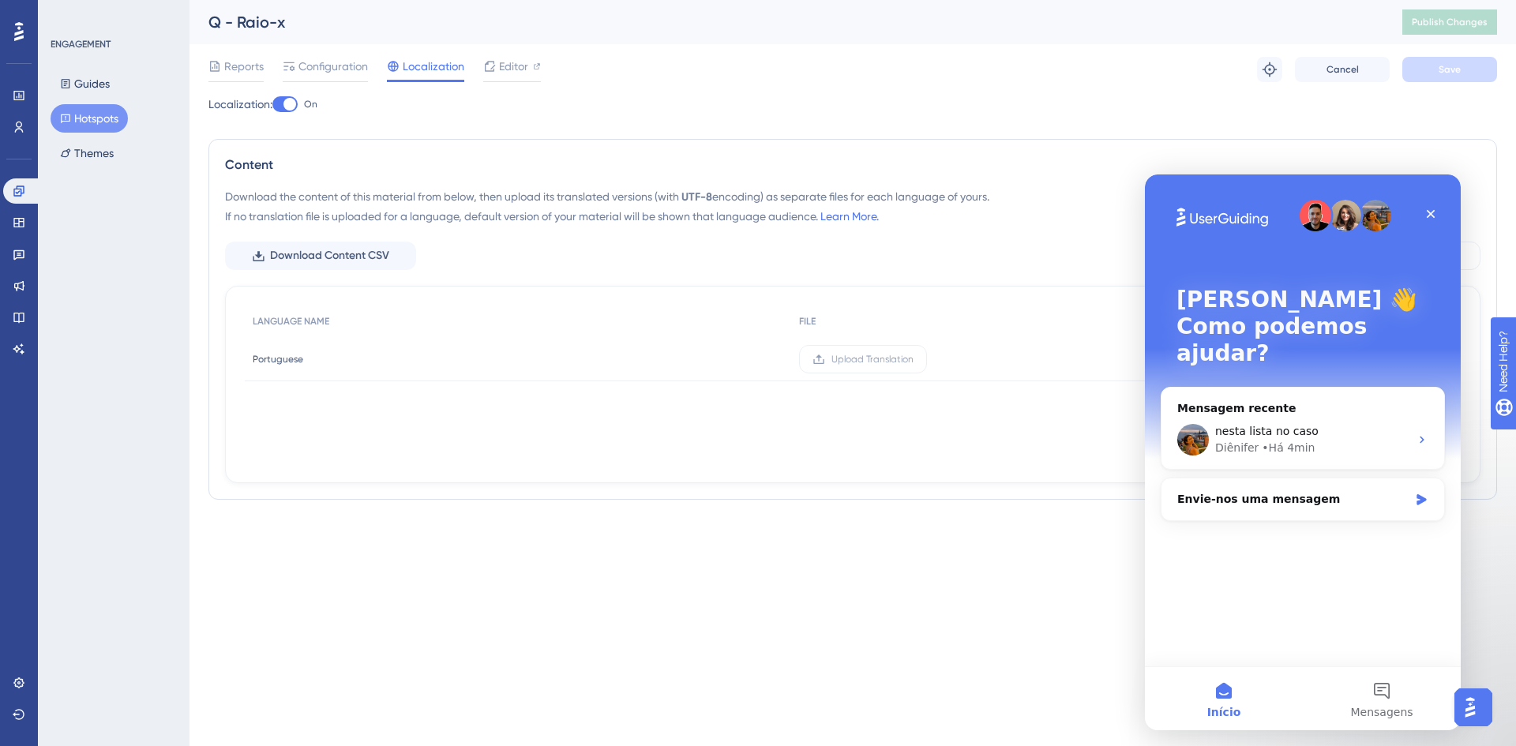
scroll to position [0, 0]
click at [1302, 425] on span "nesta lista no caso" at bounding box center [1266, 431] width 103 height 13
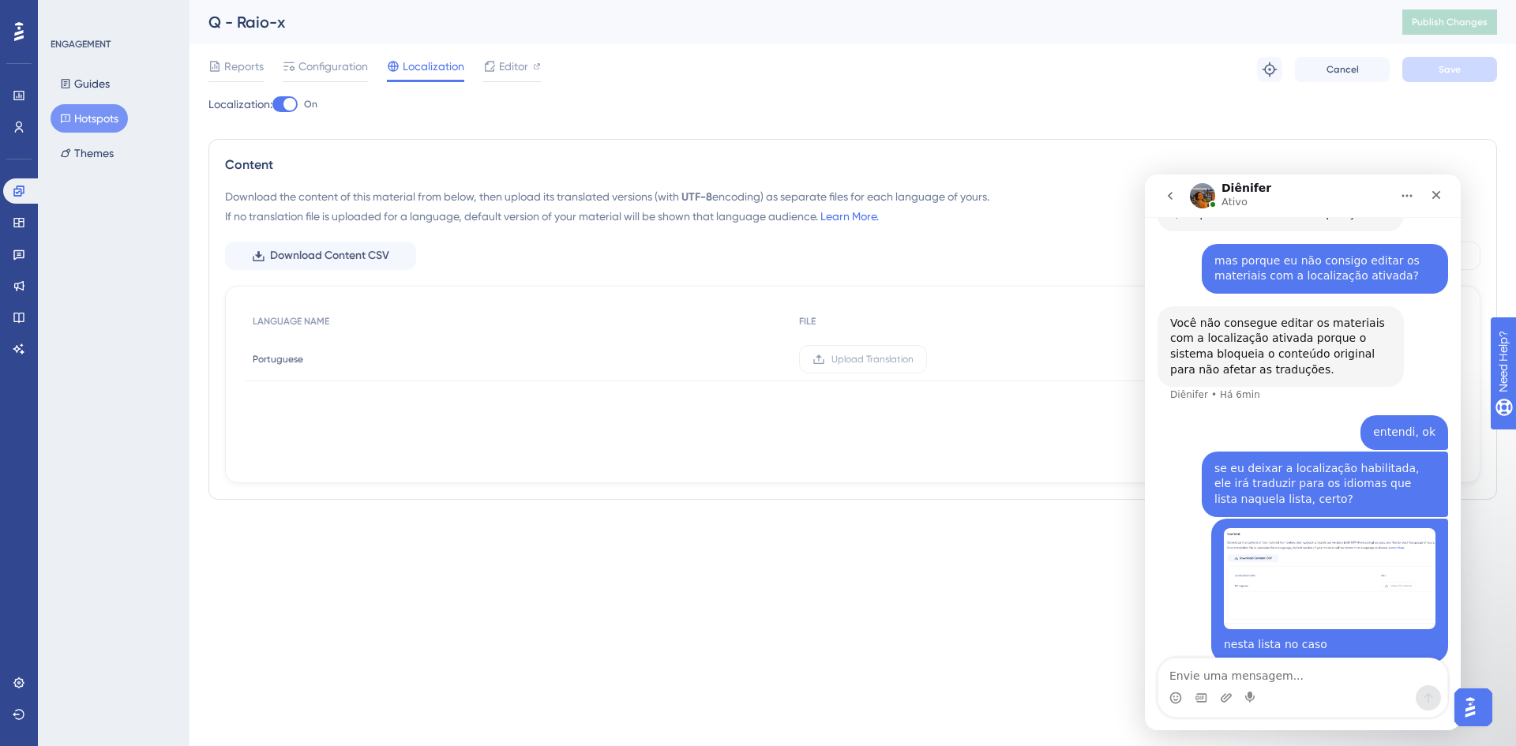
scroll to position [926, 0]
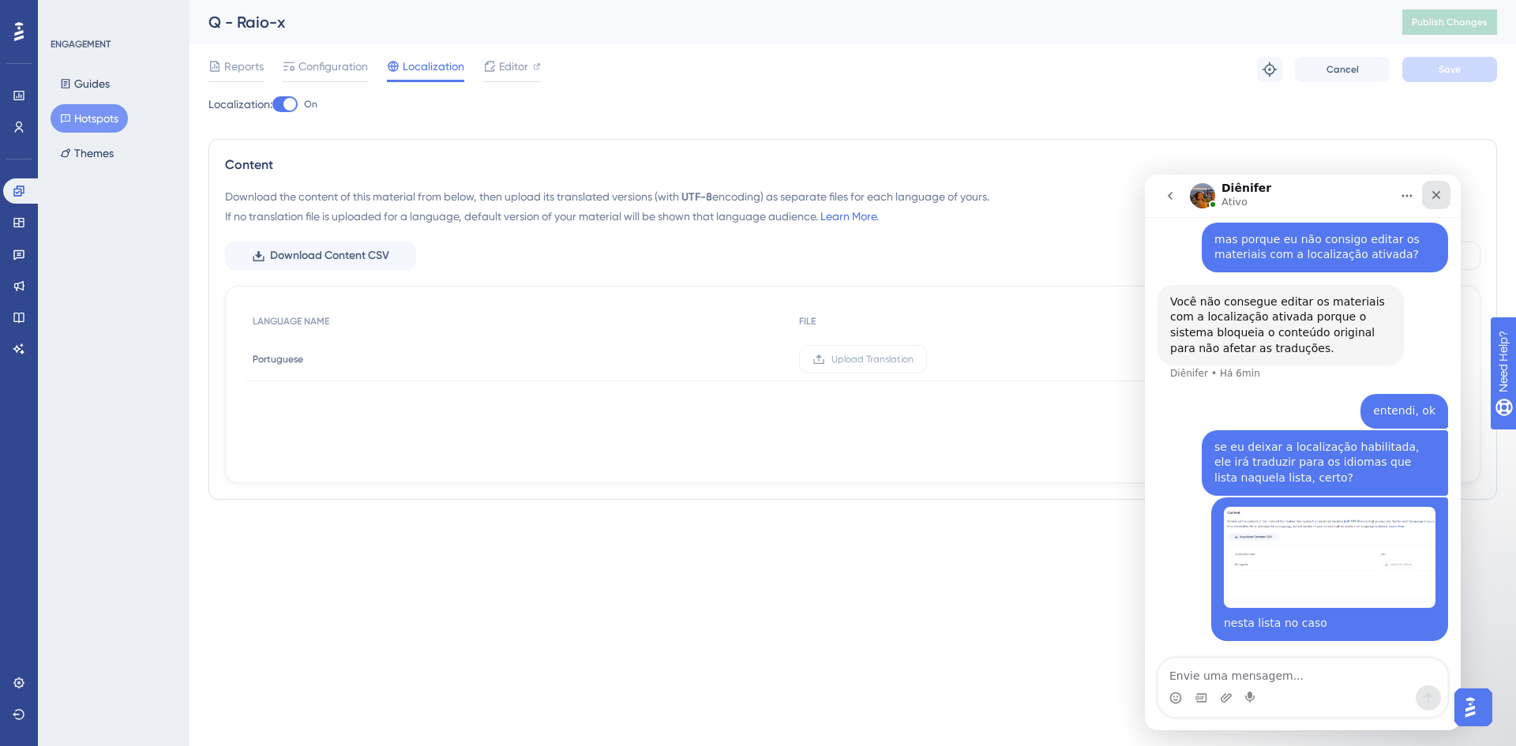
click at [1437, 200] on icon "Fechar" at bounding box center [1436, 195] width 13 height 13
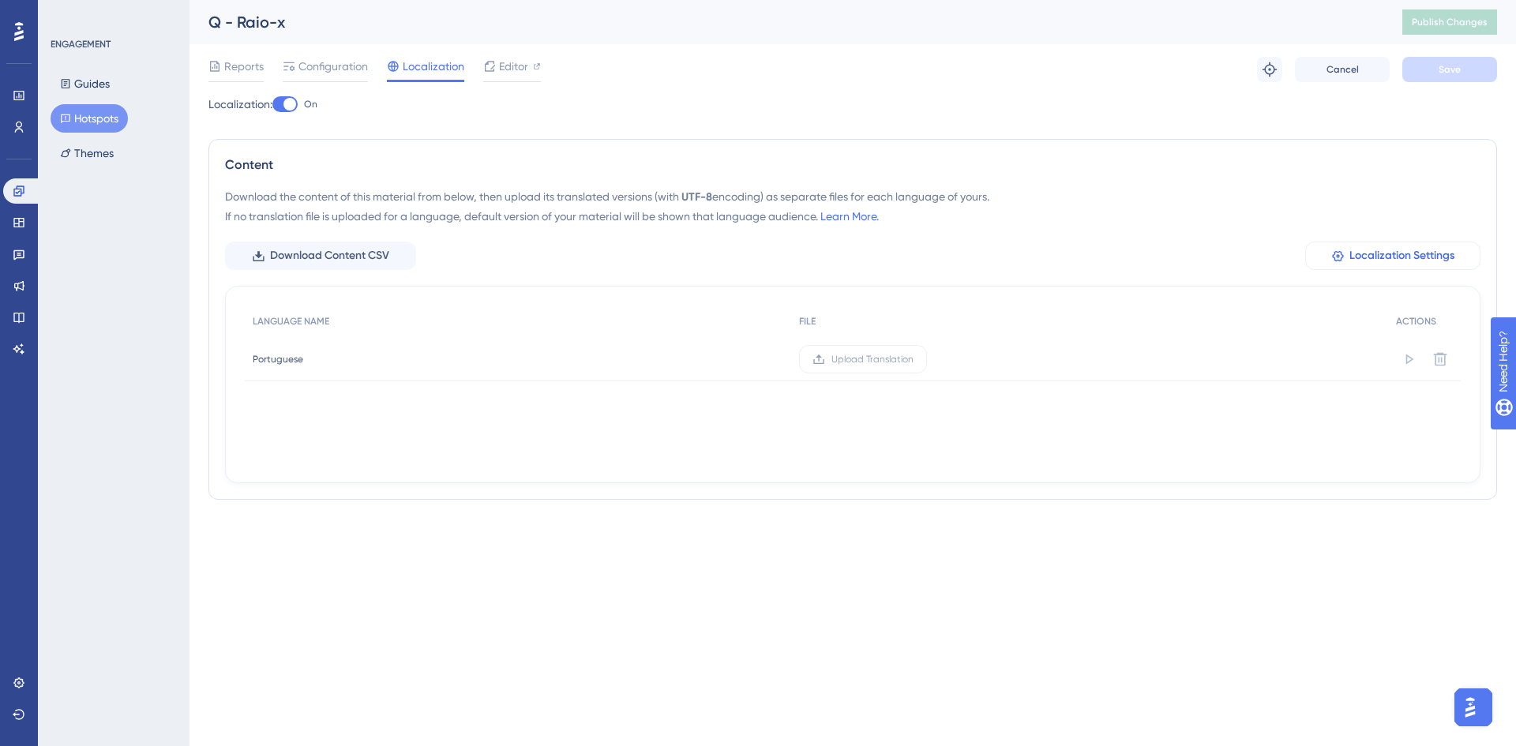
click at [1385, 254] on span "Localization Settings" at bounding box center [1402, 255] width 105 height 19
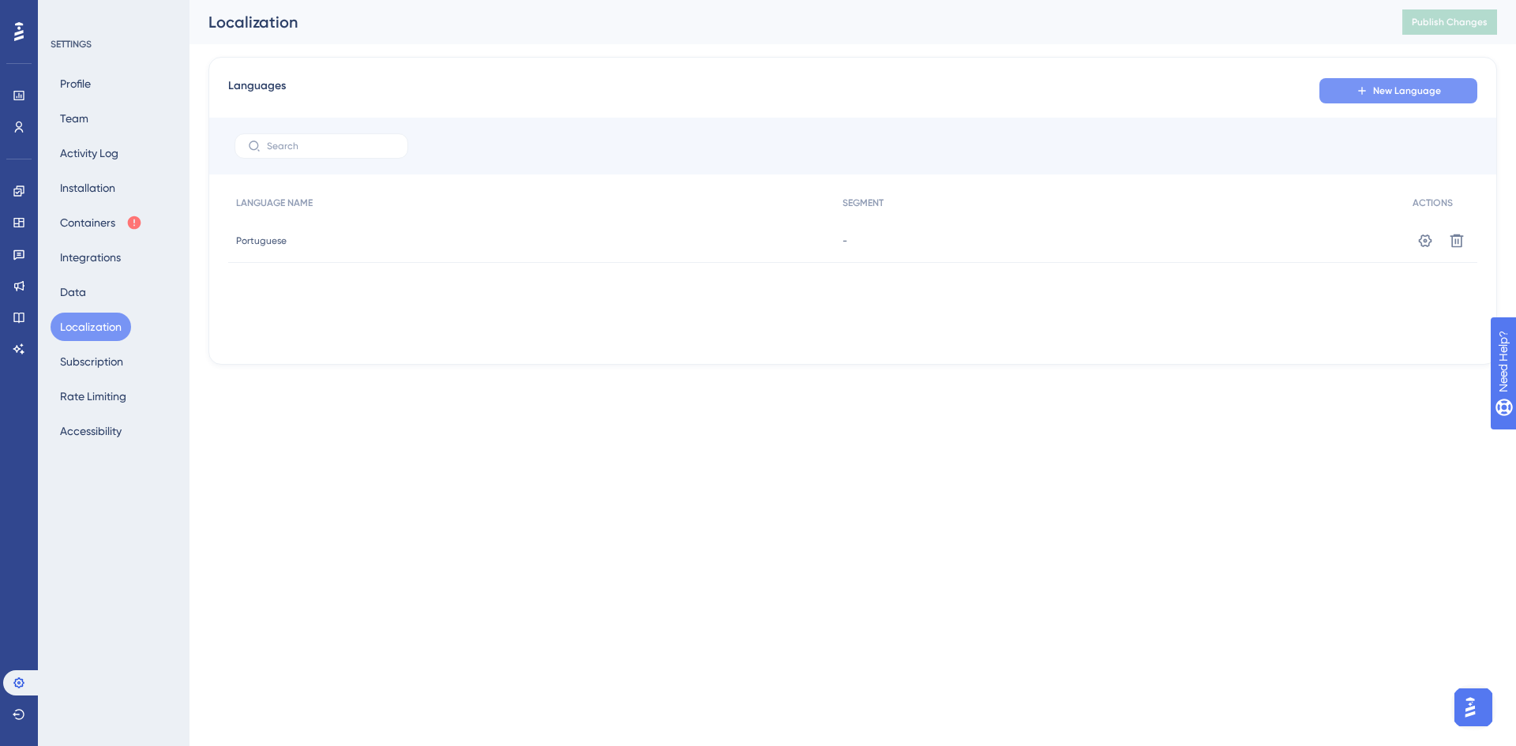
click at [1414, 92] on span "New Language" at bounding box center [1407, 91] width 68 height 13
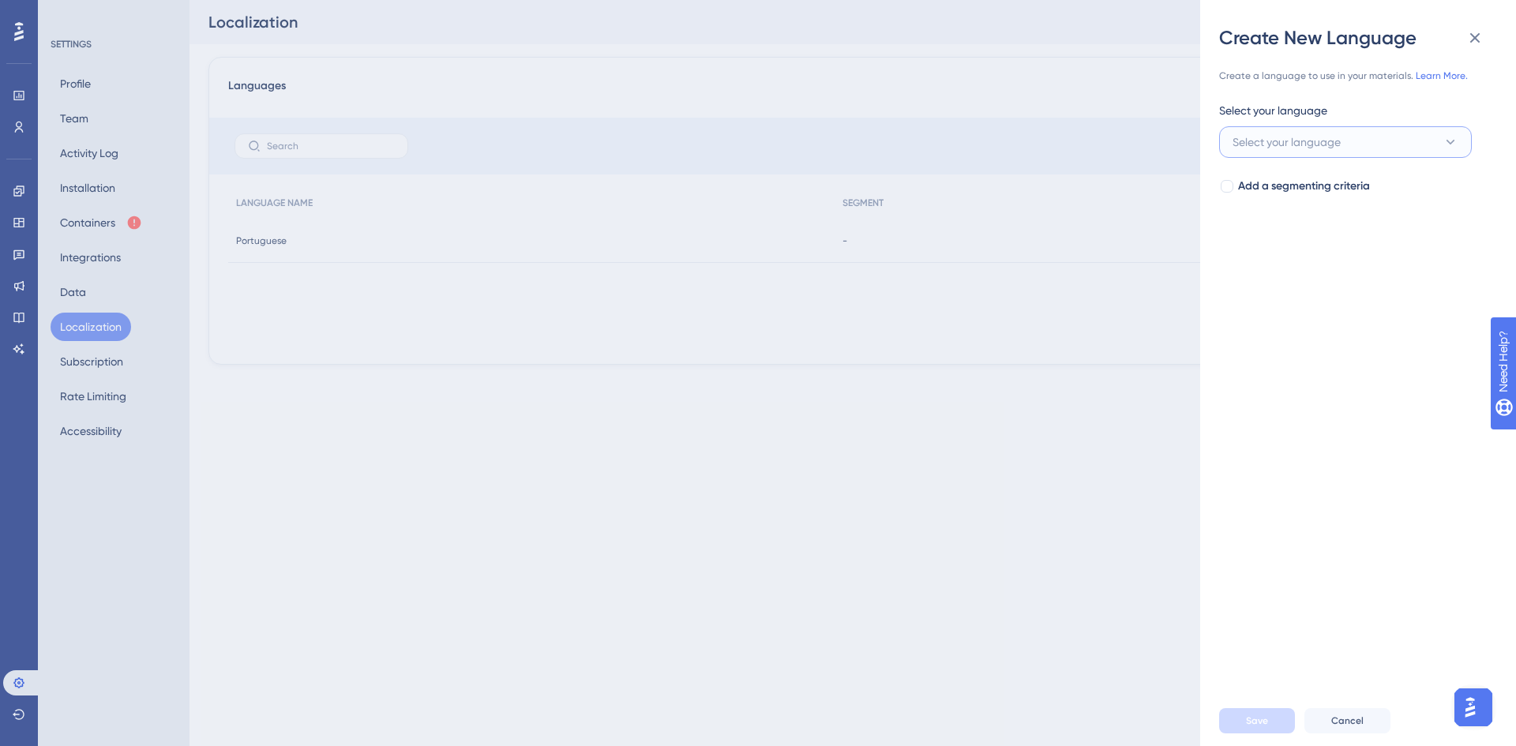
click at [1332, 155] on button "Select your language" at bounding box center [1345, 142] width 253 height 32
type input "span"
click at [1271, 235] on span "Spanish" at bounding box center [1262, 238] width 40 height 19
click at [1232, 190] on div at bounding box center [1227, 186] width 13 height 13
checkbox input "true"
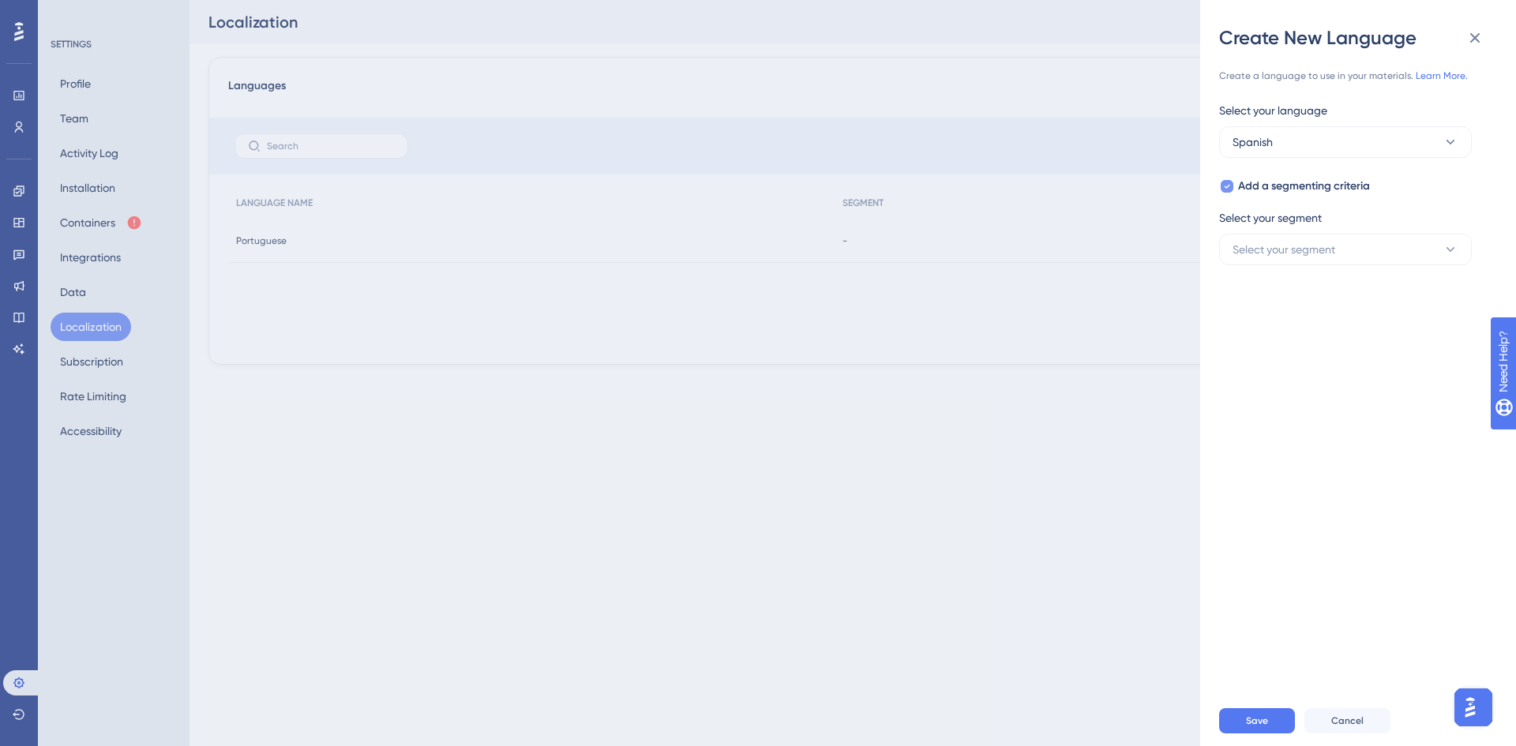
scroll to position [986, 0]
click at [1315, 251] on span "Select your segment" at bounding box center [1284, 249] width 103 height 19
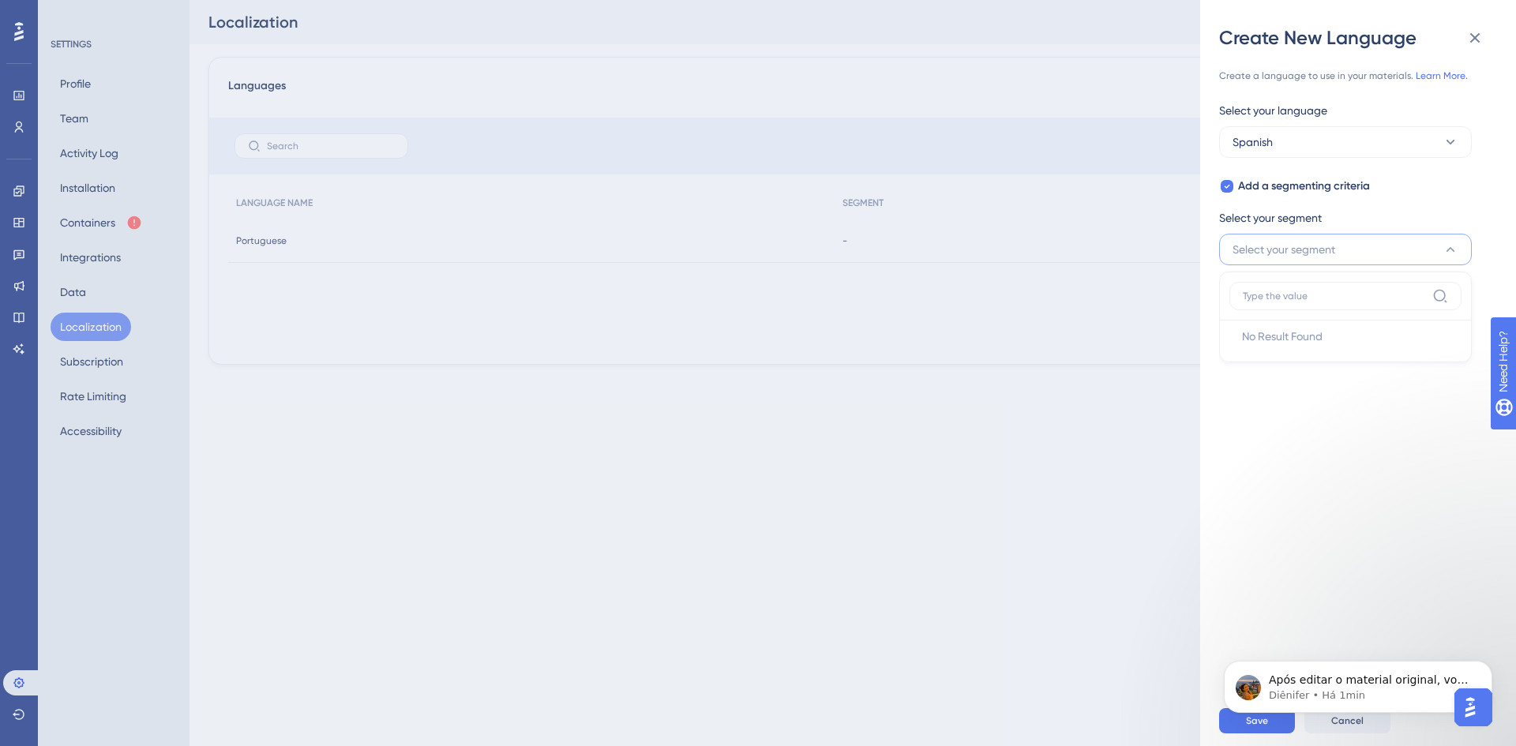
scroll to position [1058, 0]
click at [1373, 678] on p "Após editar o material original, você deve fazer o upload manual das versões tr…" at bounding box center [1371, 681] width 204 height 16
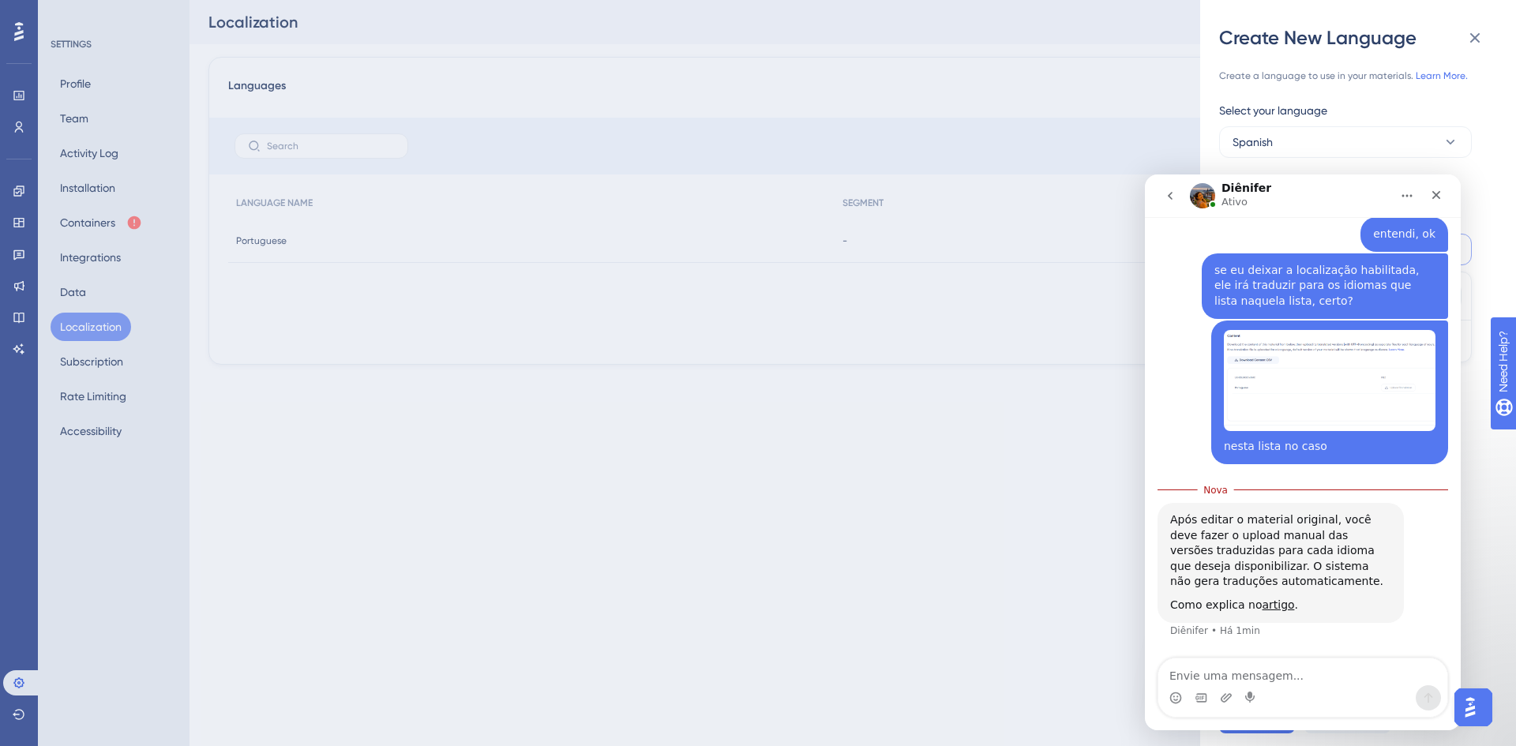
scroll to position [1084, 0]
click at [1263, 610] on link "artigo" at bounding box center [1278, 605] width 32 height 13
click at [1362, 677] on textarea "Envie uma mensagem..." at bounding box center [1303, 672] width 289 height 27
type textarea "entendi, ok"
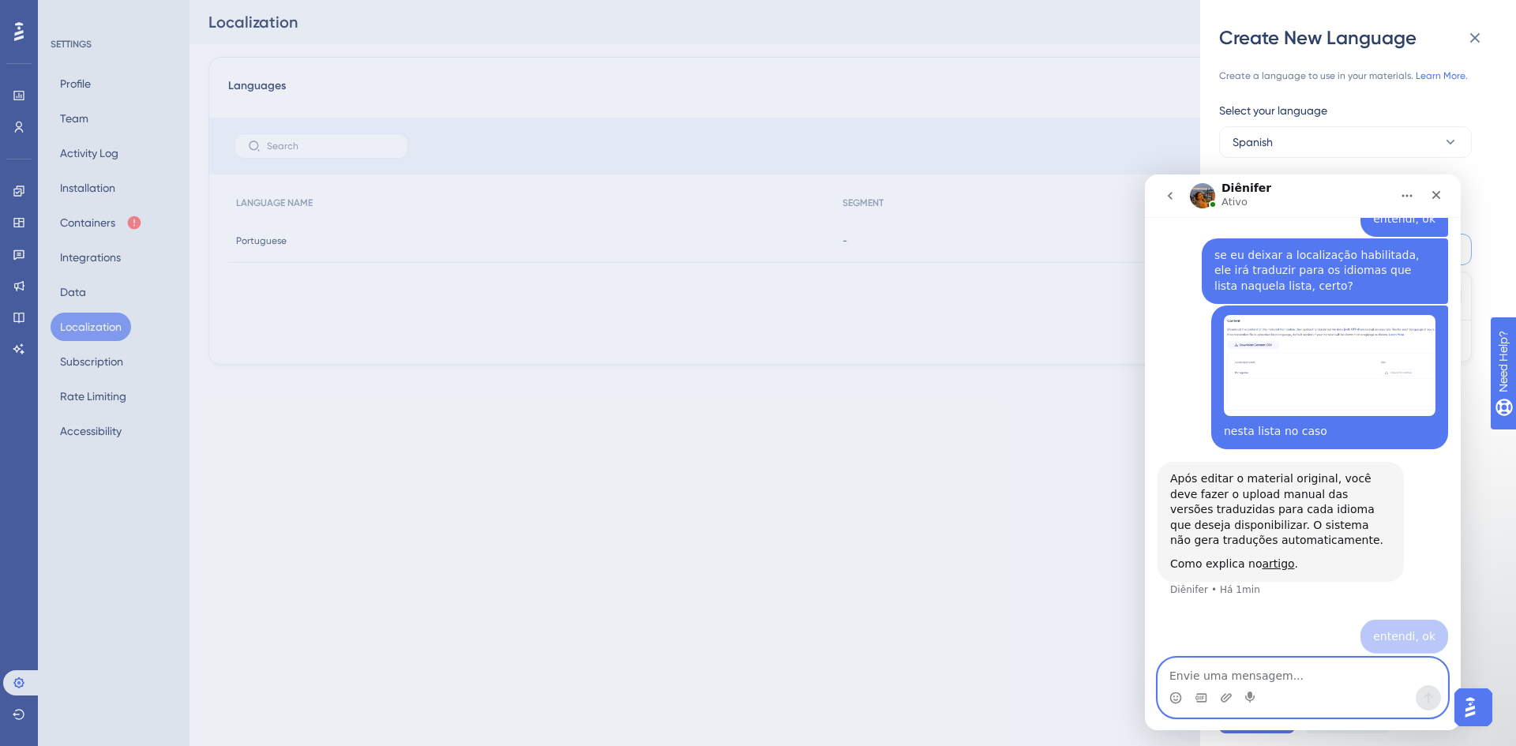
scroll to position [1105, 0]
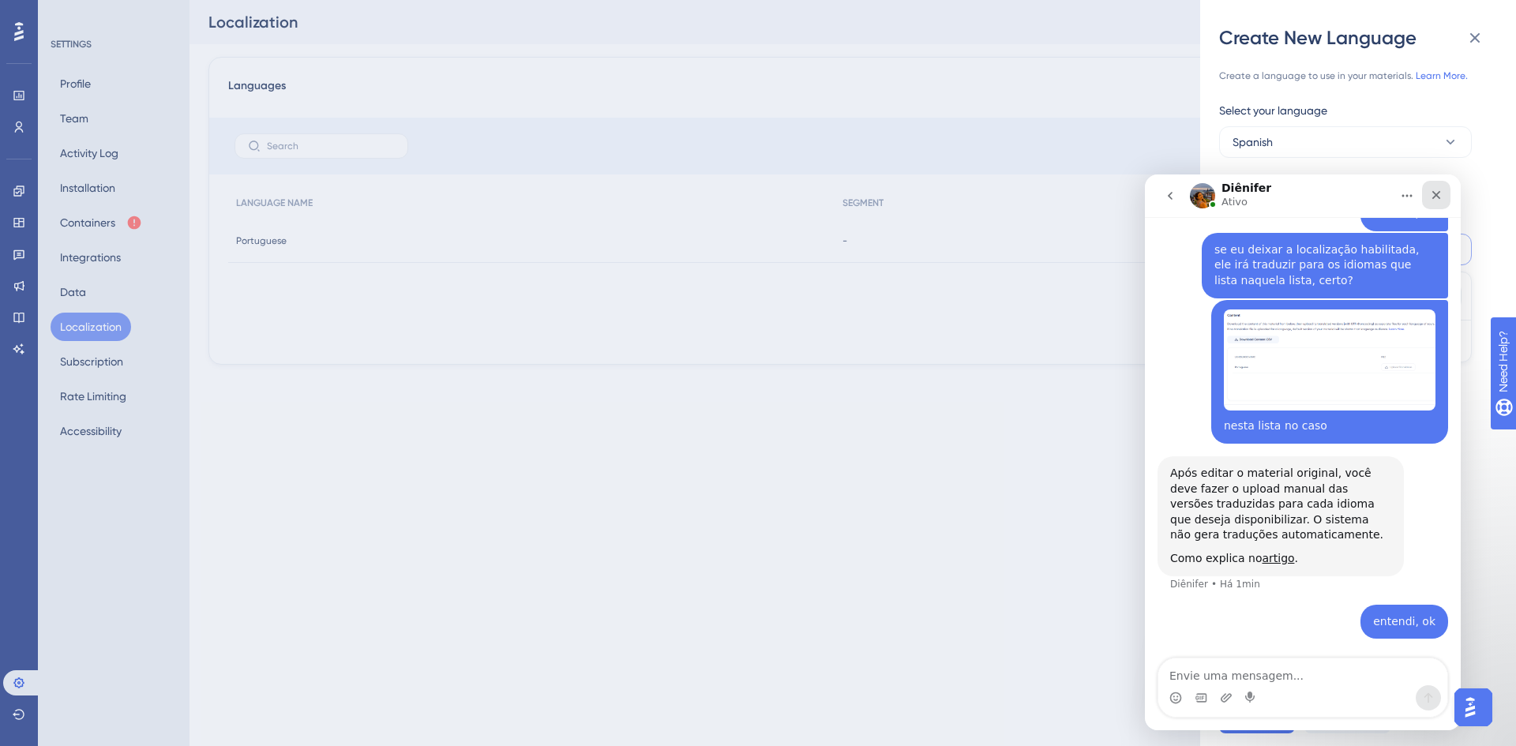
drag, startPoint x: 1441, startPoint y: 195, endPoint x: 2617, endPoint y: 255, distance: 1176.7
click at [1441, 195] on icon "Fechar" at bounding box center [1436, 195] width 13 height 13
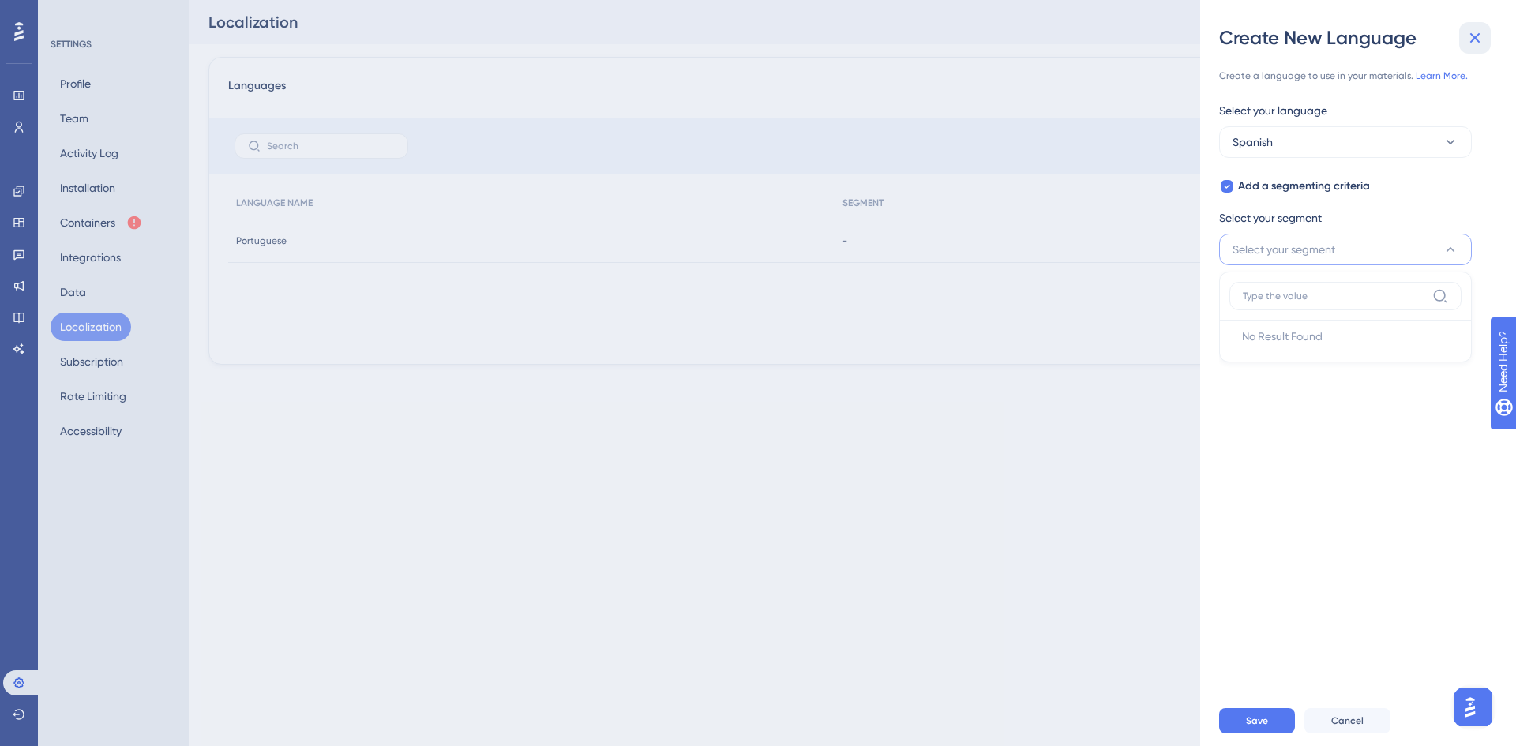
click at [1474, 46] on icon at bounding box center [1475, 37] width 19 height 19
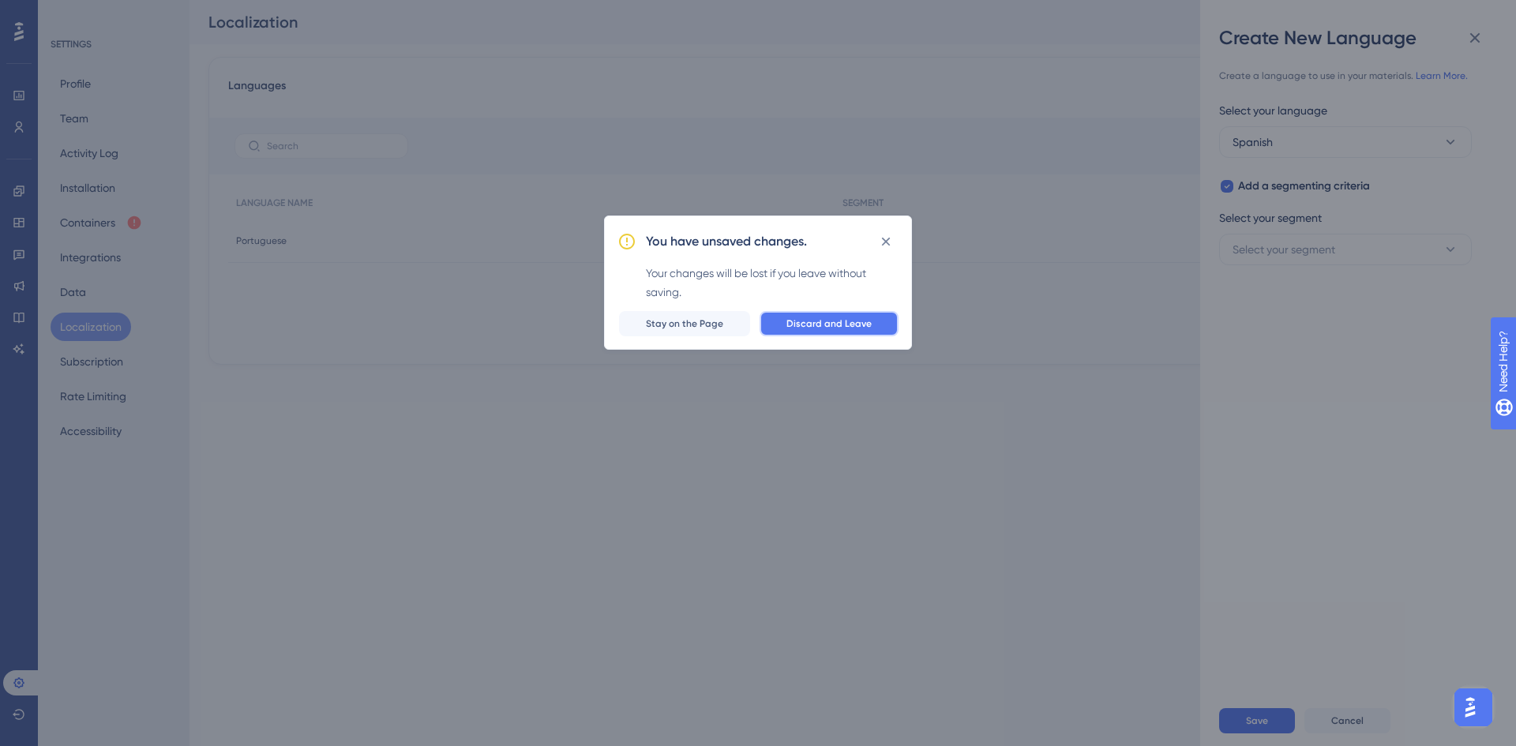
click at [810, 323] on span "Discard and Leave" at bounding box center [829, 323] width 85 height 13
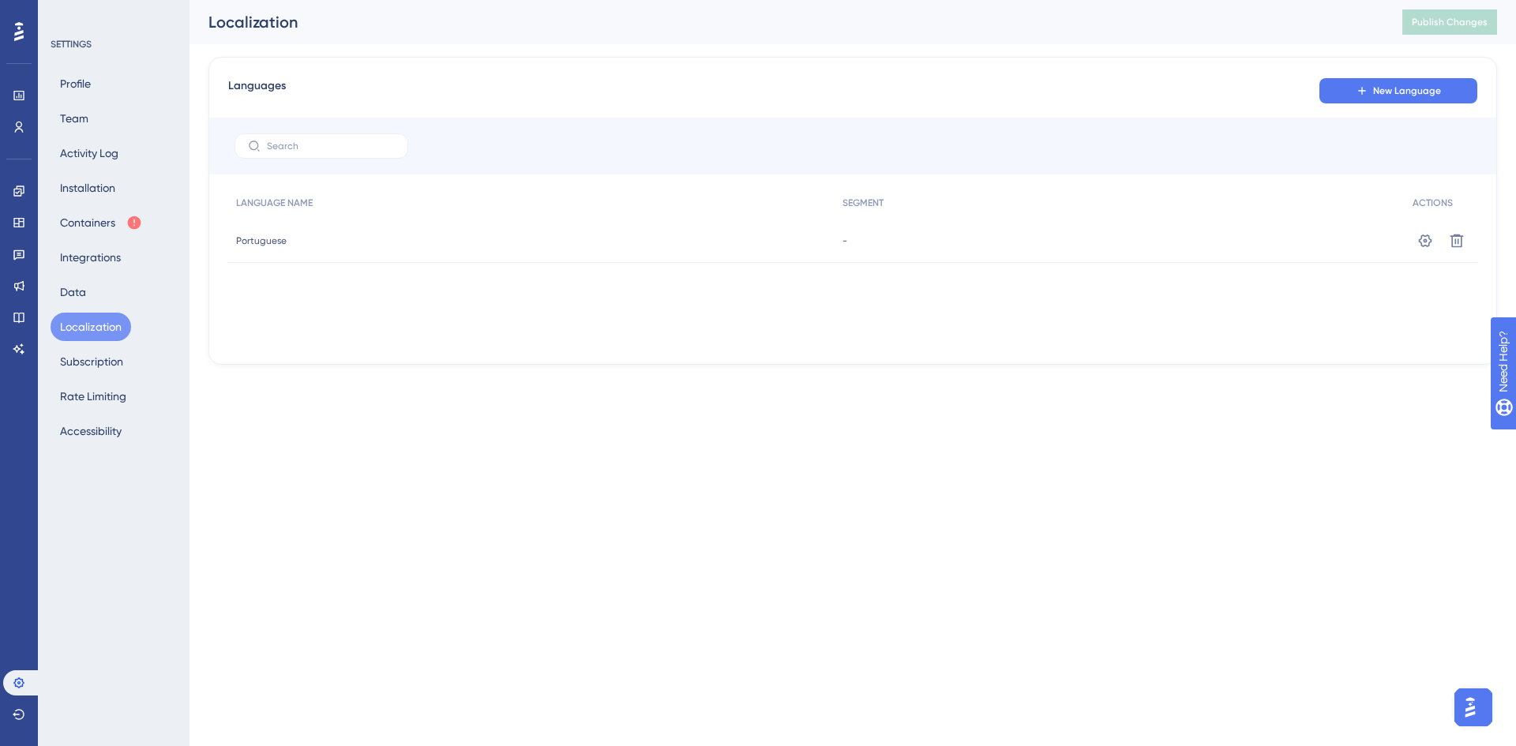
click at [92, 328] on button "Localization" at bounding box center [91, 327] width 81 height 28
click at [1426, 241] on icon at bounding box center [1426, 241] width 16 height 16
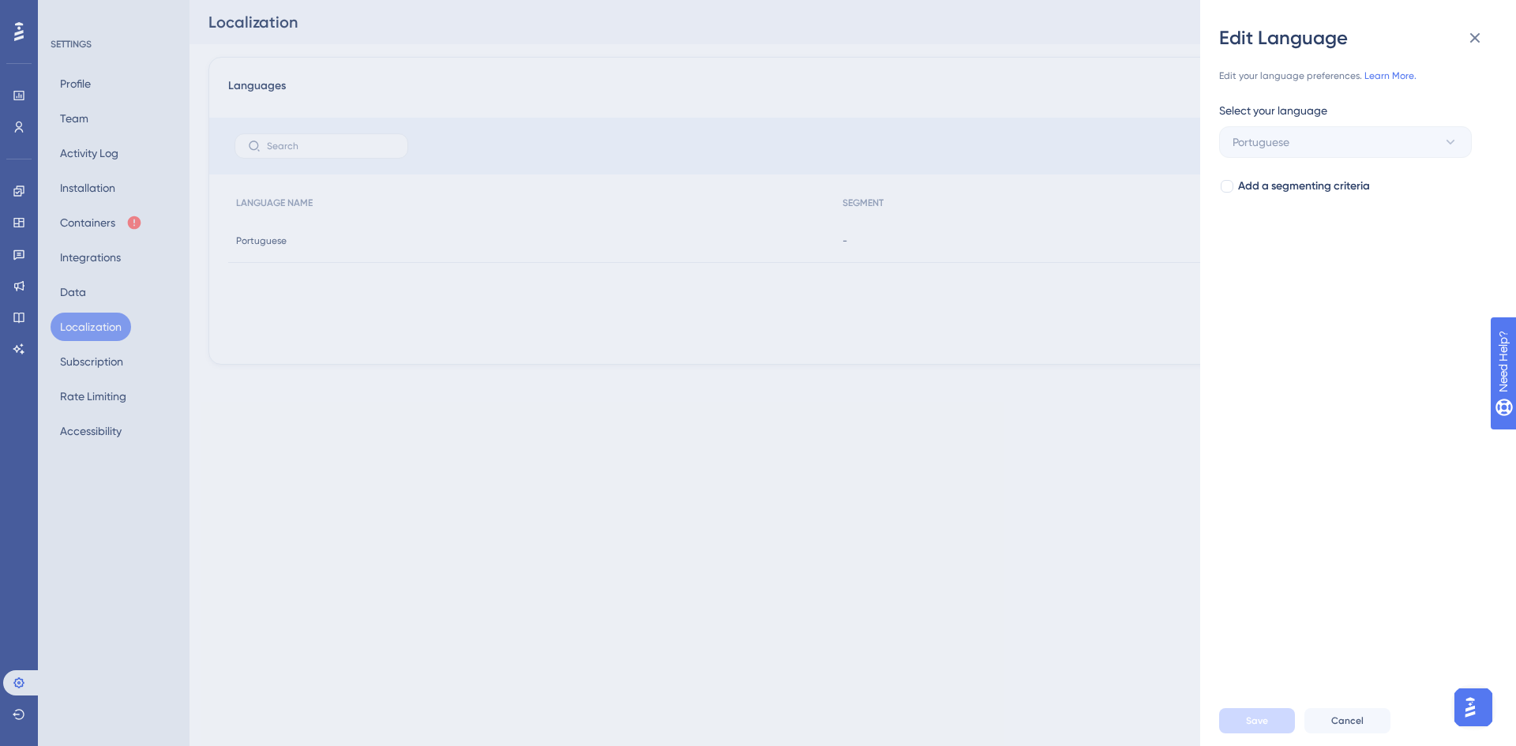
click at [1069, 385] on div "Edit Language Edit your language preferences. Learn More. Select your language …" at bounding box center [758, 373] width 1516 height 746
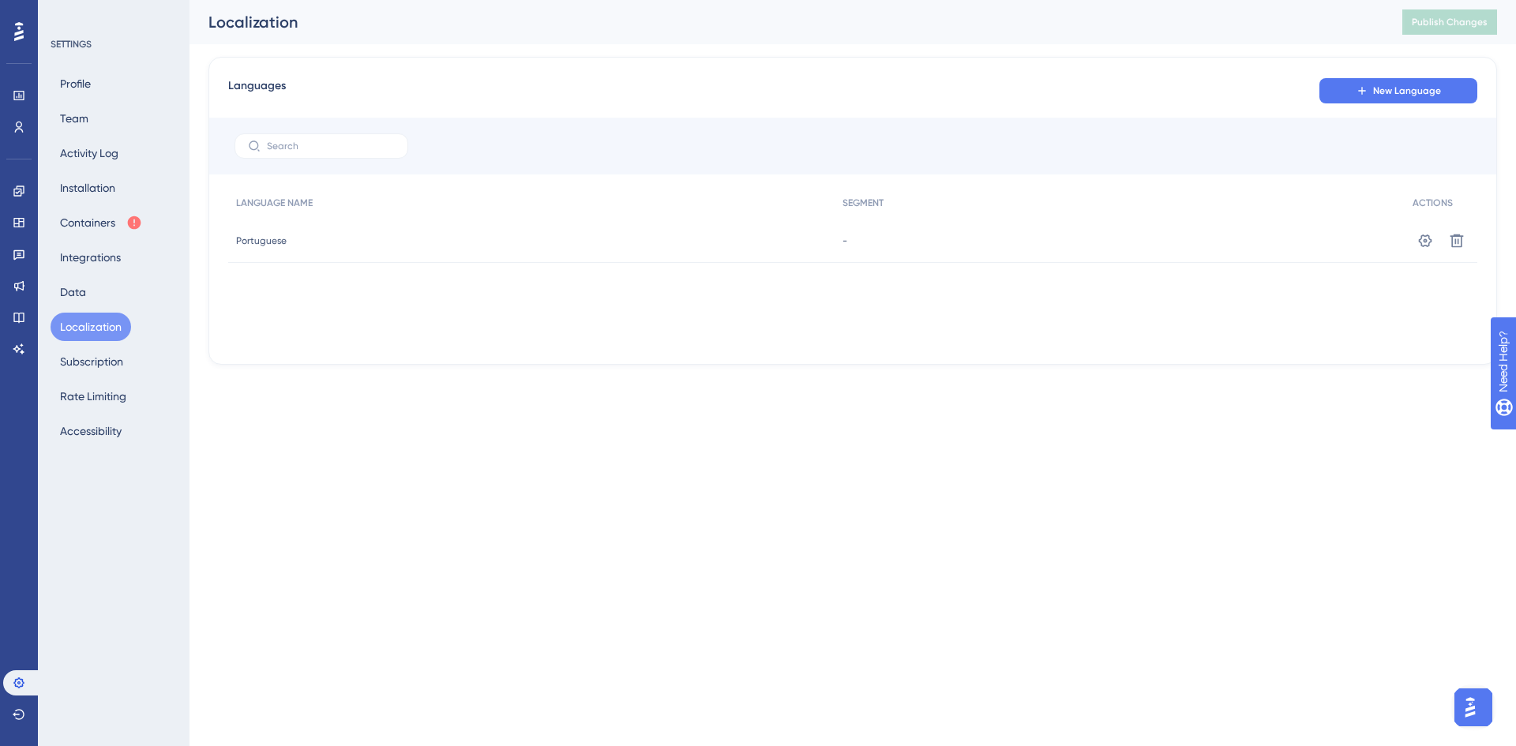
click at [1044, 66] on div "Languages New Language LANGUAGE NAME SEGMENT ACTIONS Portuguese Portuguese - Se…" at bounding box center [853, 211] width 1289 height 308
click at [80, 148] on button "Activity Log" at bounding box center [89, 153] width 77 height 28
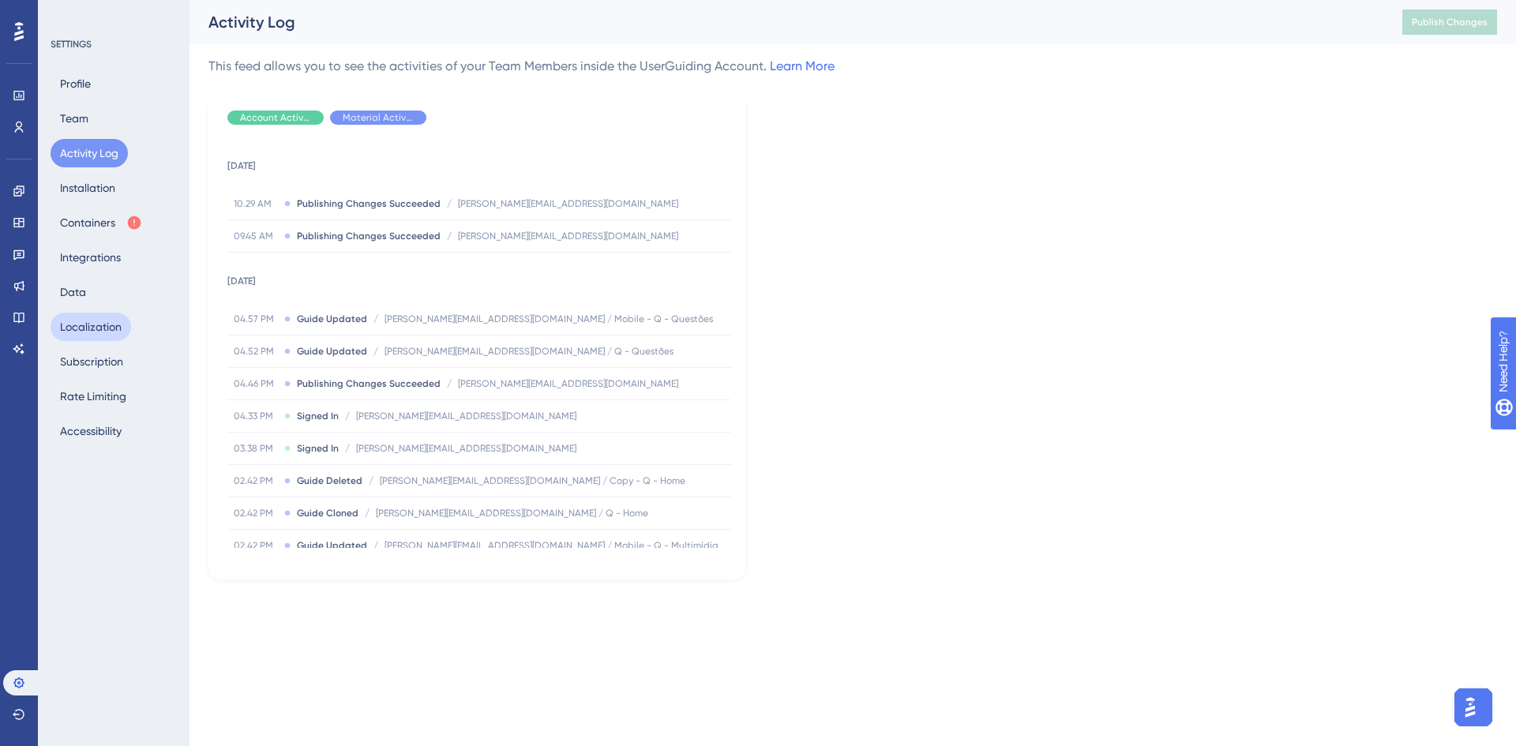
click at [87, 322] on button "Localization" at bounding box center [91, 327] width 81 height 28
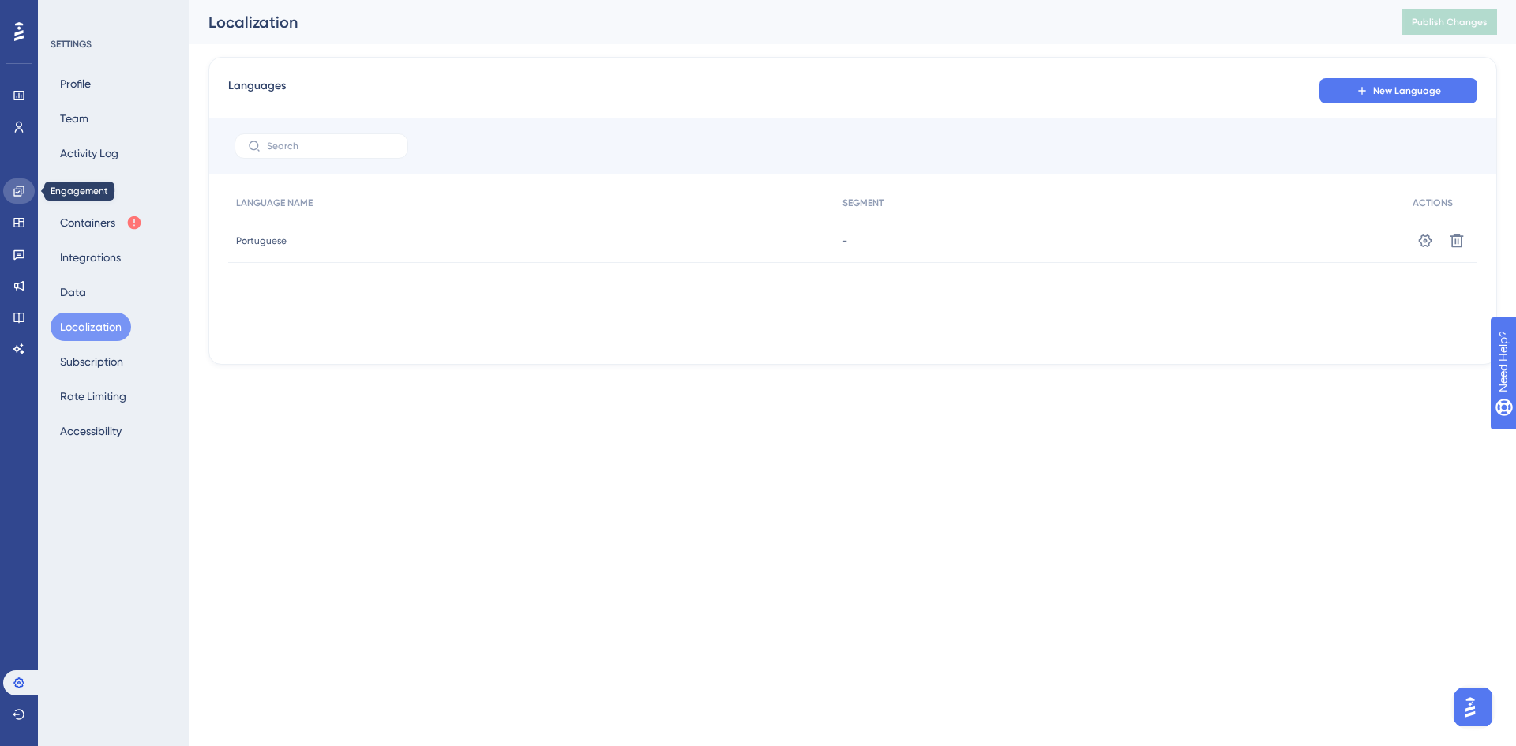
click at [20, 181] on link at bounding box center [19, 190] width 32 height 25
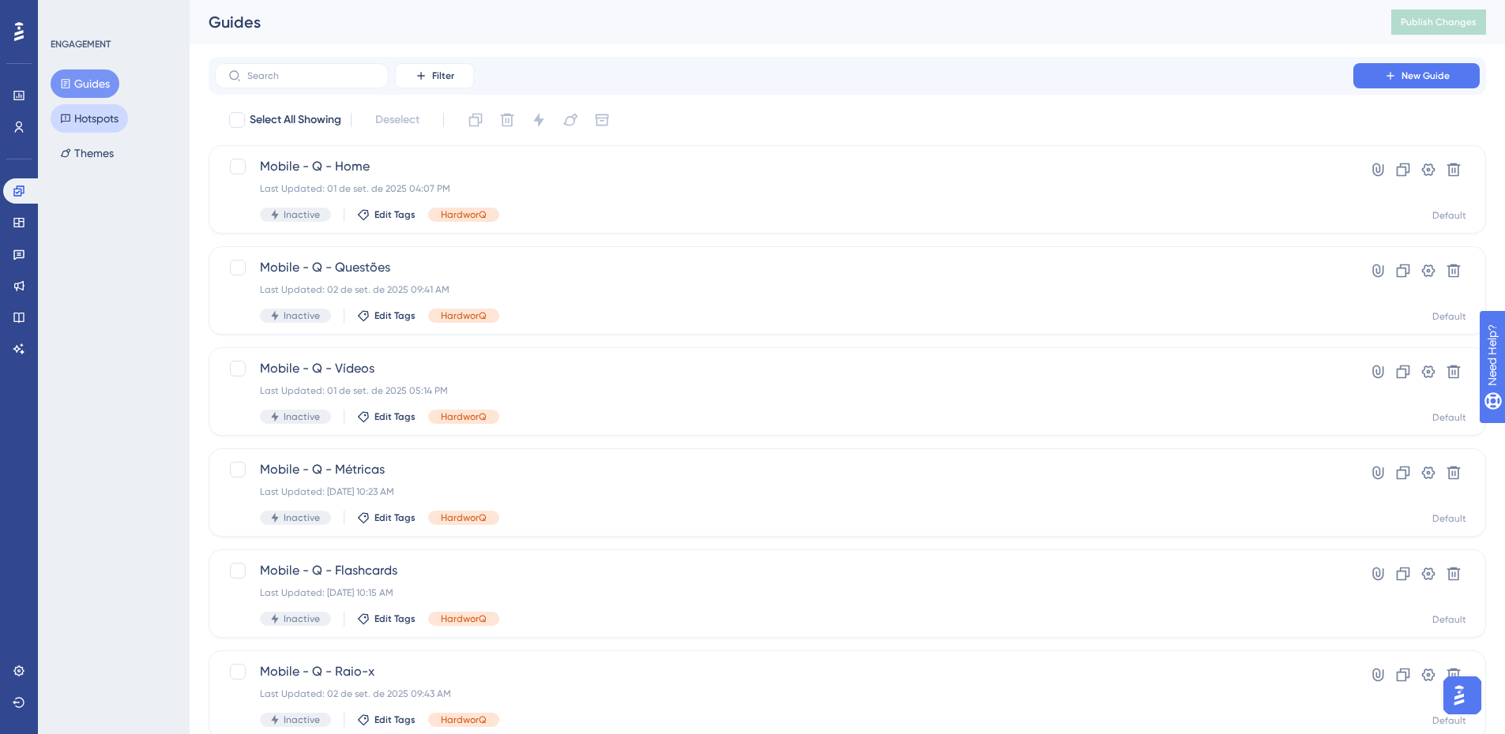
click at [111, 120] on button "Hotspots" at bounding box center [89, 118] width 77 height 28
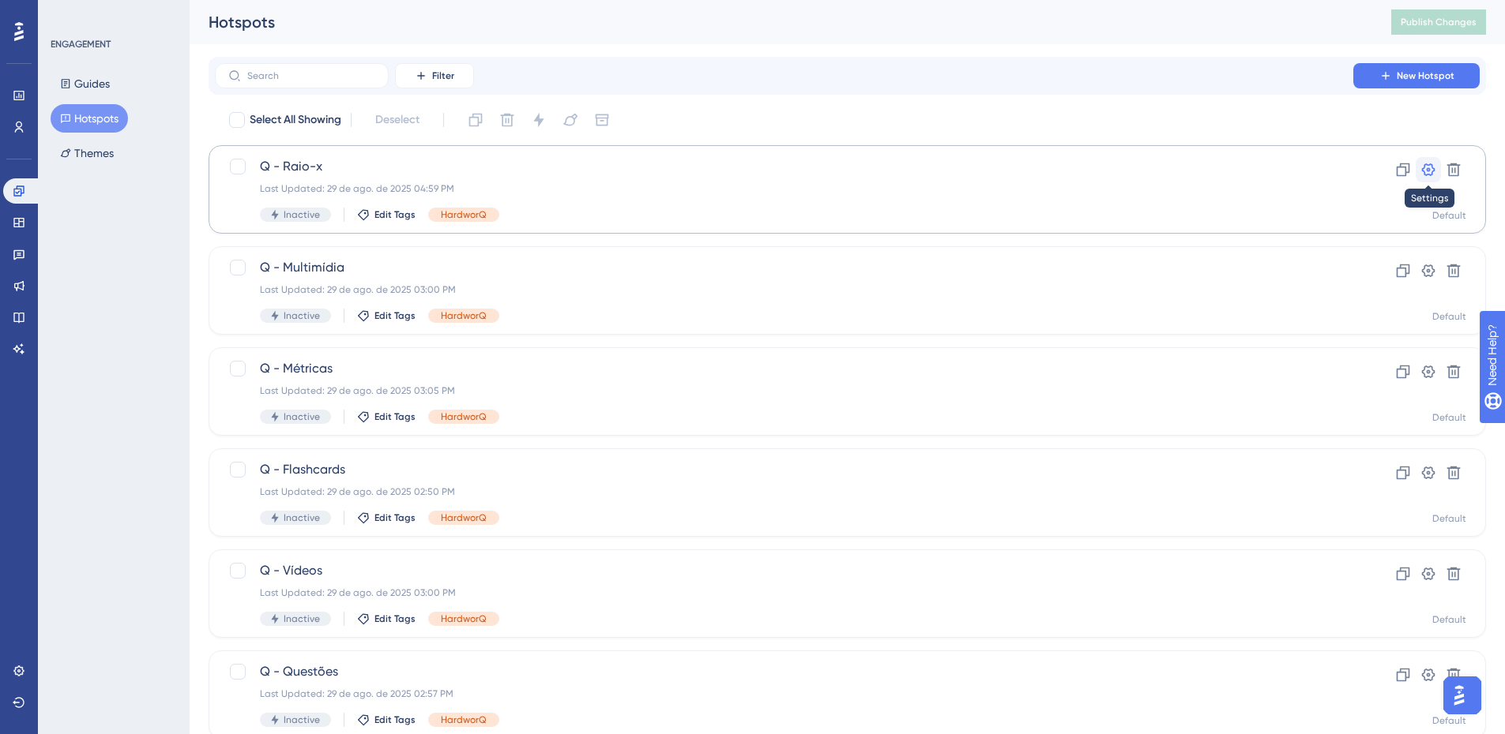
click at [1429, 171] on icon at bounding box center [1428, 169] width 13 height 13
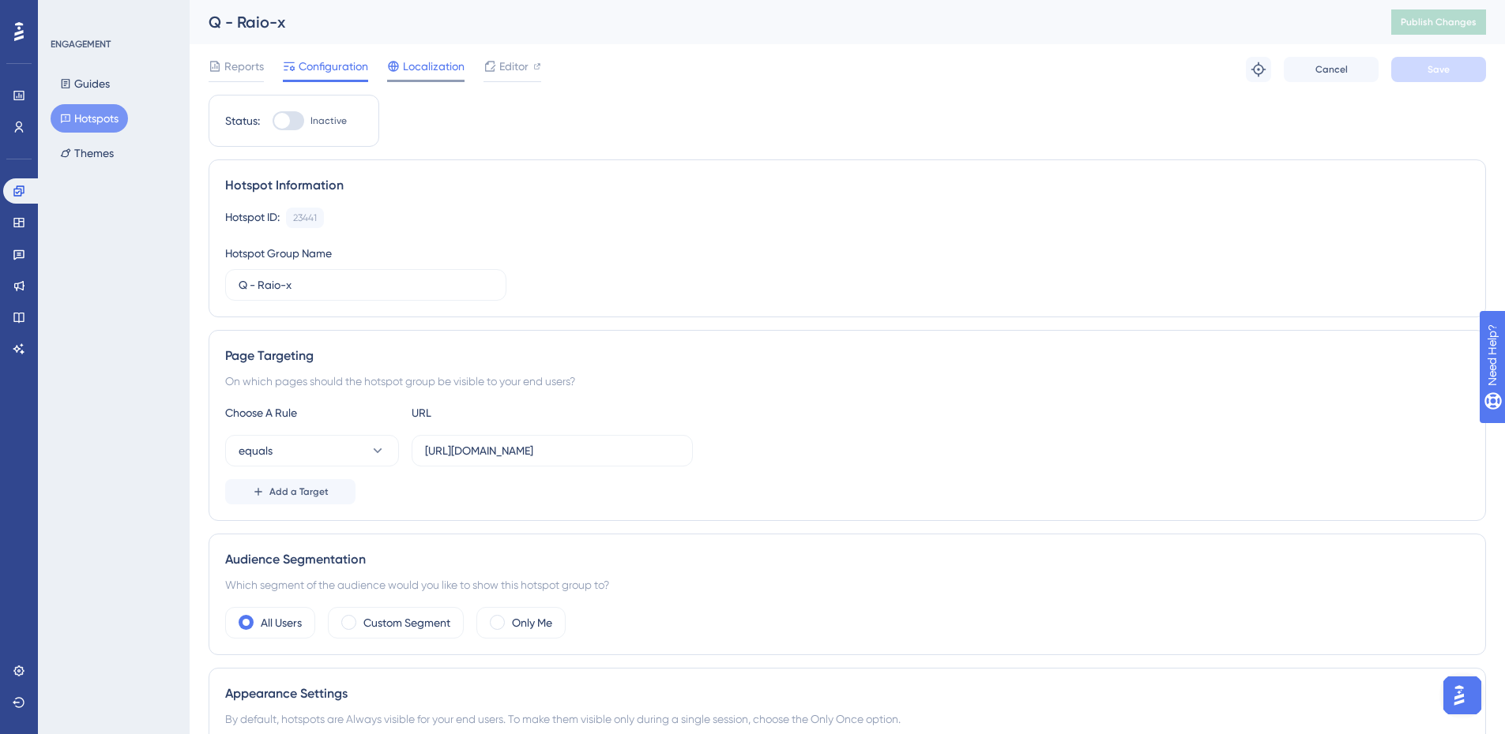
click at [407, 74] on span "Localization" at bounding box center [434, 66] width 62 height 19
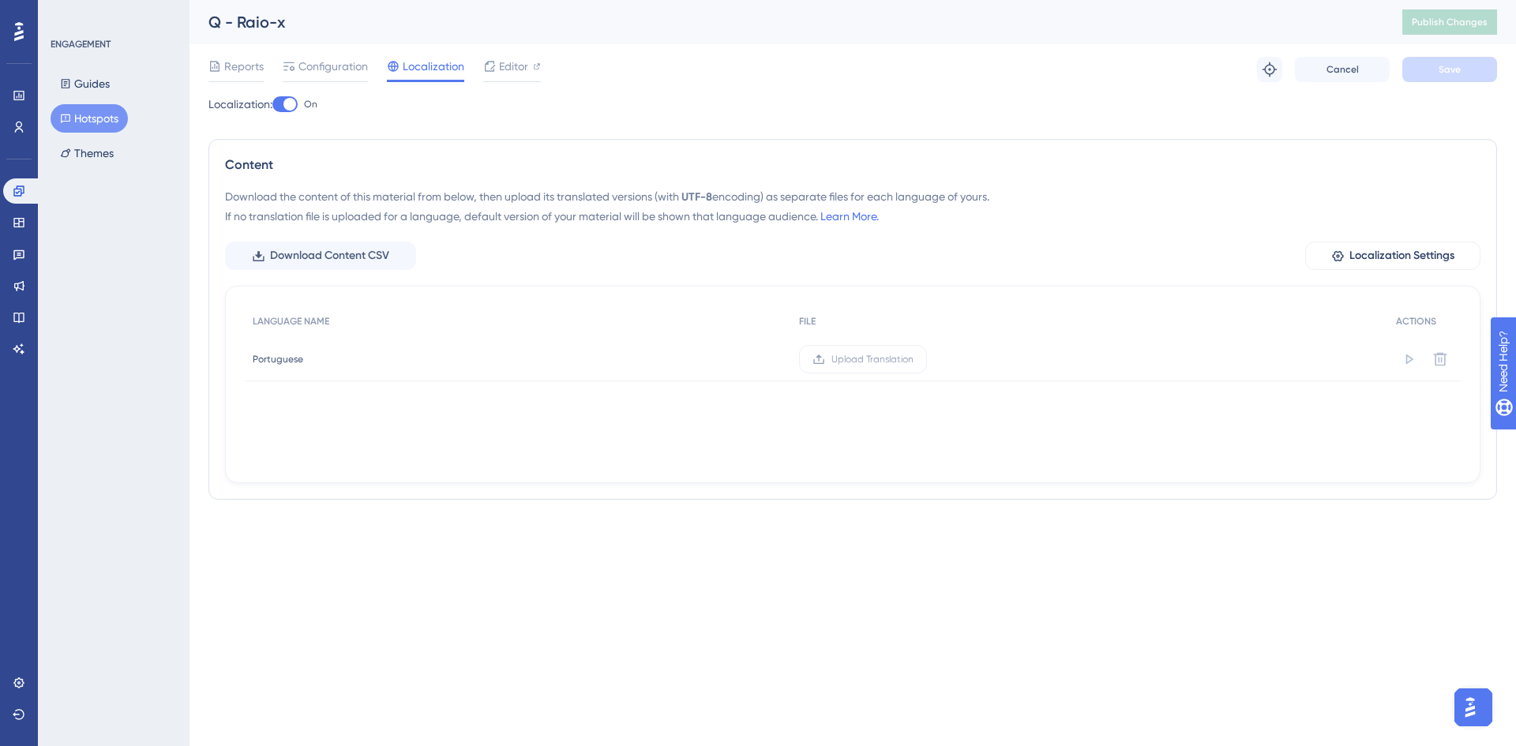
click at [295, 109] on div at bounding box center [290, 104] width 13 height 13
click at [272, 105] on input "On" at bounding box center [272, 104] width 1 height 1
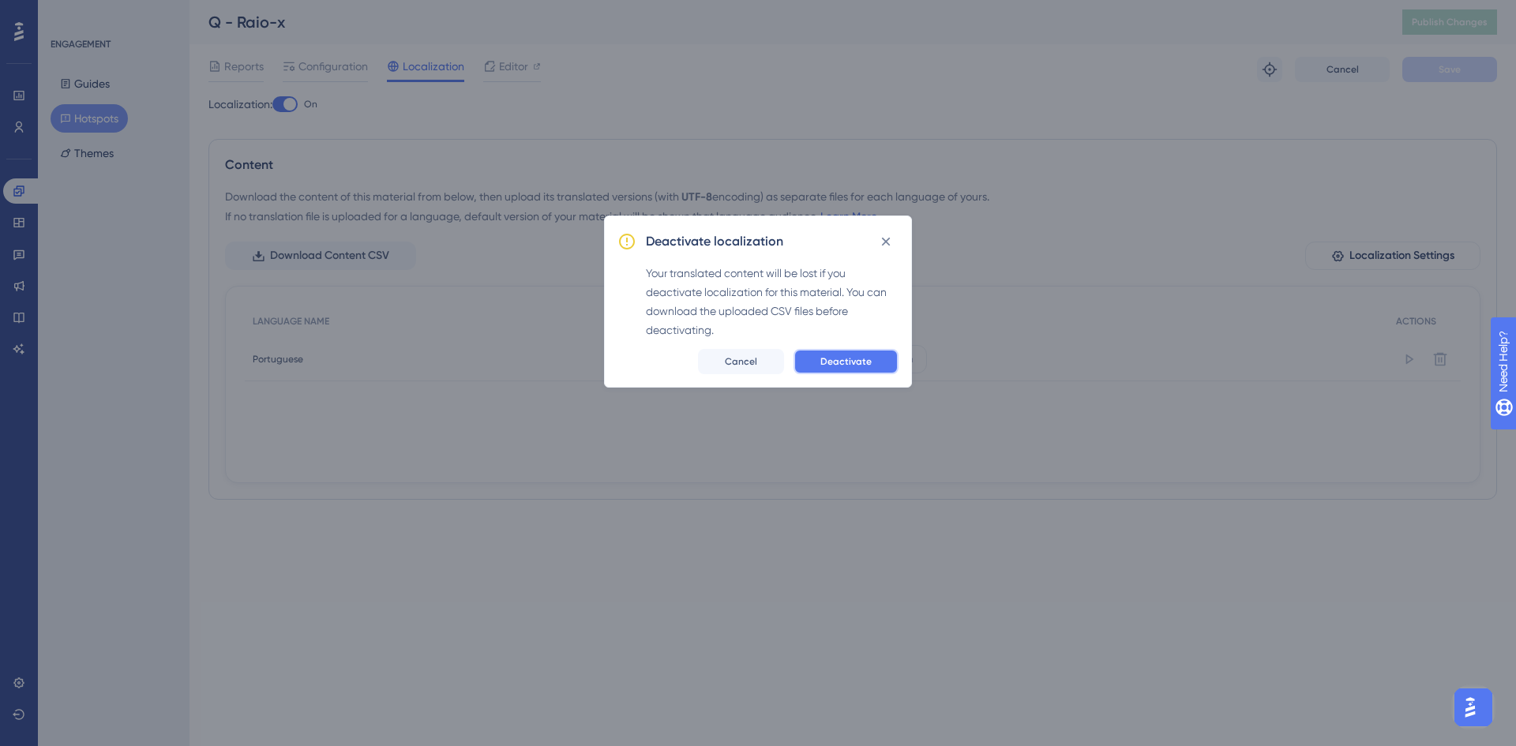
click at [848, 366] on span "Deactivate" at bounding box center [846, 361] width 51 height 13
checkbox input "false"
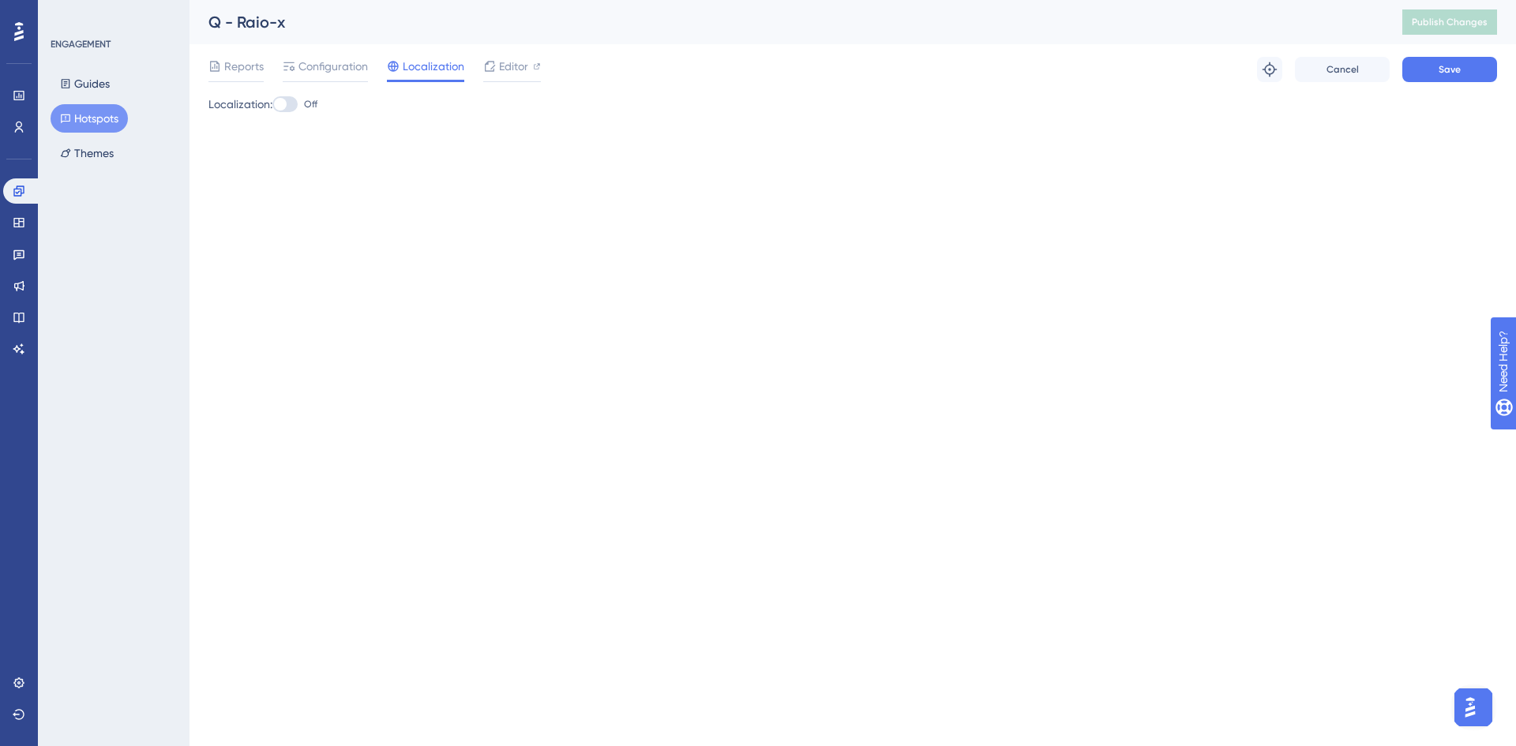
click at [1463, 699] on img "Open AI Assistant Launcher" at bounding box center [1470, 707] width 28 height 28
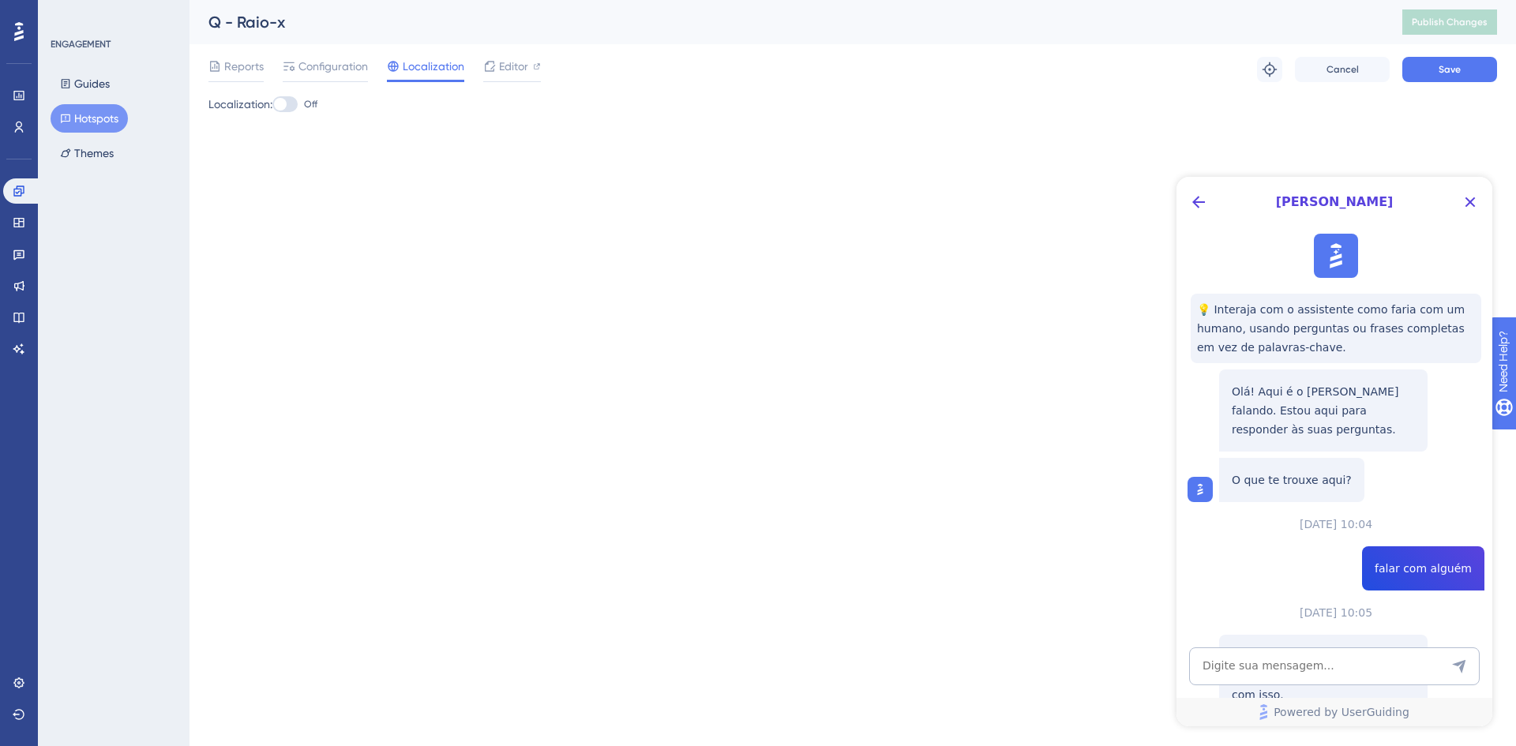
scroll to position [141, 0]
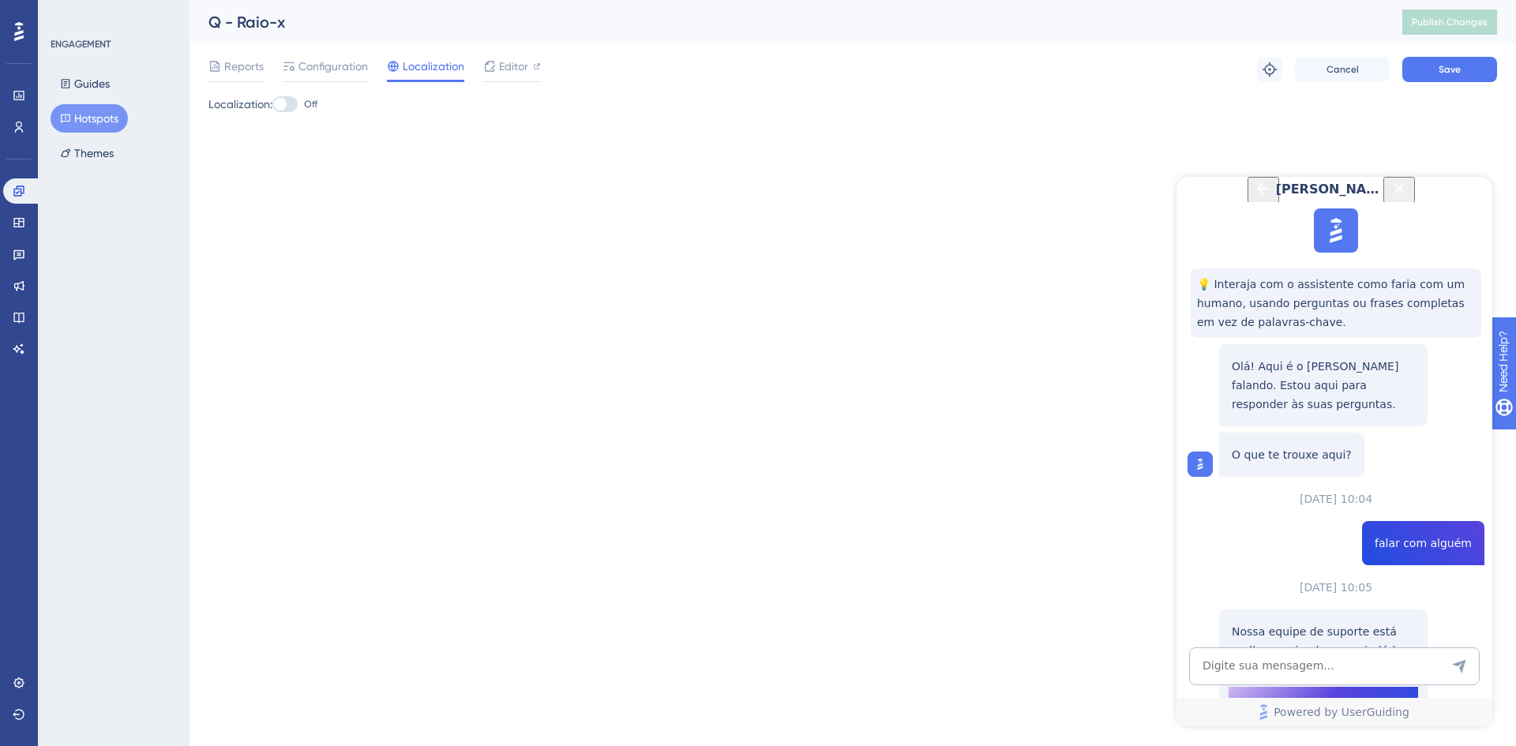
click at [1415, 192] on button "Close Button" at bounding box center [1400, 190] width 32 height 26
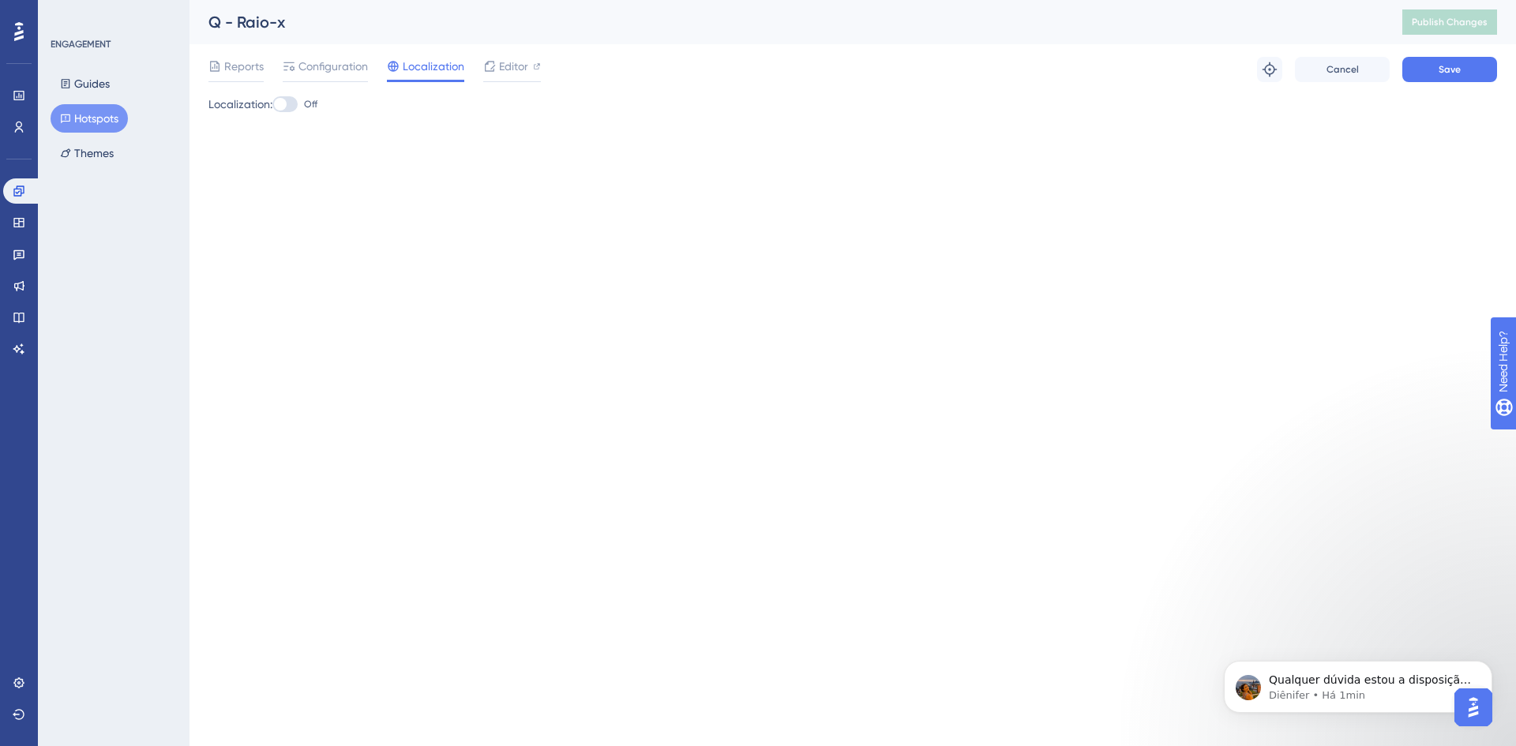
scroll to position [1167, 0]
click at [507, 58] on span "Editor" at bounding box center [513, 66] width 29 height 19
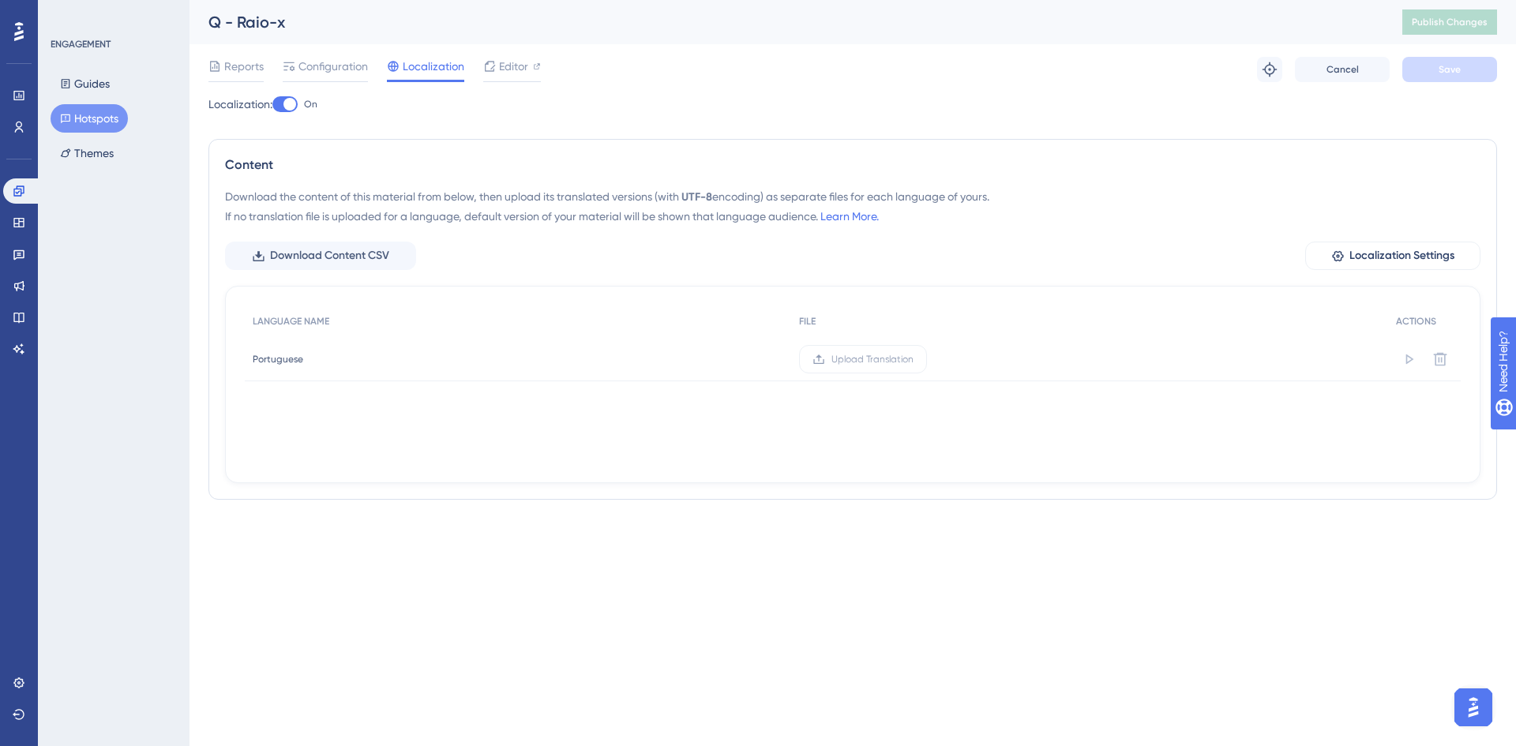
click at [291, 95] on label "On" at bounding box center [294, 104] width 45 height 19
click at [272, 104] on input "On" at bounding box center [272, 104] width 1 height 1
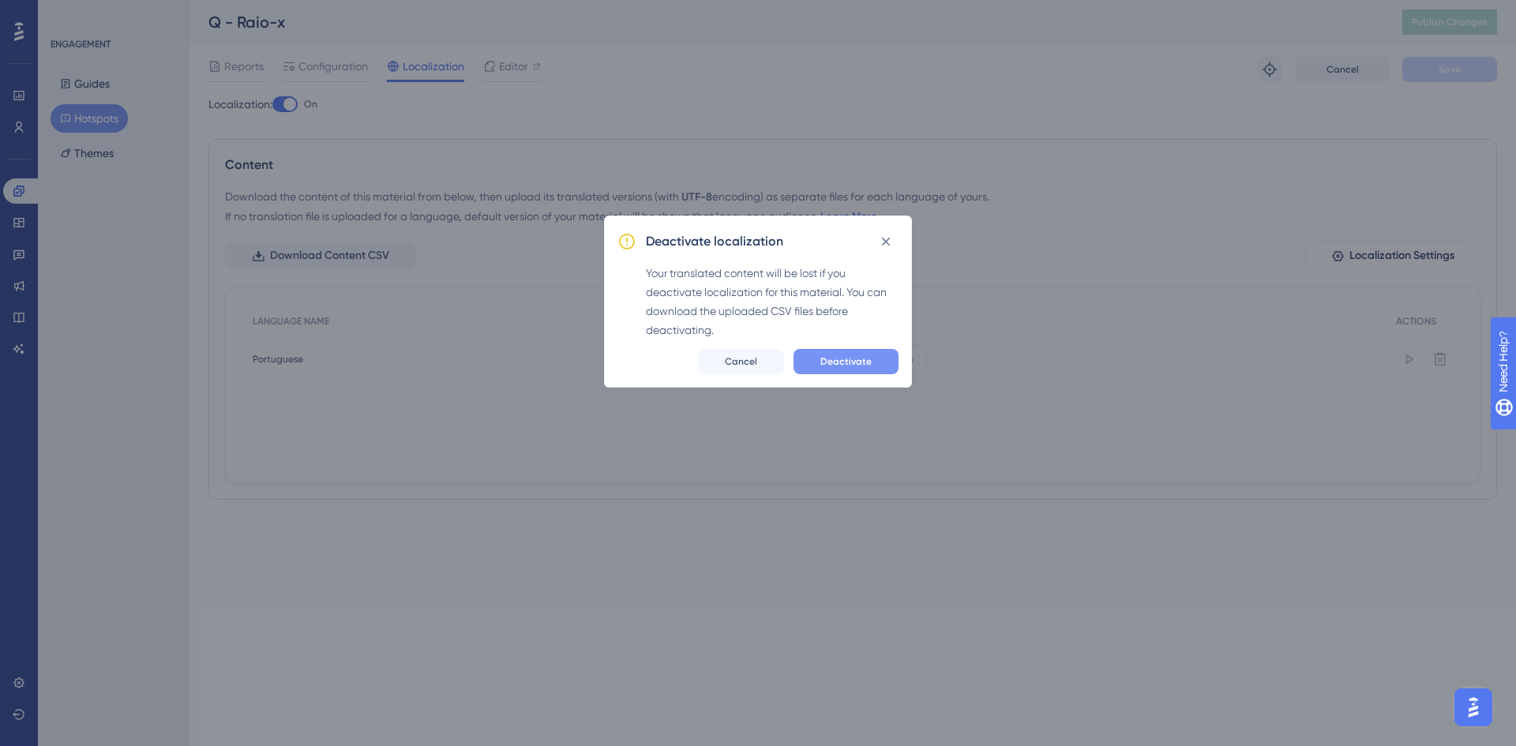
click at [845, 353] on button "Deactivate" at bounding box center [846, 361] width 105 height 25
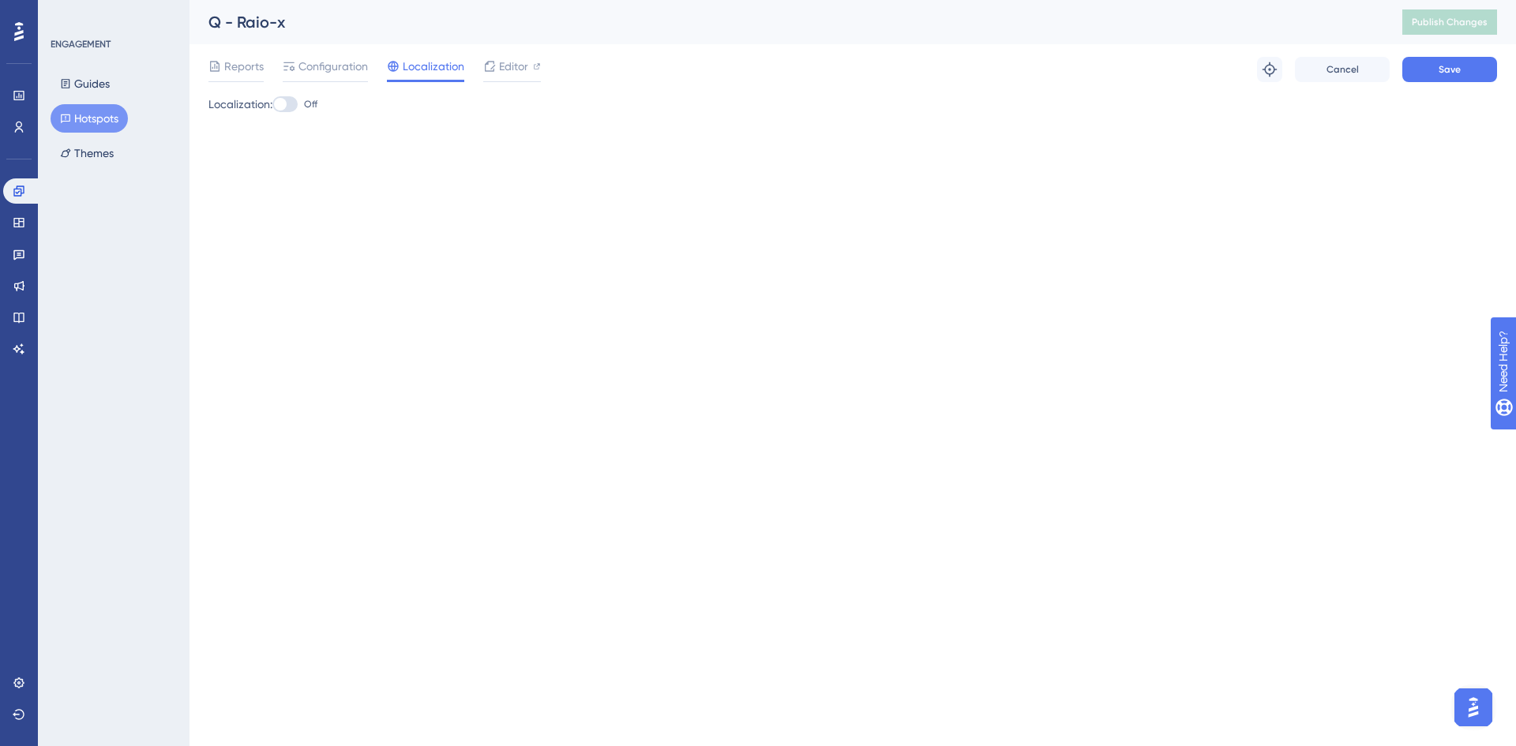
checkbox input "false"
click at [1448, 72] on span "Save" at bounding box center [1450, 69] width 22 height 13
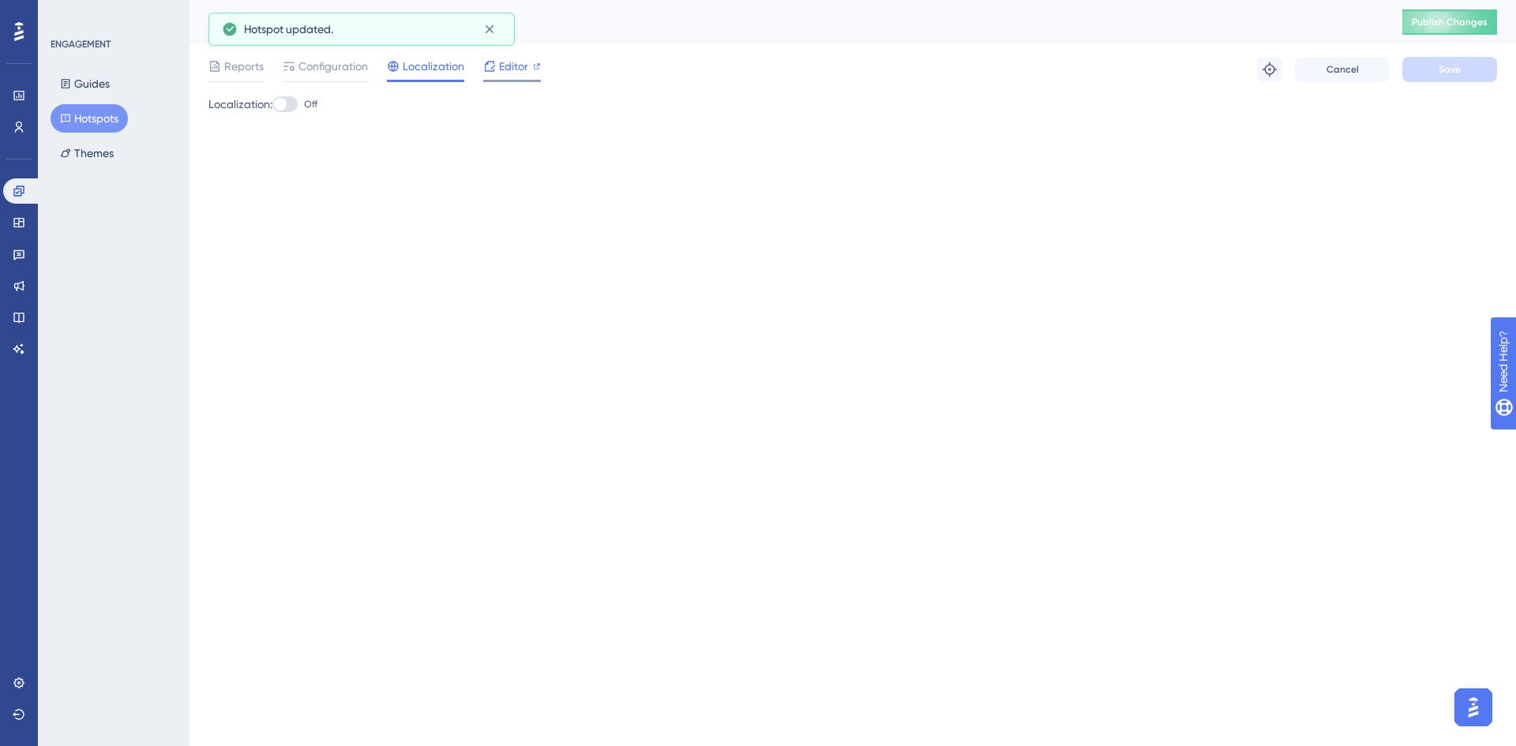
click at [518, 70] on span "Editor" at bounding box center [513, 66] width 29 height 19
